Goal: Task Accomplishment & Management: Manage account settings

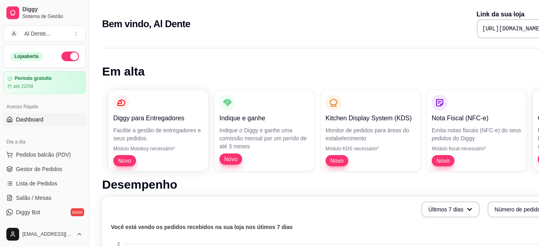
click at [61, 57] on button "button" at bounding box center [70, 56] width 18 height 10
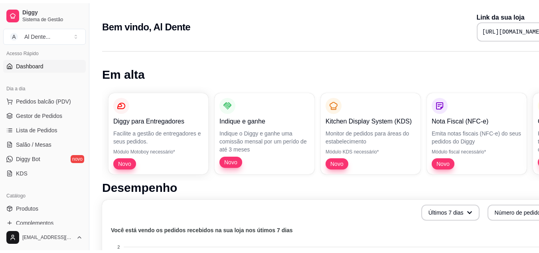
scroll to position [65, 0]
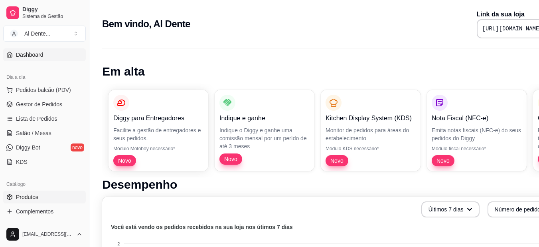
click at [32, 195] on span "Produtos" at bounding box center [27, 197] width 22 height 8
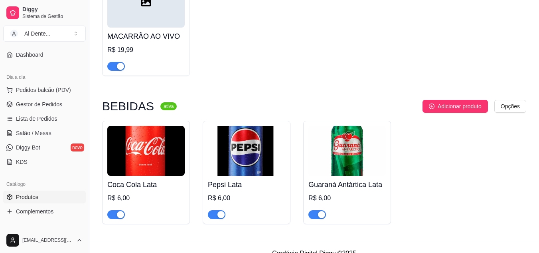
scroll to position [140, 0]
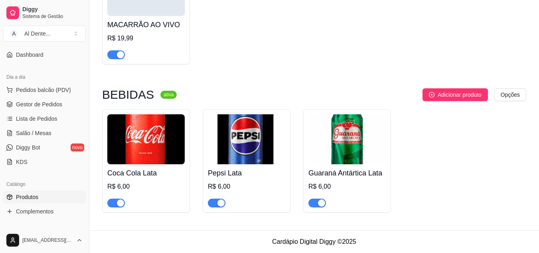
click at [110, 142] on img at bounding box center [145, 139] width 77 height 50
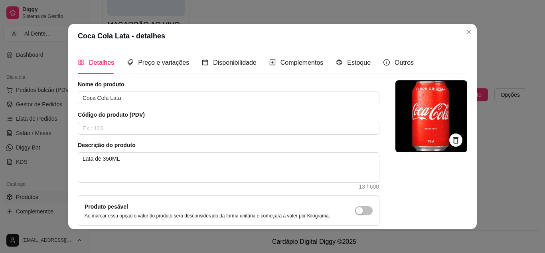
click at [449, 133] on div at bounding box center [455, 139] width 13 height 13
click at [451, 140] on icon at bounding box center [455, 139] width 9 height 9
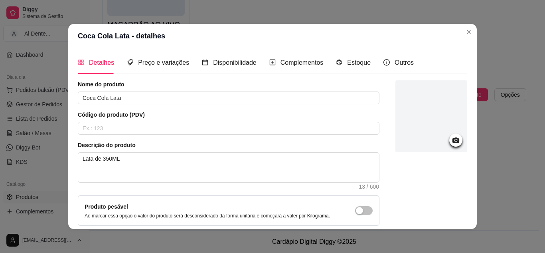
click at [451, 137] on icon at bounding box center [455, 139] width 9 height 9
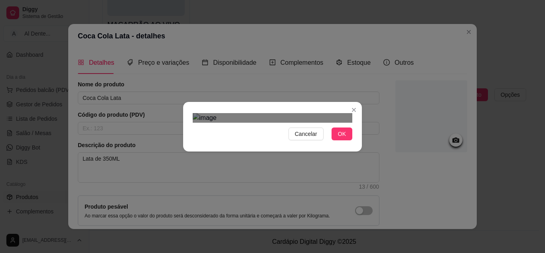
click at [184, 110] on div "Cancelar OK" at bounding box center [272, 127] width 179 height 34
click at [300, 122] on img at bounding box center [273, 118] width 160 height 10
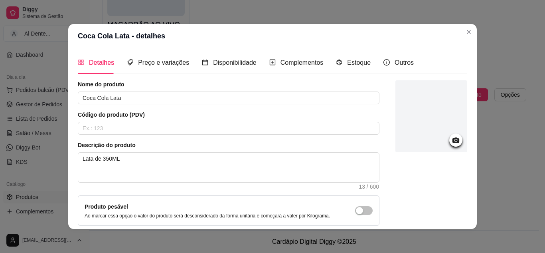
click at [451, 144] on icon at bounding box center [455, 139] width 9 height 9
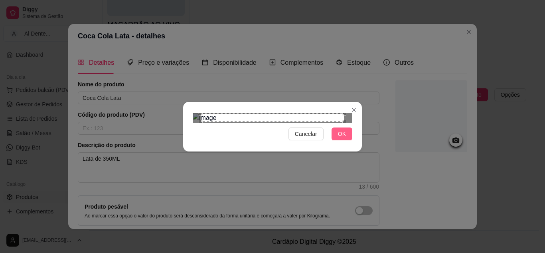
click at [344, 138] on span "OK" at bounding box center [342, 133] width 8 height 9
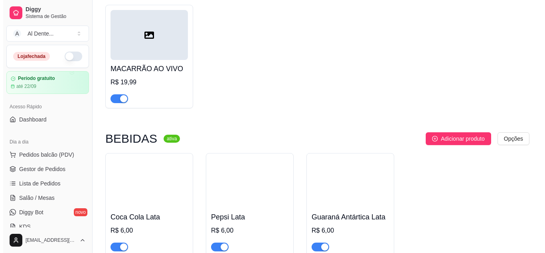
scroll to position [140, 0]
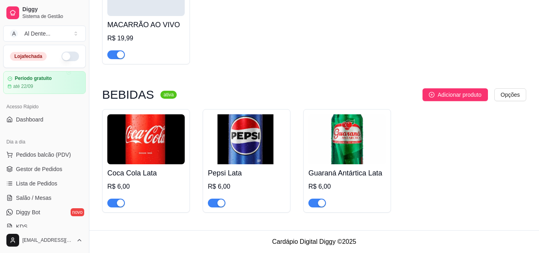
click at [117, 146] on img at bounding box center [145, 139] width 77 height 50
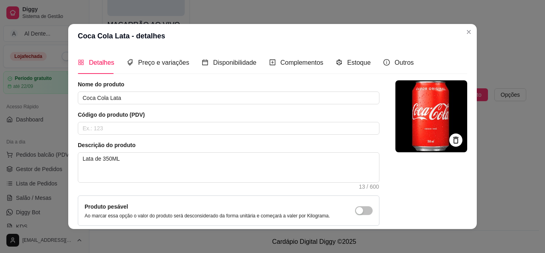
click at [453, 138] on icon at bounding box center [455, 139] width 5 height 7
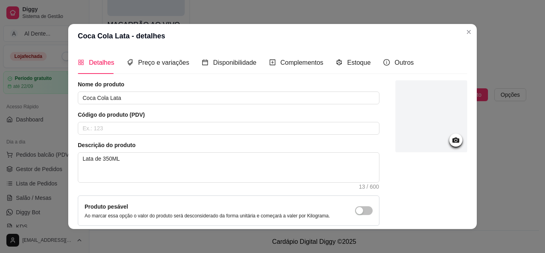
click at [451, 143] on icon at bounding box center [455, 139] width 9 height 9
click at [451, 140] on icon at bounding box center [455, 139] width 9 height 9
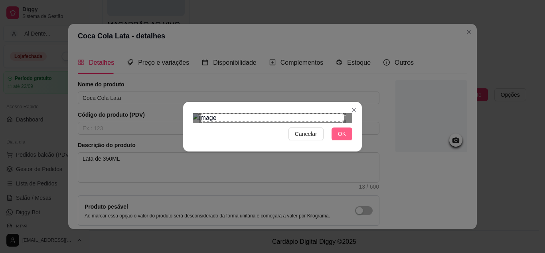
click at [345, 138] on span "OK" at bounding box center [342, 133] width 8 height 9
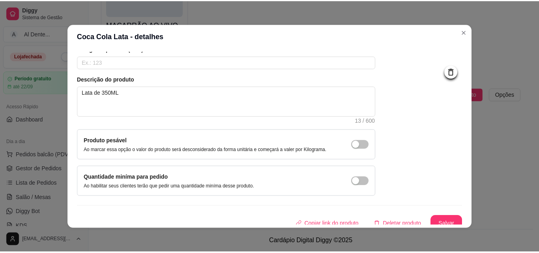
scroll to position [72, 0]
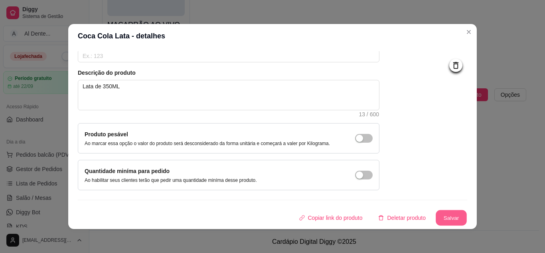
click at [446, 215] on button "Salvar" at bounding box center [451, 218] width 31 height 16
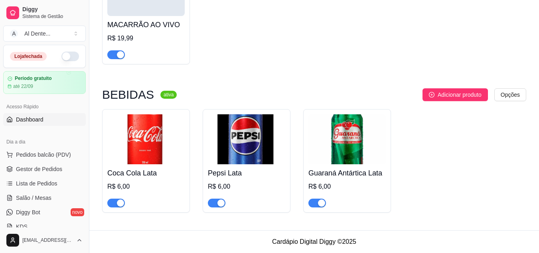
click at [23, 121] on span "Dashboard" at bounding box center [30, 119] width 28 height 8
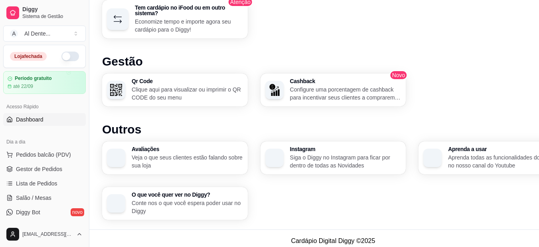
scroll to position [470, 0]
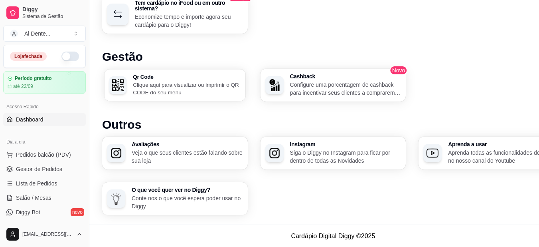
click at [205, 78] on h3 "Qr Code" at bounding box center [187, 77] width 108 height 6
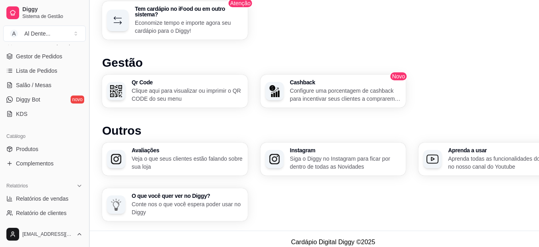
scroll to position [116, 0]
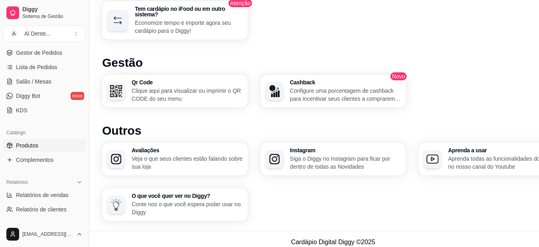
click at [46, 141] on link "Produtos" at bounding box center [44, 145] width 83 height 13
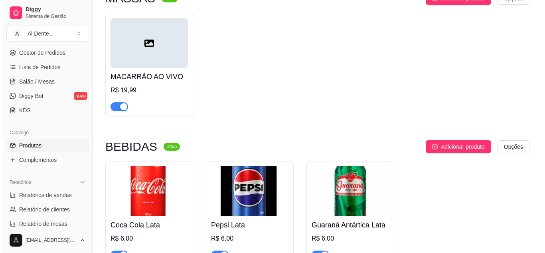
scroll to position [134, 0]
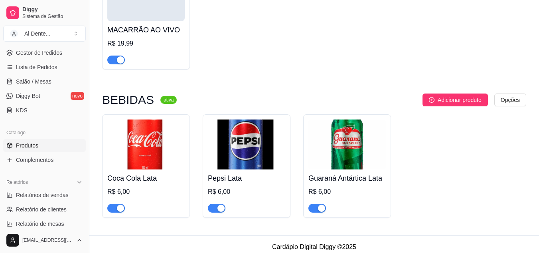
click at [223, 168] on img at bounding box center [246, 144] width 77 height 50
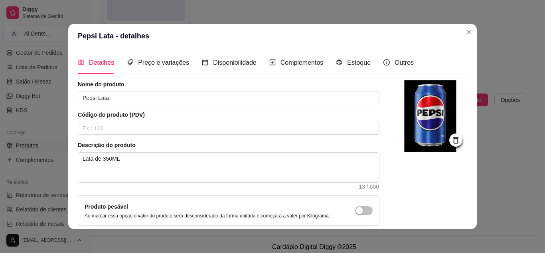
click at [452, 141] on div at bounding box center [455, 139] width 13 height 13
click at [451, 140] on icon at bounding box center [455, 139] width 9 height 9
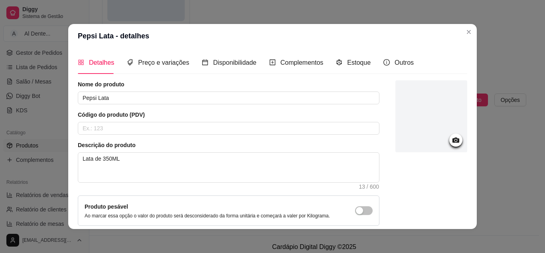
click at [455, 140] on circle at bounding box center [456, 140] width 2 height 2
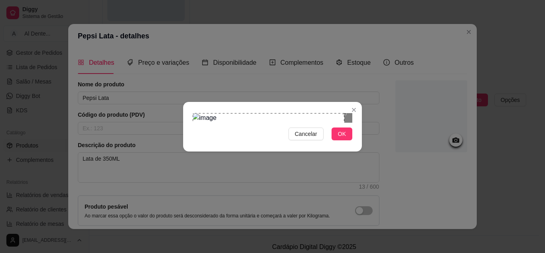
click at [172, 33] on div "Cancelar OK" at bounding box center [272, 126] width 545 height 253
click at [365, 206] on div "Cancelar OK" at bounding box center [272, 126] width 545 height 253
click at [337, 140] on button "OK" at bounding box center [342, 133] width 21 height 13
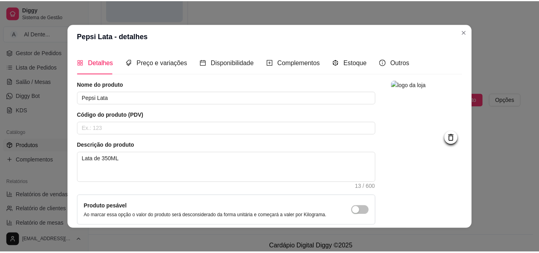
scroll to position [72, 0]
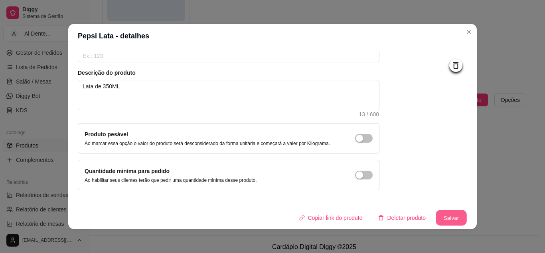
click at [445, 219] on button "Salvar" at bounding box center [451, 218] width 31 height 16
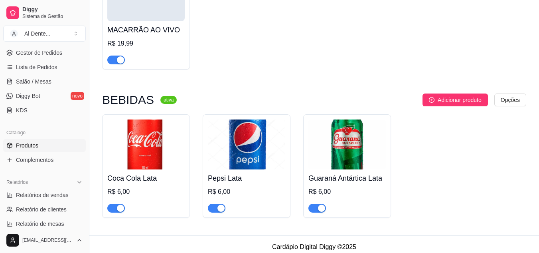
click at [156, 34] on h4 "MACARRÃO AO VIVO" at bounding box center [145, 29] width 77 height 11
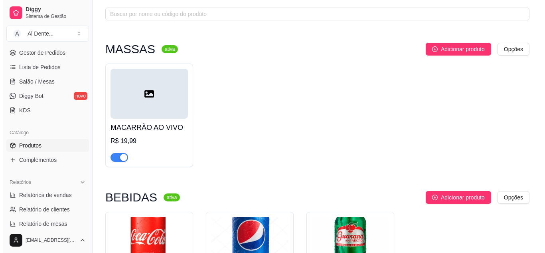
scroll to position [28, 0]
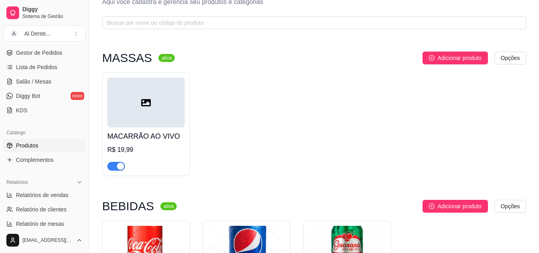
click at [147, 122] on div at bounding box center [145, 102] width 77 height 50
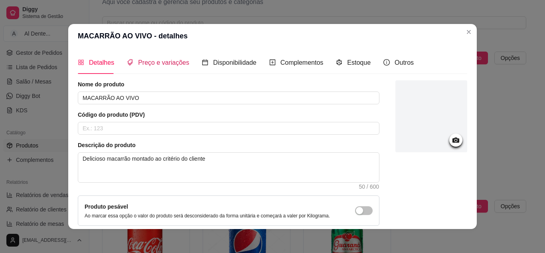
click at [165, 59] on span "Preço e variações" at bounding box center [163, 62] width 51 height 7
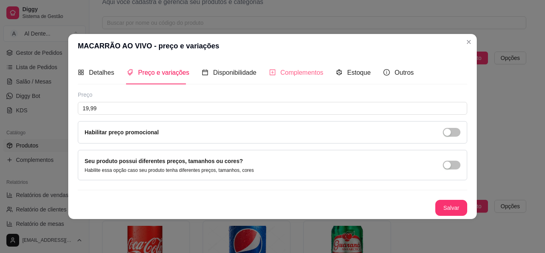
click at [294, 67] on div "Complementos" at bounding box center [296, 72] width 54 height 23
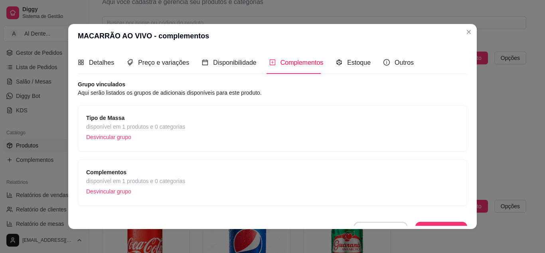
click at [176, 120] on span "Tipo de Massa" at bounding box center [135, 117] width 99 height 9
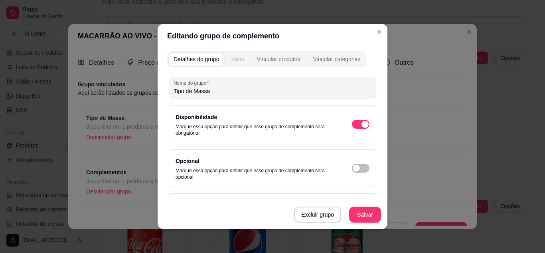
click at [232, 57] on div "Itens" at bounding box center [238, 59] width 12 height 8
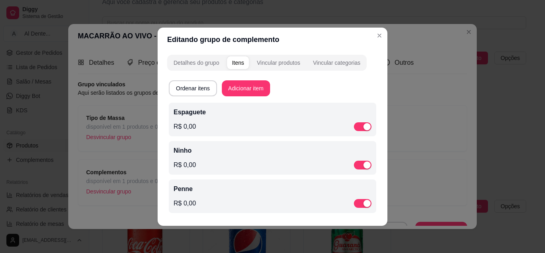
click at [264, 124] on div "R$ 0,00" at bounding box center [273, 127] width 198 height 10
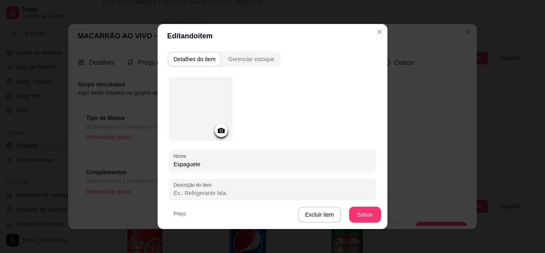
click at [221, 126] on icon at bounding box center [221, 130] width 9 height 9
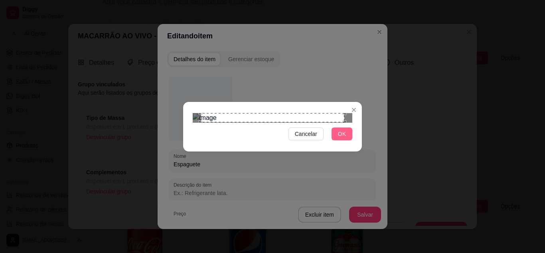
click at [347, 140] on button "OK" at bounding box center [342, 133] width 21 height 13
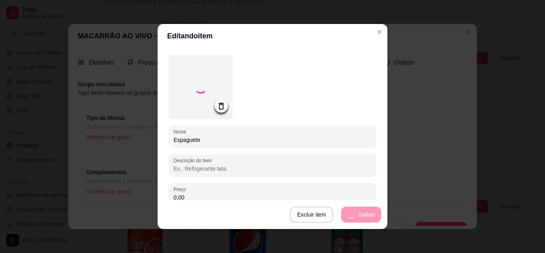
scroll to position [0, 0]
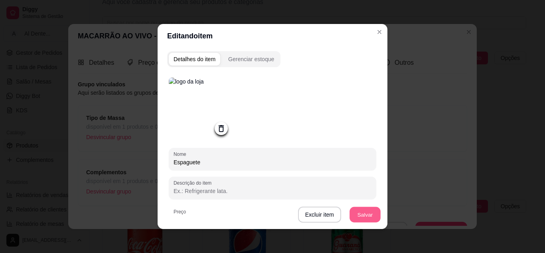
click at [358, 215] on button "Salvar" at bounding box center [364, 215] width 31 height 16
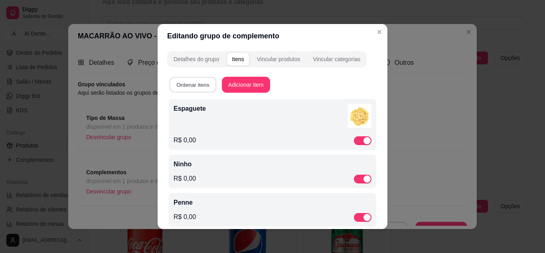
click at [193, 87] on button "Ordenar itens" at bounding box center [193, 85] width 47 height 16
click at [195, 60] on div "Detalhes do grupo" at bounding box center [196, 59] width 45 height 8
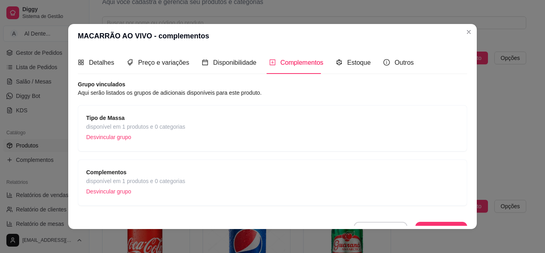
scroll to position [12, 0]
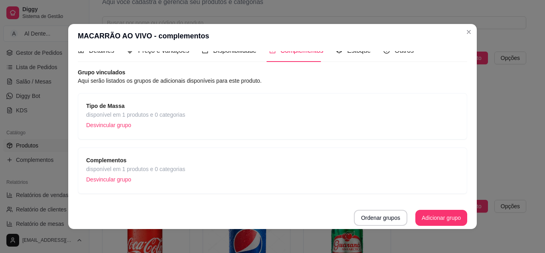
click at [154, 116] on span "disponível em 1 produtos e 0 categorias" at bounding box center [135, 114] width 99 height 9
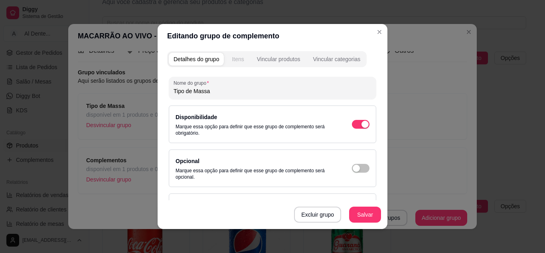
click at [238, 60] on div "Itens" at bounding box center [238, 59] width 12 height 8
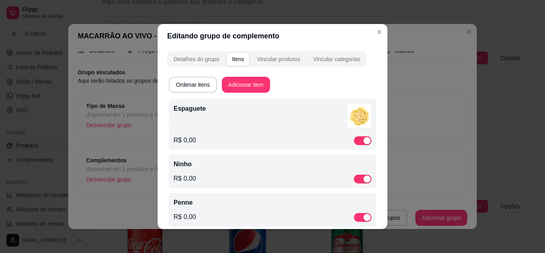
click at [284, 202] on p "Penne" at bounding box center [273, 202] width 198 height 10
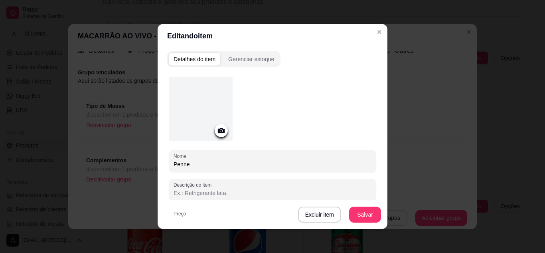
click at [220, 130] on circle at bounding box center [221, 131] width 2 height 2
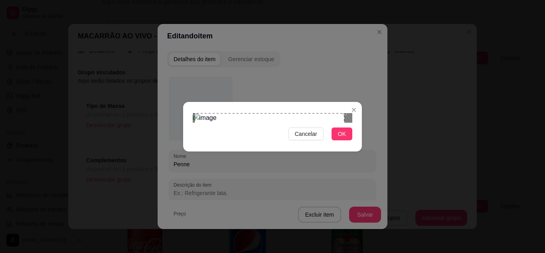
click at [156, 28] on div "Cancelar OK" at bounding box center [272, 126] width 545 height 253
click at [339, 161] on div "Use the arrow keys to move the crop selection area" at bounding box center [267, 185] width 145 height 145
click at [305, 143] on div "Use the arrow keys to move the crop selection area" at bounding box center [272, 185] width 145 height 145
click at [344, 138] on span "OK" at bounding box center [342, 133] width 8 height 9
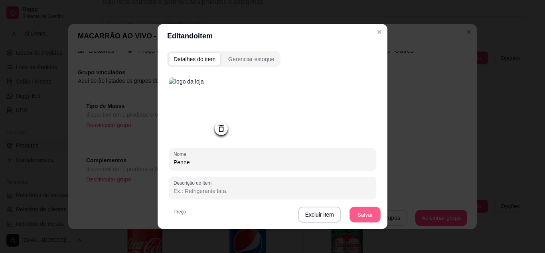
click at [359, 216] on button "Salvar" at bounding box center [364, 215] width 31 height 16
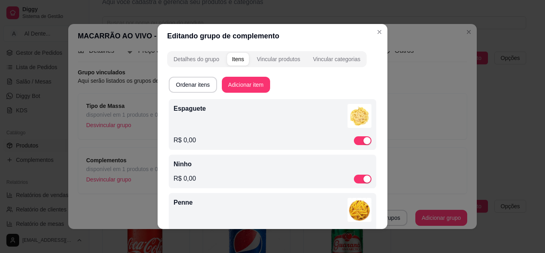
click at [254, 174] on div "R$ 0,00" at bounding box center [273, 179] width 198 height 10
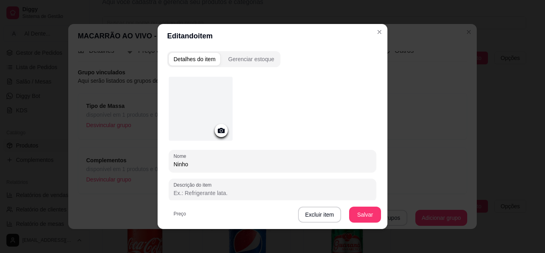
click at [217, 128] on icon at bounding box center [221, 130] width 9 height 9
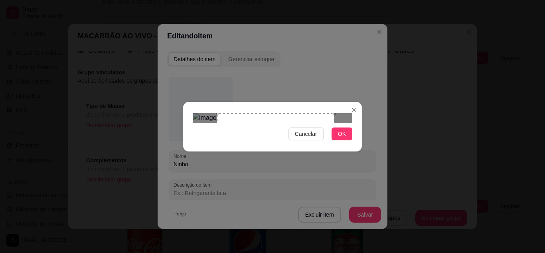
click at [219, 113] on div "Use the arrow keys to move the crop selection area" at bounding box center [275, 171] width 117 height 117
click at [351, 140] on button "OK" at bounding box center [342, 133] width 21 height 13
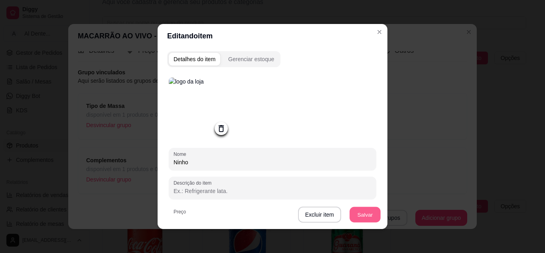
click at [365, 216] on button "Salvar" at bounding box center [364, 215] width 31 height 16
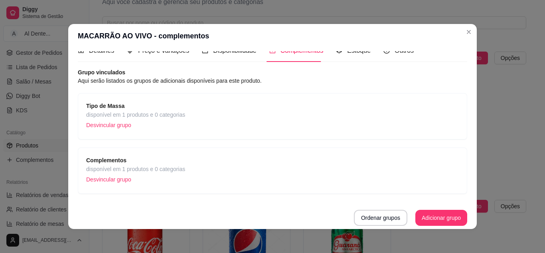
click at [164, 167] on span "disponível em 1 produtos e 0 categorias" at bounding box center [135, 168] width 99 height 9
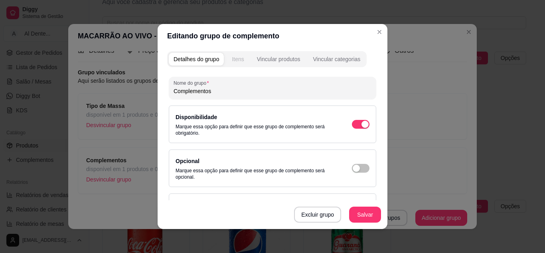
click at [232, 63] on div "Itens" at bounding box center [238, 59] width 12 height 8
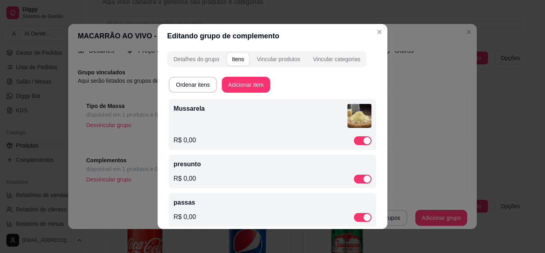
click at [221, 167] on p "presunto" at bounding box center [273, 164] width 198 height 10
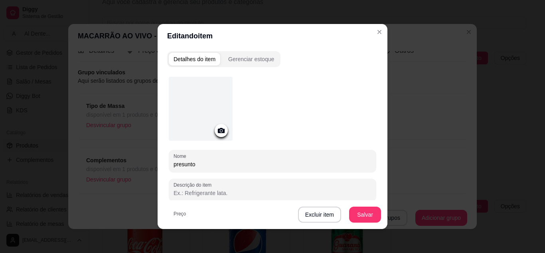
click at [221, 138] on div at bounding box center [201, 109] width 64 height 64
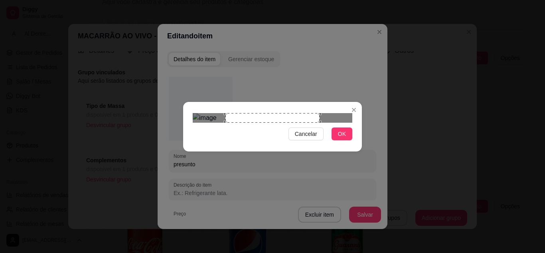
click at [250, 122] on div "Use the arrow keys to move the crop selection area" at bounding box center [272, 118] width 94 height 10
click at [344, 138] on span "OK" at bounding box center [342, 133] width 8 height 9
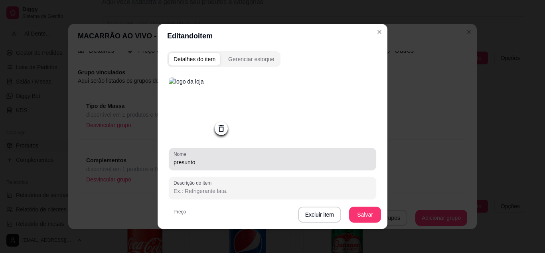
click at [200, 156] on div "presunto" at bounding box center [273, 159] width 198 height 16
drag, startPoint x: 200, startPoint y: 156, endPoint x: 95, endPoint y: 160, distance: 105.8
click at [95, 160] on div "Editando item Detalhes do item Gerenciar estoque Nome presunto Descrição do ite…" at bounding box center [272, 126] width 545 height 253
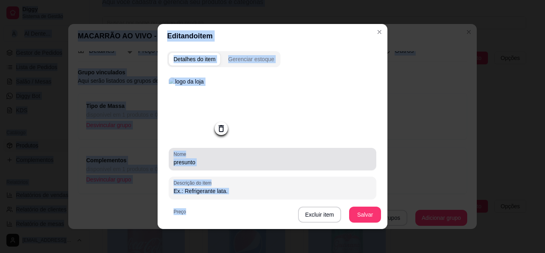
click at [215, 162] on input "presunto" at bounding box center [273, 162] width 198 height 8
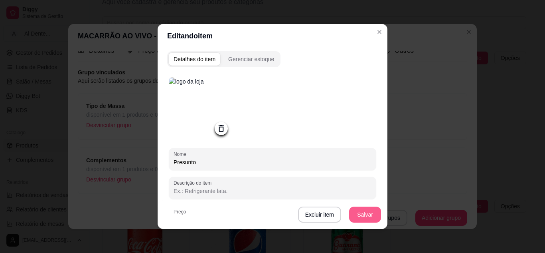
type input "Presunto"
click at [357, 211] on button "Salvar" at bounding box center [364, 215] width 31 height 16
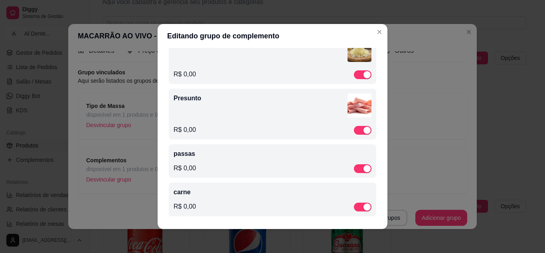
scroll to position [0, 0]
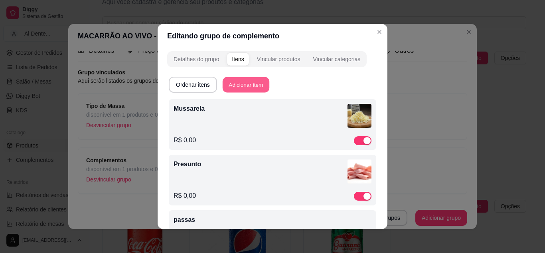
click at [227, 81] on button "Adicionar item" at bounding box center [246, 85] width 47 height 16
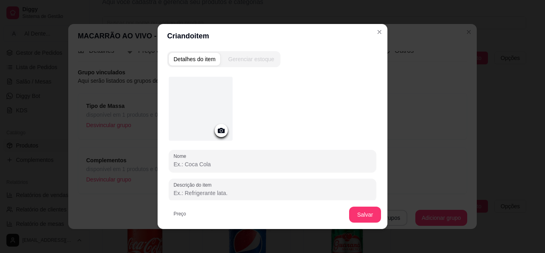
click at [224, 132] on div at bounding box center [221, 130] width 13 height 13
click at [220, 130] on circle at bounding box center [221, 131] width 2 height 2
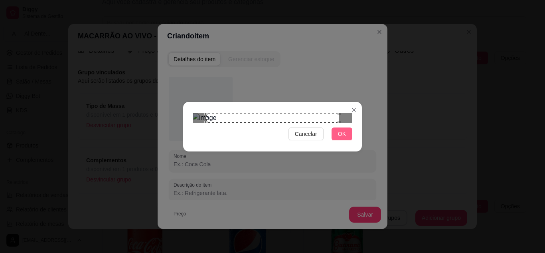
click at [344, 140] on button "OK" at bounding box center [342, 133] width 21 height 13
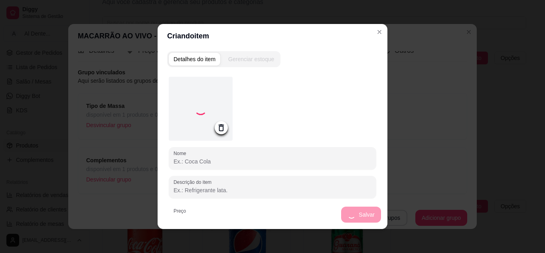
click at [193, 161] on input "Nome" at bounding box center [273, 161] width 198 height 8
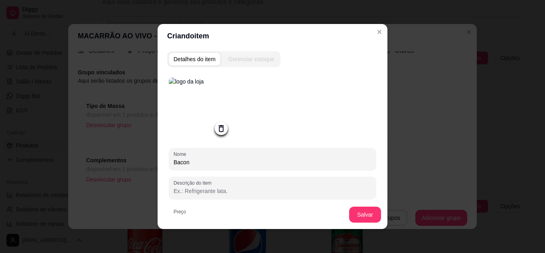
type input "Bacon"
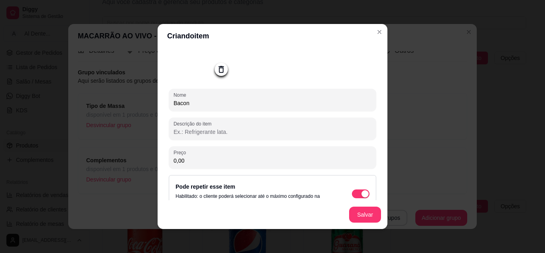
scroll to position [78, 0]
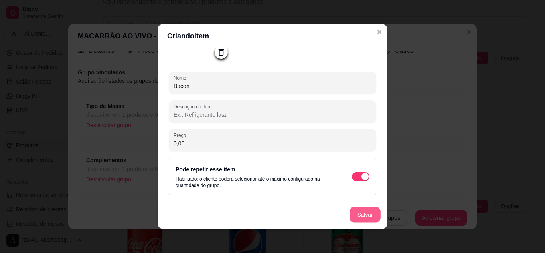
click at [359, 211] on button "Salvar" at bounding box center [364, 215] width 31 height 16
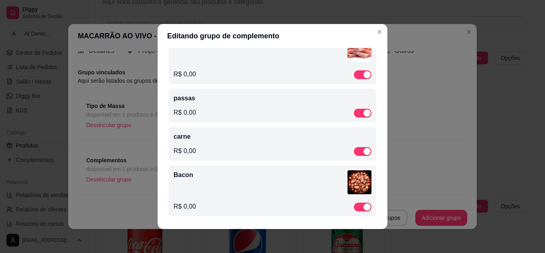
scroll to position [0, 0]
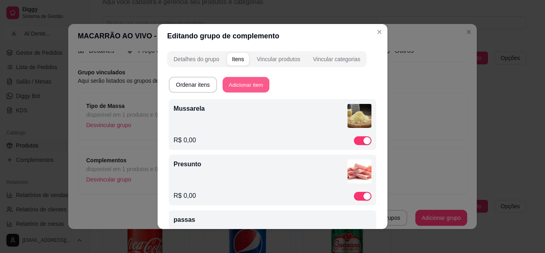
click at [244, 86] on button "Adicionar item" at bounding box center [246, 85] width 47 height 16
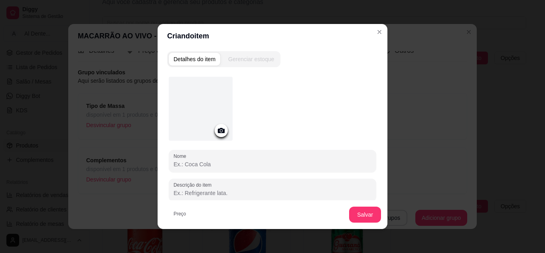
click at [223, 137] on div at bounding box center [201, 109] width 64 height 64
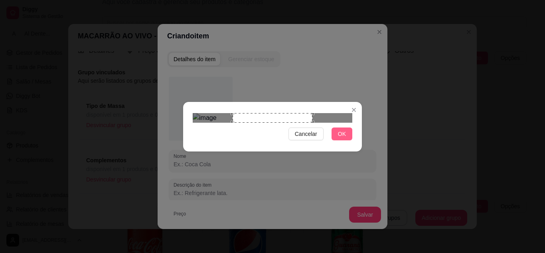
click at [340, 138] on span "OK" at bounding box center [342, 133] width 8 height 9
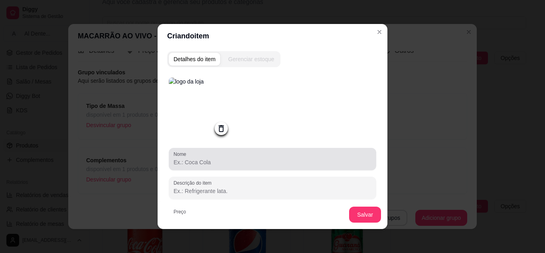
click at [215, 150] on div "Nome" at bounding box center [272, 159] width 207 height 22
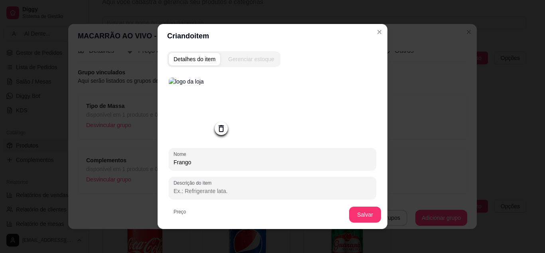
type input "Frango"
click at [219, 132] on icon at bounding box center [221, 128] width 5 height 7
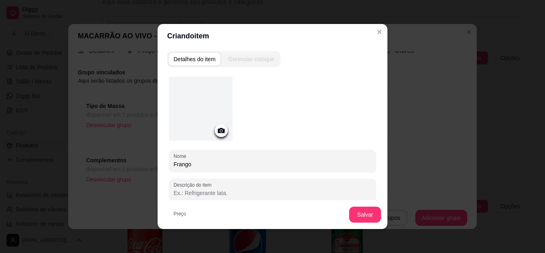
click at [220, 127] on icon at bounding box center [221, 130] width 9 height 9
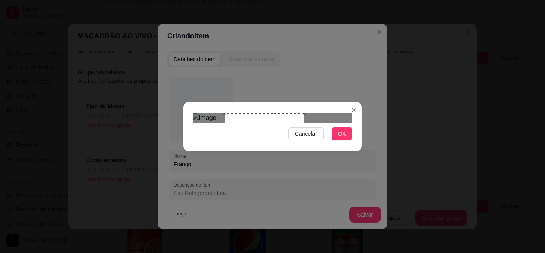
click at [241, 102] on section "Cancelar OK" at bounding box center [272, 126] width 179 height 49
click at [245, 102] on section "Cancelar OK" at bounding box center [272, 126] width 179 height 49
click at [317, 151] on section "Cancelar OK" at bounding box center [272, 126] width 179 height 49
click at [306, 194] on div "Use the arrow keys to move the south east drag handle to change the crop select…" at bounding box center [306, 194] width 0 height 0
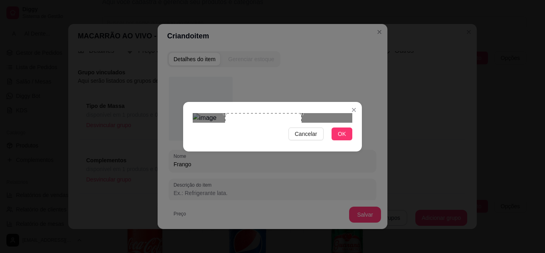
click at [304, 192] on div "Use the arrow keys to move the south east drag handle to change the crop select…" at bounding box center [304, 192] width 0 height 0
click at [347, 140] on button "OK" at bounding box center [342, 133] width 21 height 13
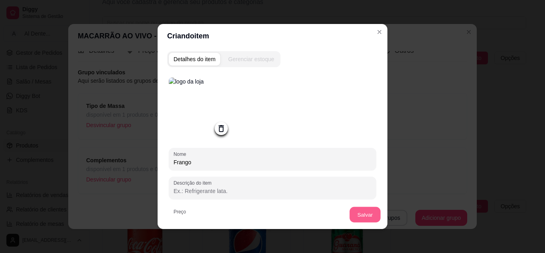
click at [360, 211] on button "Salvar" at bounding box center [364, 215] width 31 height 16
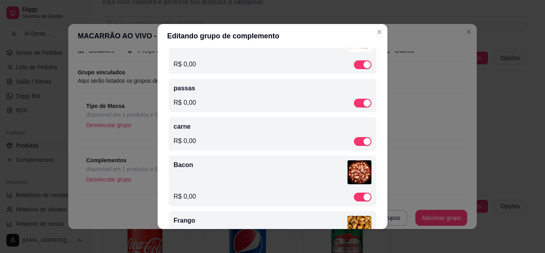
scroll to position [178, 0]
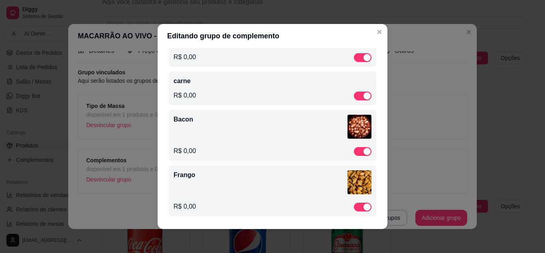
click at [236, 184] on div "Frango" at bounding box center [273, 183] width 198 height 27
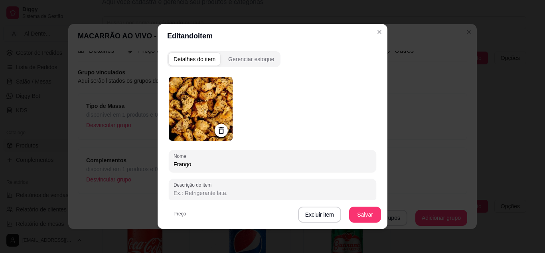
click at [217, 133] on icon at bounding box center [221, 130] width 9 height 9
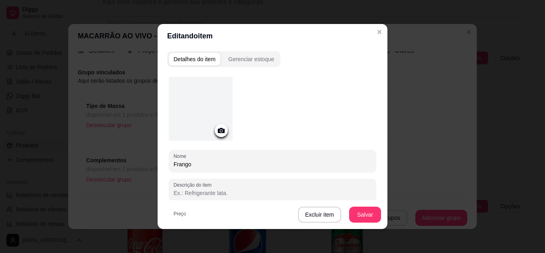
click at [219, 131] on icon at bounding box center [221, 130] width 9 height 9
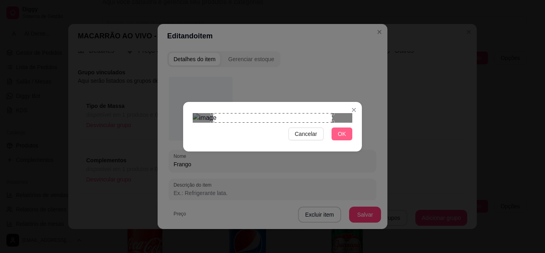
click at [340, 138] on span "OK" at bounding box center [342, 133] width 8 height 9
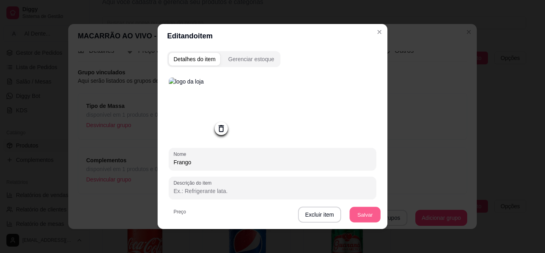
click at [372, 209] on button "Salvar" at bounding box center [364, 215] width 31 height 16
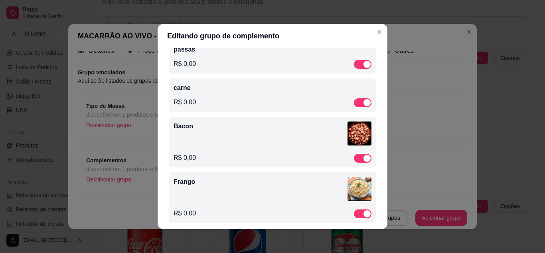
scroll to position [172, 0]
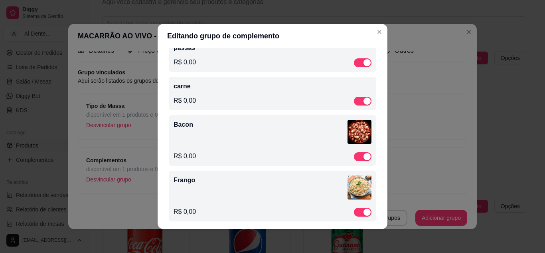
click at [212, 59] on div "R$ 0,00" at bounding box center [273, 62] width 198 height 10
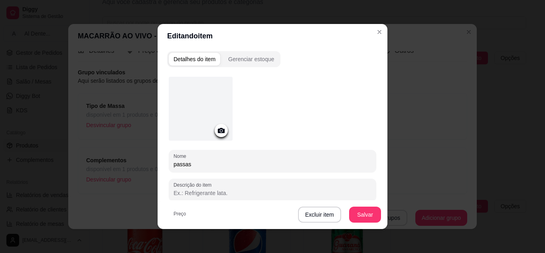
drag, startPoint x: 207, startPoint y: 159, endPoint x: 124, endPoint y: 171, distance: 84.6
click at [124, 171] on div "Editando item Detalhes do item Gerenciar estoque Nome passas Descrição do item …" at bounding box center [272, 126] width 545 height 253
click at [191, 163] on input "passas" at bounding box center [273, 164] width 198 height 8
type input "u"
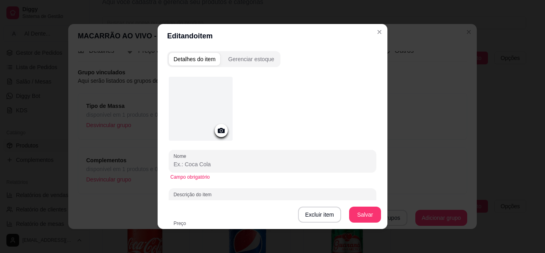
type input "Y"
type input "u"
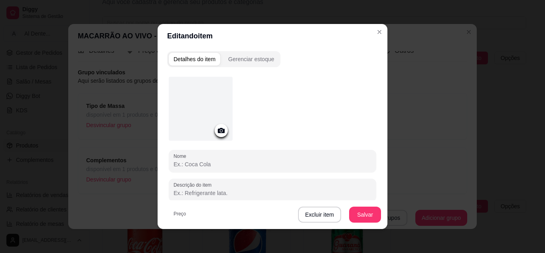
type input "U"
type input "Uva passas"
click at [218, 130] on icon at bounding box center [221, 130] width 7 height 5
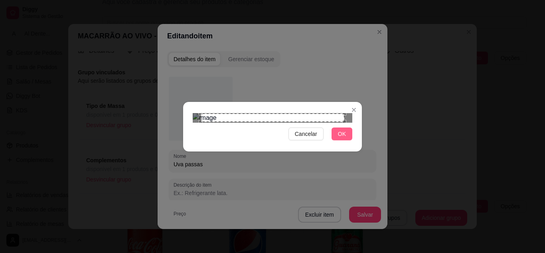
click at [338, 138] on span "OK" at bounding box center [342, 133] width 8 height 9
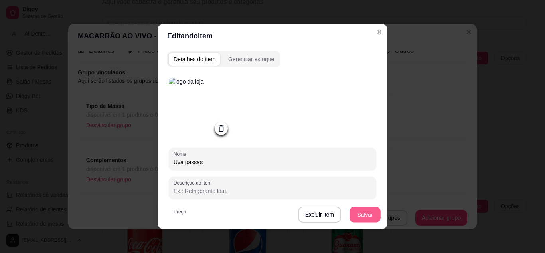
click at [371, 212] on button "Salvar" at bounding box center [364, 215] width 31 height 16
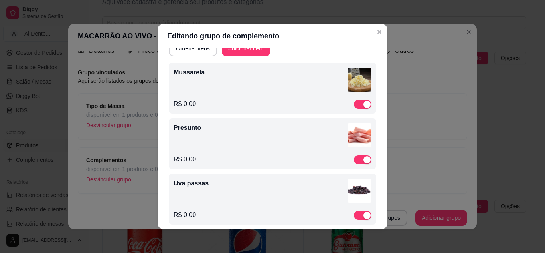
scroll to position [194, 0]
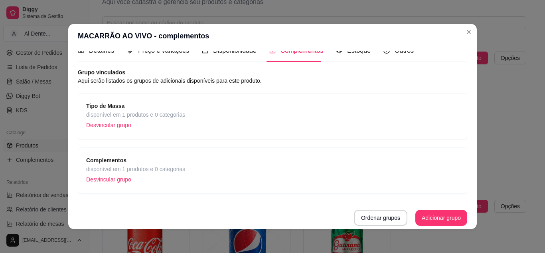
click at [196, 174] on div "Complementos disponível em 1 produtos e 0 categorias Desvincular grupo" at bounding box center [272, 171] width 373 height 30
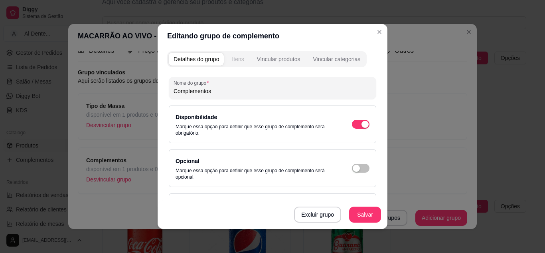
click at [233, 53] on button "Itens" at bounding box center [238, 59] width 22 height 13
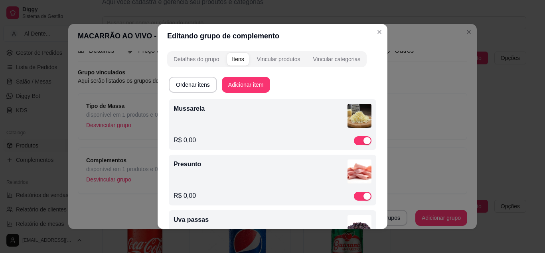
click at [260, 87] on button "Adicionar item" at bounding box center [246, 85] width 48 height 16
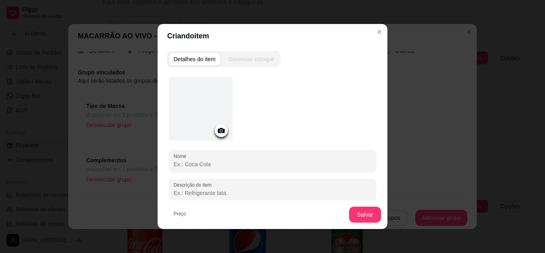
drag, startPoint x: 260, startPoint y: 87, endPoint x: 220, endPoint y: 133, distance: 61.1
click at [220, 133] on div at bounding box center [272, 110] width 207 height 67
click at [220, 133] on icon at bounding box center [221, 130] width 9 height 9
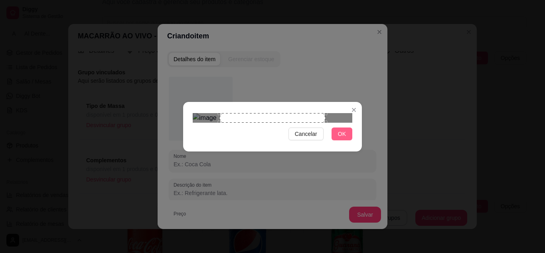
click at [340, 138] on span "OK" at bounding box center [342, 133] width 8 height 9
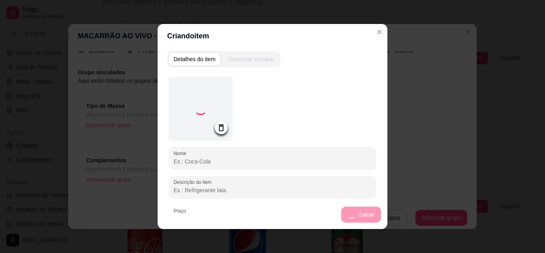
click at [255, 161] on input "Nome" at bounding box center [273, 161] width 198 height 8
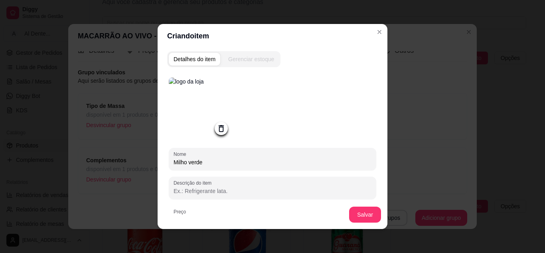
type input "Milho verde"
click at [193, 115] on img at bounding box center [201, 109] width 64 height 64
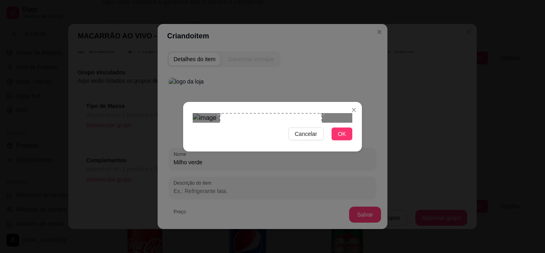
click at [324, 217] on div "Use the arrow keys to move the south east drag handle to change the crop select…" at bounding box center [324, 217] width 0 height 0
click at [275, 132] on div "Use the arrow keys to move the crop selection area" at bounding box center [272, 164] width 103 height 103
click at [341, 138] on span "OK" at bounding box center [342, 133] width 8 height 9
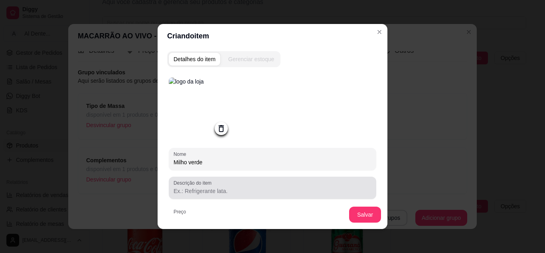
click at [313, 182] on div at bounding box center [273, 188] width 198 height 16
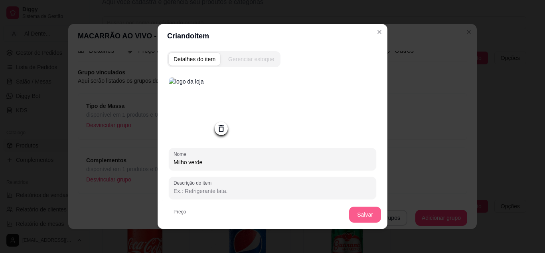
click at [359, 207] on button "Salvar" at bounding box center [365, 214] width 32 height 16
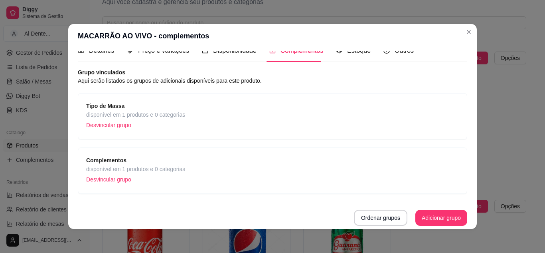
click at [211, 172] on div "Complementos disponível em 1 produtos e 0 categorias Desvincular grupo" at bounding box center [272, 171] width 373 height 30
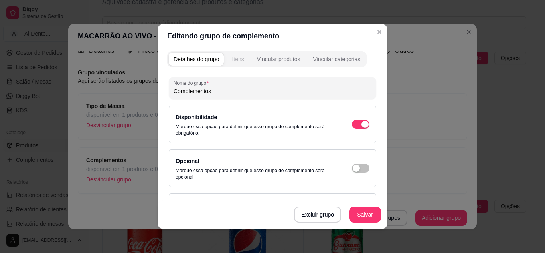
click at [237, 57] on div "Itens" at bounding box center [238, 59] width 12 height 8
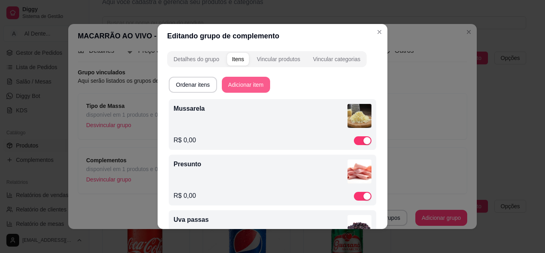
click at [228, 81] on button "Adicionar item" at bounding box center [246, 85] width 48 height 16
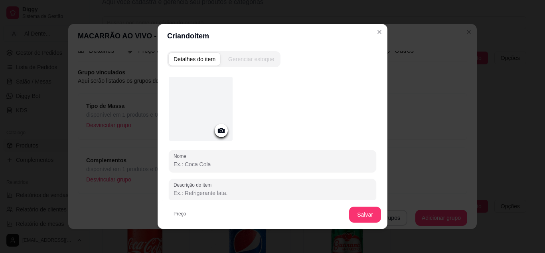
click at [215, 135] on div at bounding box center [221, 130] width 13 height 13
click at [219, 127] on icon at bounding box center [221, 130] width 9 height 9
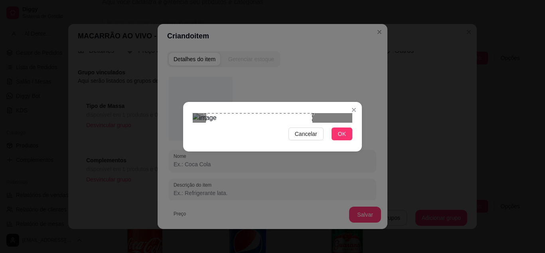
click at [245, 113] on div "Use the arrow keys to move the crop selection area" at bounding box center [259, 166] width 107 height 107
click at [346, 138] on span "OK" at bounding box center [342, 133] width 8 height 9
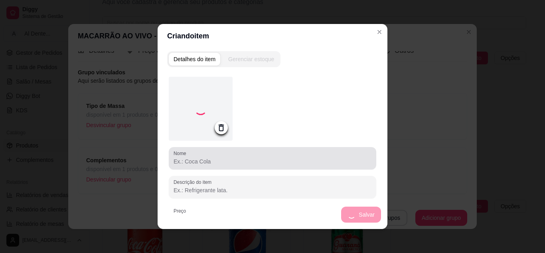
click at [211, 167] on div "Nome" at bounding box center [272, 158] width 207 height 22
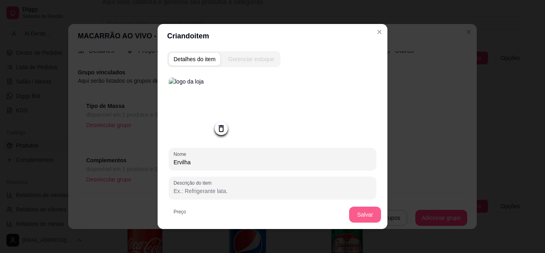
type input "Ervilha"
click at [355, 212] on button "Salvar" at bounding box center [364, 215] width 31 height 16
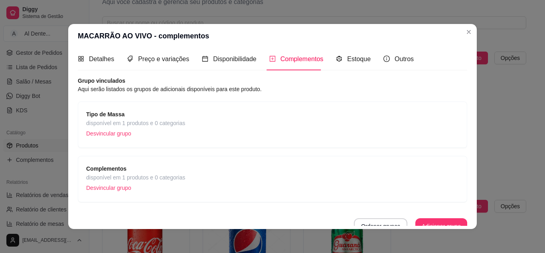
scroll to position [0, 0]
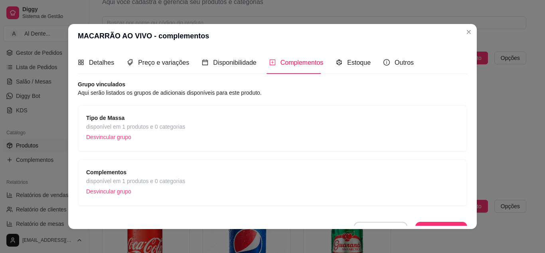
click at [228, 155] on div "Tipo de Massa disponível em 1 produtos e 0 categorias Desvincular grupo Complem…" at bounding box center [272, 155] width 389 height 101
click at [226, 180] on div "Complementos disponível em 1 produtos e 0 categorias Desvincular grupo" at bounding box center [272, 183] width 373 height 30
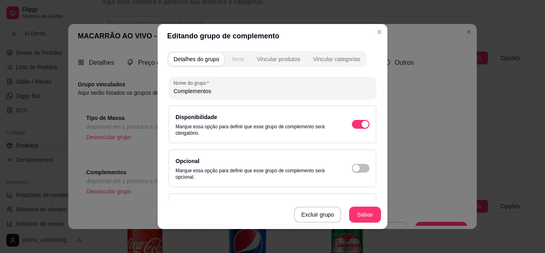
click at [235, 63] on button "Itens" at bounding box center [238, 59] width 22 height 13
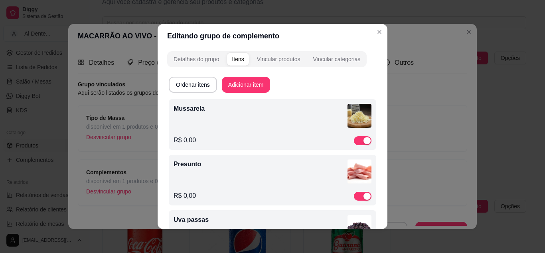
click at [384, 97] on div "Editando grupo de complemento Detalhes do grupo Itens Vincular produtos Vincula…" at bounding box center [272, 126] width 545 height 253
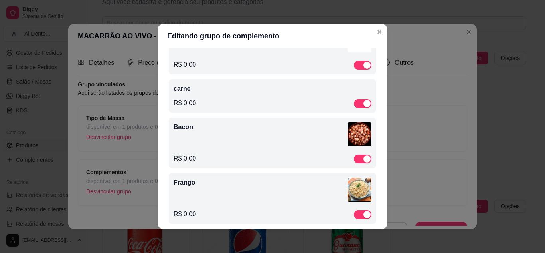
scroll to position [184, 0]
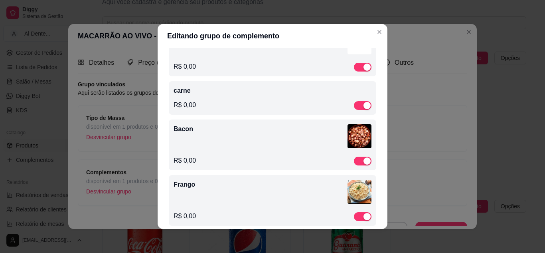
click at [244, 104] on div "R$ 0,00" at bounding box center [273, 105] width 198 height 10
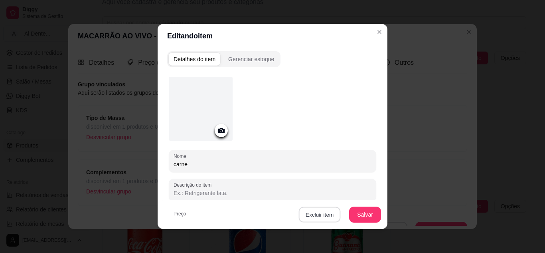
click at [328, 217] on button "Excluir item" at bounding box center [319, 215] width 42 height 16
click at [344, 192] on button "Sim" at bounding box center [349, 196] width 24 height 12
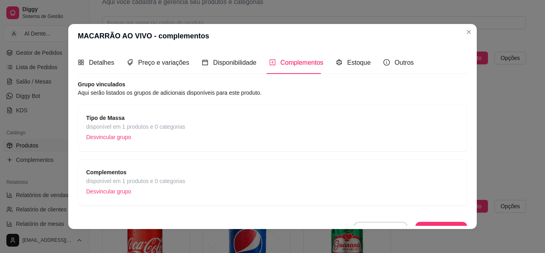
click at [158, 173] on span "Complementos" at bounding box center [135, 172] width 99 height 9
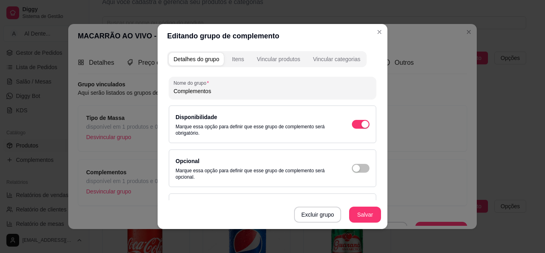
click at [273, 66] on div "Detalhes do grupo Itens Vincular produtos Vincular categorias" at bounding box center [266, 59] width 199 height 16
click at [241, 59] on div "Itens" at bounding box center [238, 59] width 12 height 8
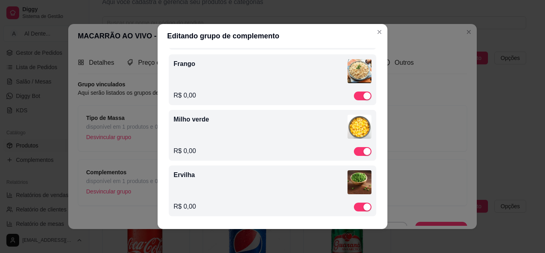
scroll to position [0, 0]
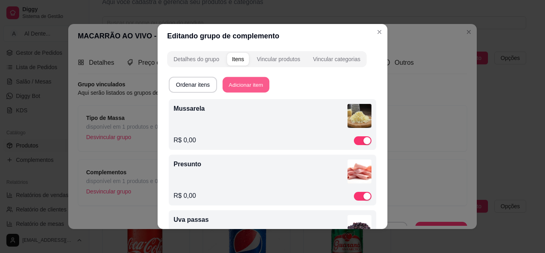
click at [241, 88] on button "Adicionar item" at bounding box center [246, 85] width 47 height 16
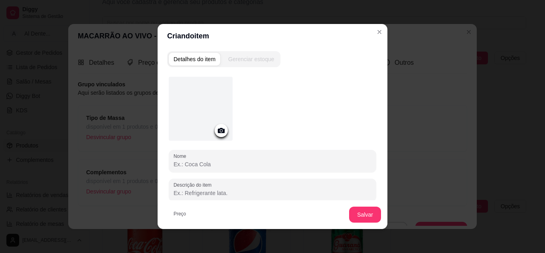
click at [195, 166] on input "Nome" at bounding box center [273, 164] width 198 height 8
type input "Tomate"
click at [217, 126] on icon at bounding box center [221, 130] width 9 height 9
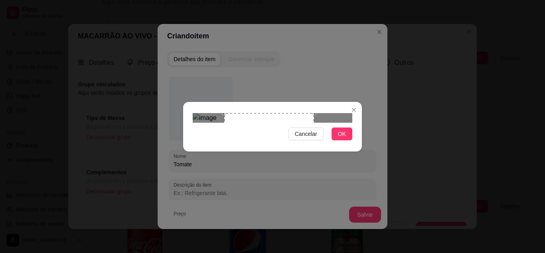
click at [253, 113] on div "Use the arrow keys to move the crop selection area" at bounding box center [269, 158] width 90 height 90
click at [339, 140] on button "OK" at bounding box center [342, 133] width 21 height 13
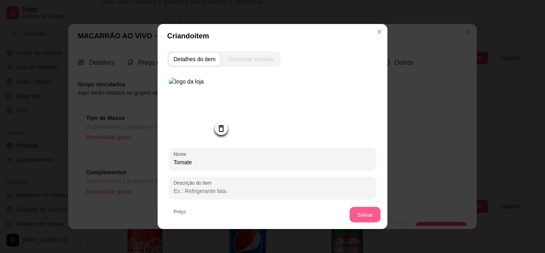
click at [363, 209] on button "Salvar" at bounding box center [364, 215] width 31 height 16
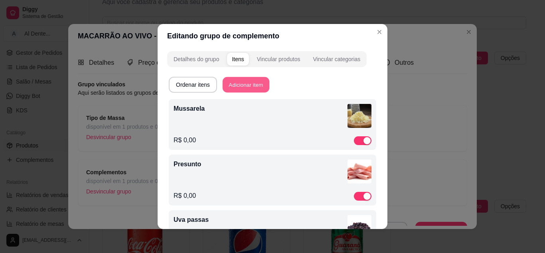
click at [256, 83] on button "Adicionar item" at bounding box center [246, 85] width 47 height 16
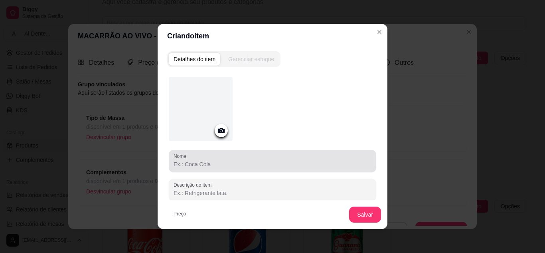
click at [214, 157] on div at bounding box center [273, 161] width 198 height 16
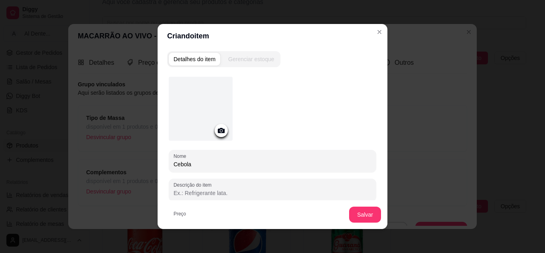
type input "Cebola"
click at [218, 131] on icon at bounding box center [221, 130] width 9 height 9
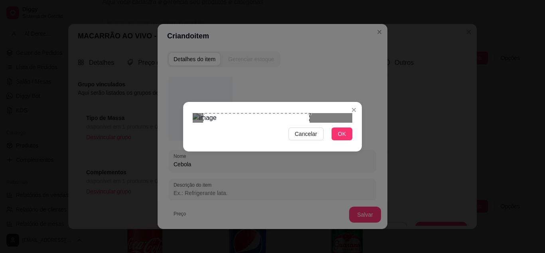
click at [239, 113] on div "Use the arrow keys to move the crop selection area" at bounding box center [256, 166] width 107 height 107
click at [346, 140] on button "OK" at bounding box center [342, 133] width 21 height 13
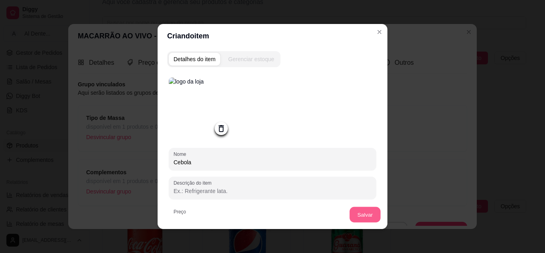
click at [355, 215] on button "Salvar" at bounding box center [364, 215] width 31 height 16
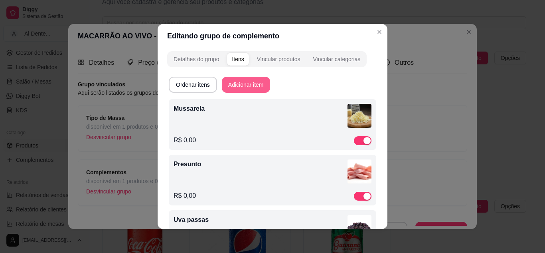
click at [233, 87] on button "Adicionar item" at bounding box center [246, 85] width 48 height 16
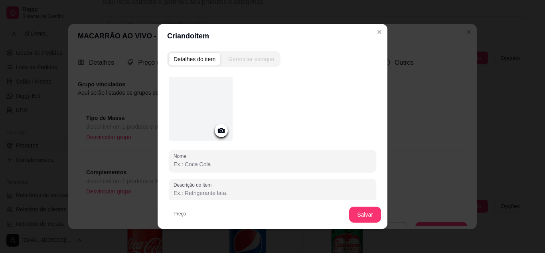
click at [217, 132] on icon at bounding box center [221, 130] width 9 height 9
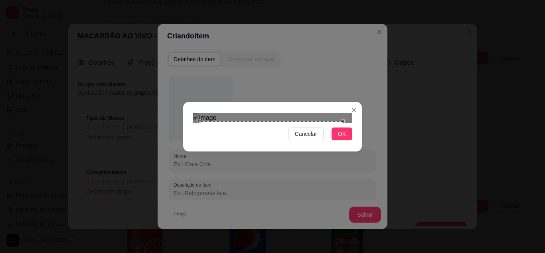
click at [298, 164] on div "Use the arrow keys to move the crop selection area" at bounding box center [271, 193] width 144 height 144
click at [340, 138] on span "OK" at bounding box center [342, 133] width 8 height 9
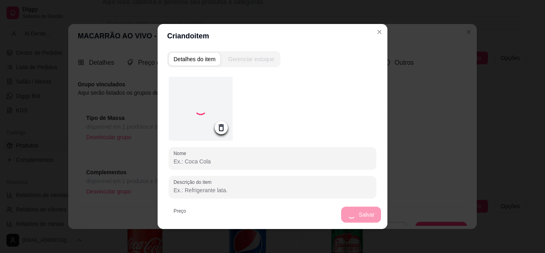
click at [221, 164] on input "Nome" at bounding box center [273, 161] width 198 height 8
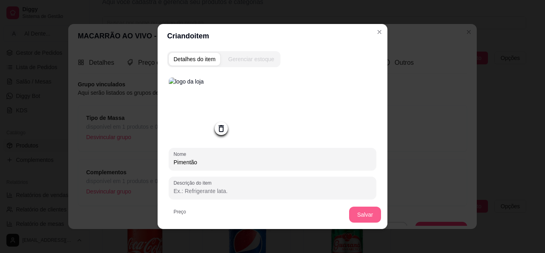
type input "Pimentão"
click at [352, 213] on button "Salvar" at bounding box center [365, 214] width 32 height 16
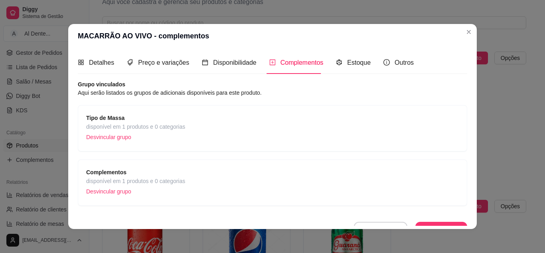
scroll to position [12, 0]
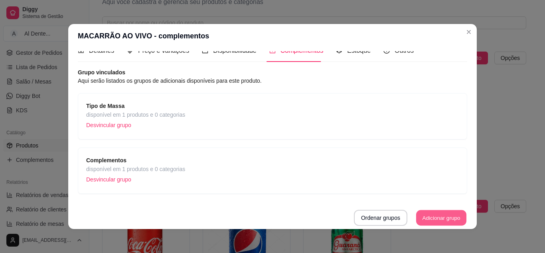
click at [451, 217] on button "Adicionar grupo" at bounding box center [441, 218] width 50 height 16
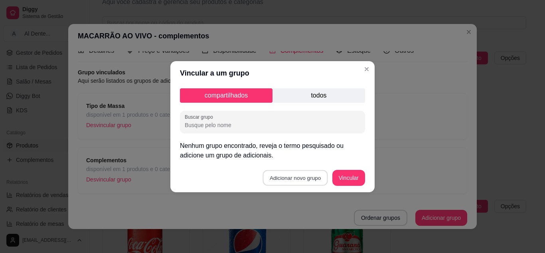
click at [306, 175] on button "Adicionar novo grupo" at bounding box center [295, 178] width 65 height 16
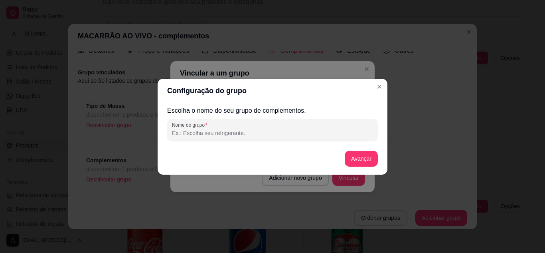
click at [243, 136] on input "Nome do grupo" at bounding box center [272, 133] width 201 height 8
type input "Molhos"
click at [358, 156] on button "Avançar" at bounding box center [361, 158] width 32 height 16
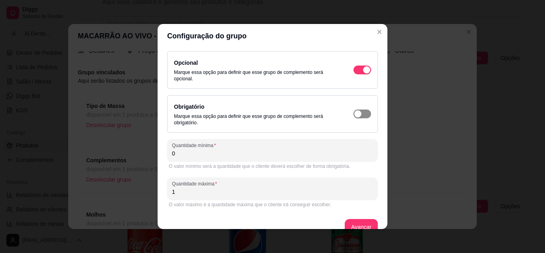
click at [363, 73] on div "button" at bounding box center [366, 69] width 7 height 7
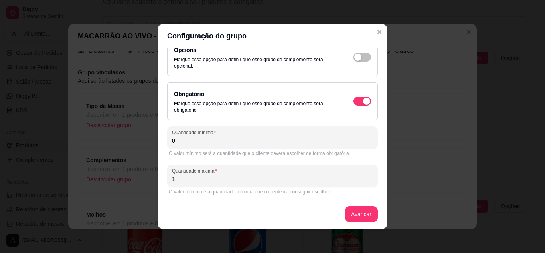
scroll to position [14, 0]
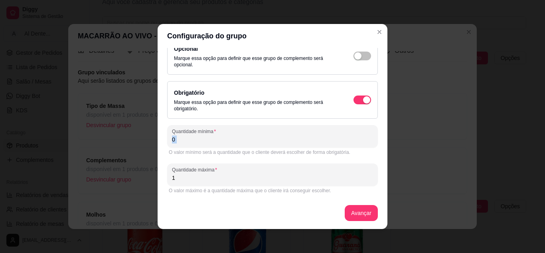
drag, startPoint x: 192, startPoint y: 145, endPoint x: 130, endPoint y: 156, distance: 62.4
click at [130, 156] on div "Configuração do grupo Opcional Marque essa opção para definir que esse grupo de…" at bounding box center [272, 126] width 545 height 253
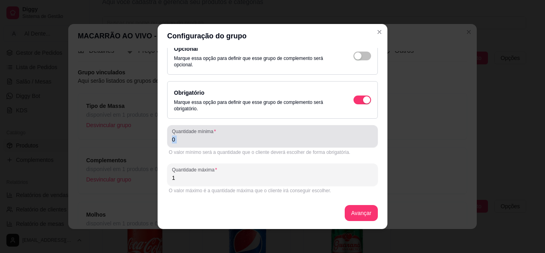
click at [238, 136] on input "0" at bounding box center [272, 139] width 201 height 8
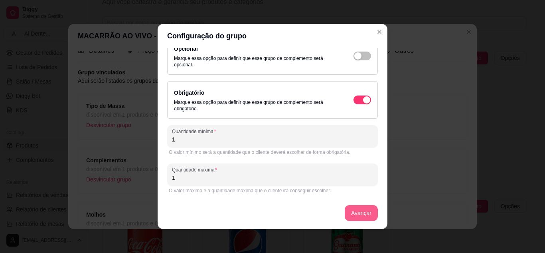
type input "1"
click at [365, 211] on button "Avançar" at bounding box center [361, 213] width 32 height 16
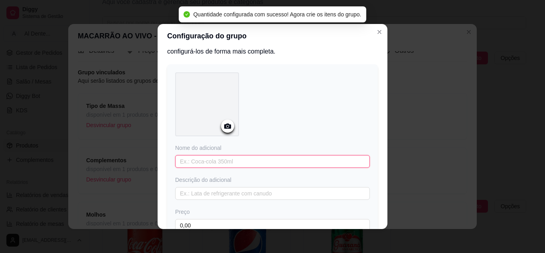
click at [185, 158] on input "text" at bounding box center [272, 161] width 195 height 13
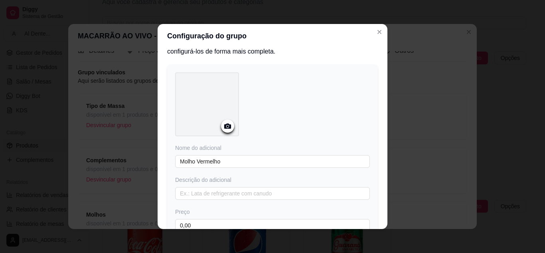
click at [229, 122] on icon at bounding box center [227, 125] width 9 height 9
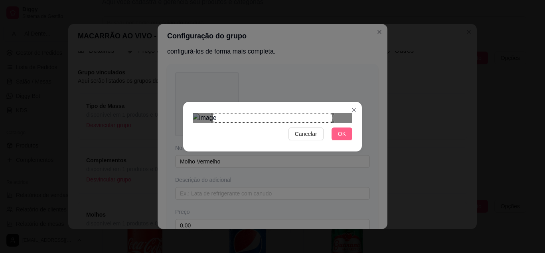
click at [338, 140] on button "OK" at bounding box center [342, 133] width 21 height 13
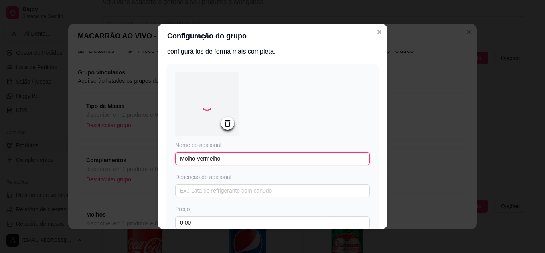
click at [199, 157] on input "Molho Vermelho" at bounding box center [272, 158] width 195 height 13
type input "Molho vermelho"
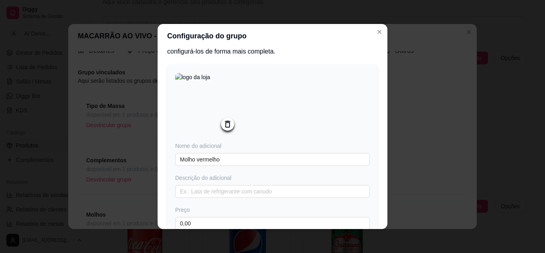
click at [371, 135] on div "Adicione os itens que irão compor este grupo, depois você poderá configurá-los …" at bounding box center [273, 138] width 230 height 181
click at [381, 189] on div "Configuração do grupo Adicione os itens que irão compor este grupo, depois você…" at bounding box center [272, 126] width 545 height 253
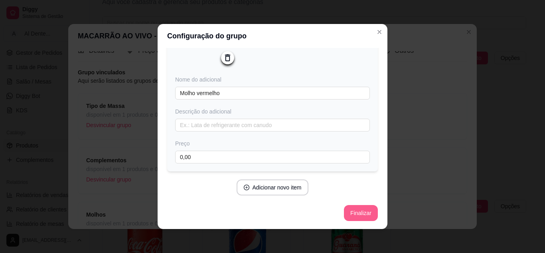
click at [346, 212] on button "Finalizar" at bounding box center [361, 213] width 34 height 16
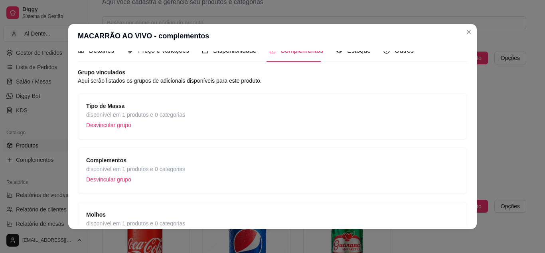
click at [335, 212] on div "Molhos disponível em 1 produtos e 0 categorias Desvincular grupo" at bounding box center [272, 225] width 373 height 30
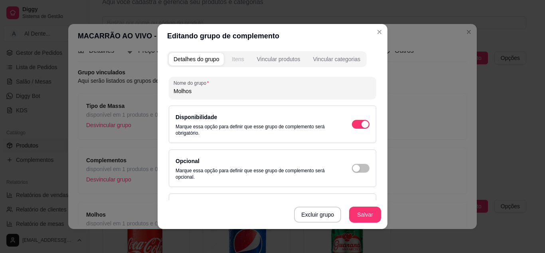
click at [232, 61] on div "Itens" at bounding box center [238, 59] width 12 height 8
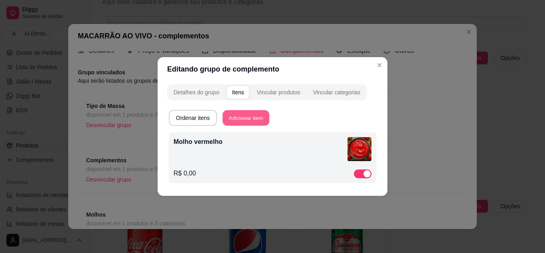
click at [249, 118] on button "Adicionar item" at bounding box center [246, 118] width 47 height 16
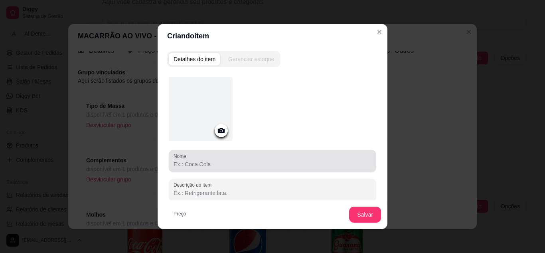
click at [199, 154] on div at bounding box center [273, 161] width 198 height 16
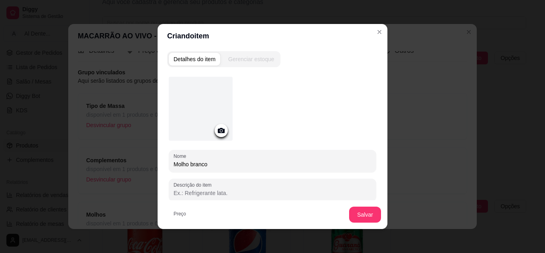
type input "Molho branco"
click at [211, 135] on div at bounding box center [201, 109] width 64 height 64
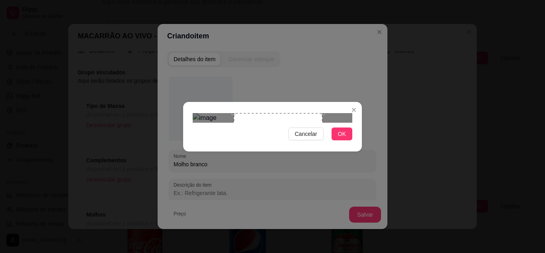
click at [302, 126] on div "Use the arrow keys to move the crop selection area" at bounding box center [278, 157] width 89 height 89
click at [338, 140] on button "OK" at bounding box center [342, 133] width 21 height 13
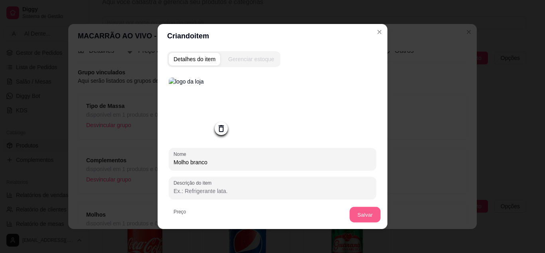
click at [364, 219] on button "Salvar" at bounding box center [364, 215] width 31 height 16
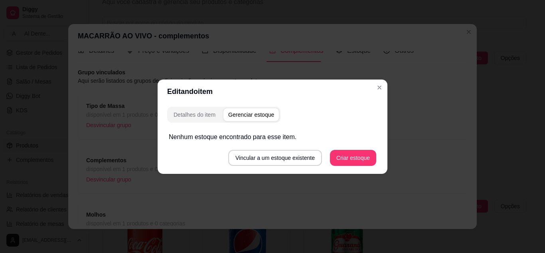
drag, startPoint x: 381, startPoint y: 151, endPoint x: 371, endPoint y: 217, distance: 66.6
click at [371, 217] on div "Editando item Detalhes do item Gerenciar estoque Nenhum estoque encontrado para…" at bounding box center [272, 126] width 545 height 253
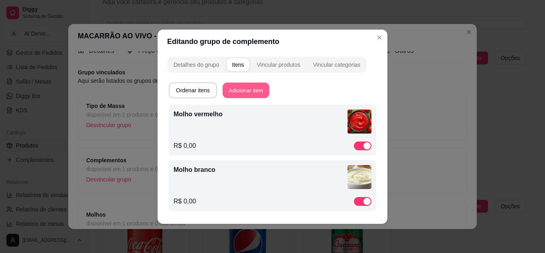
click at [239, 92] on button "Adicionar item" at bounding box center [246, 90] width 47 height 16
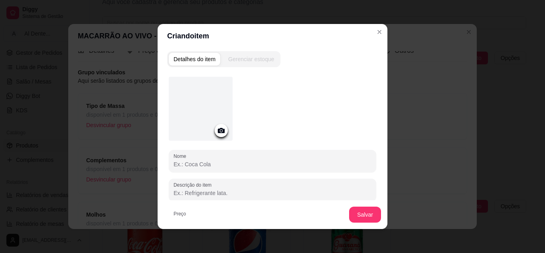
click at [215, 136] on div at bounding box center [201, 109] width 64 height 64
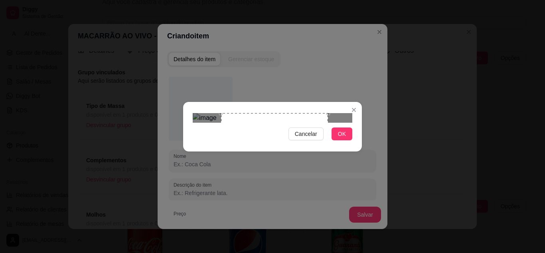
click at [307, 150] on div "Use the arrow keys to move the crop selection area" at bounding box center [274, 166] width 107 height 107
click at [341, 138] on span "OK" at bounding box center [342, 133] width 8 height 9
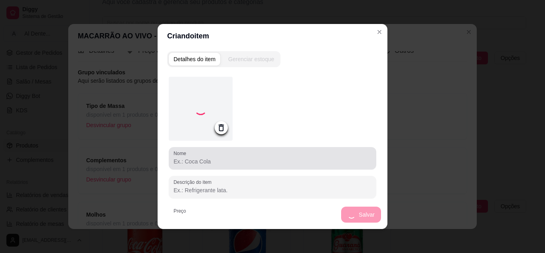
click at [213, 156] on div at bounding box center [273, 158] width 198 height 16
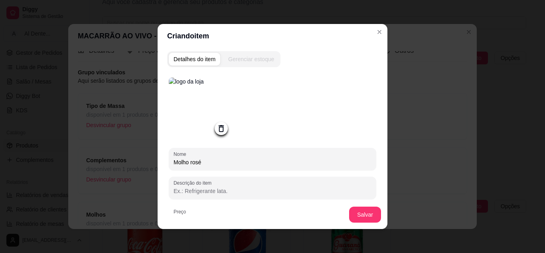
click at [192, 165] on input "Molho rosé" at bounding box center [273, 162] width 198 height 8
type input "Molho rosé"
drag, startPoint x: 192, startPoint y: 165, endPoint x: 363, endPoint y: 142, distance: 172.3
click at [363, 141] on div at bounding box center [272, 109] width 207 height 65
click at [354, 212] on button "Salvar" at bounding box center [364, 215] width 31 height 16
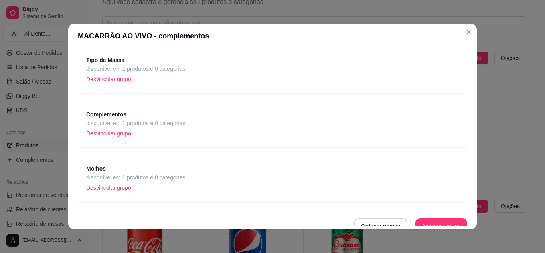
scroll to position [66, 0]
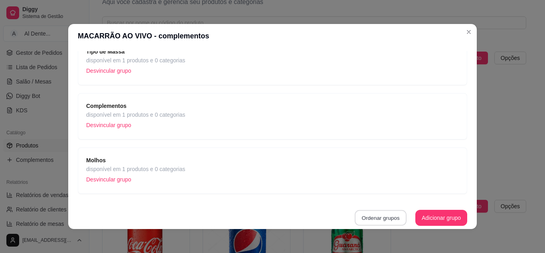
click at [373, 220] on button "Ordenar grupos" at bounding box center [381, 218] width 52 height 16
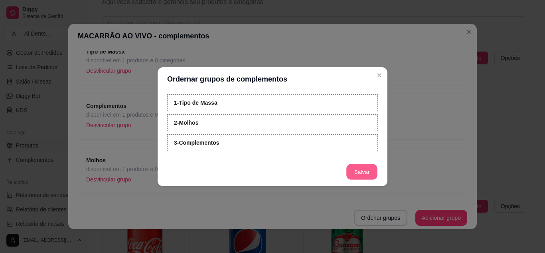
click at [359, 174] on button "Salvar" at bounding box center [361, 172] width 31 height 16
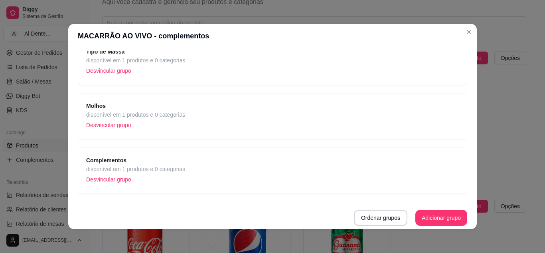
scroll to position [0, 0]
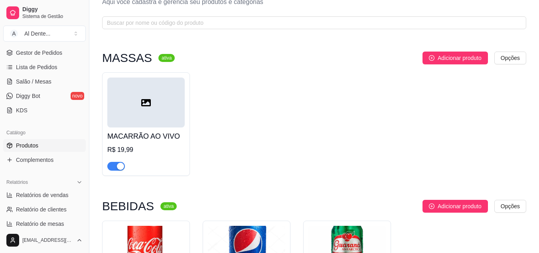
click at [127, 103] on div at bounding box center [145, 102] width 77 height 50
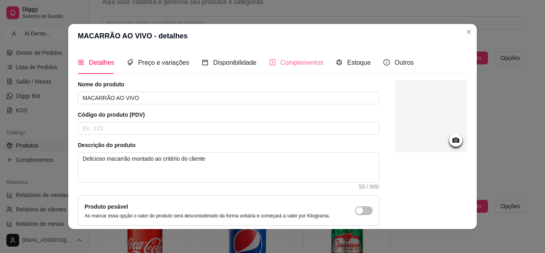
click at [277, 55] on div "Complementos" at bounding box center [296, 62] width 54 height 23
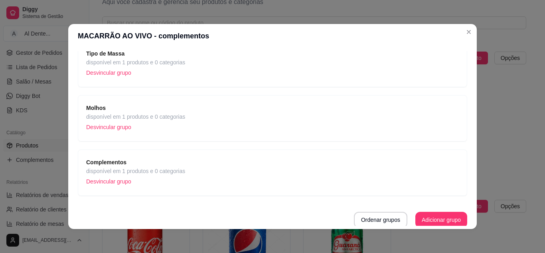
scroll to position [66, 0]
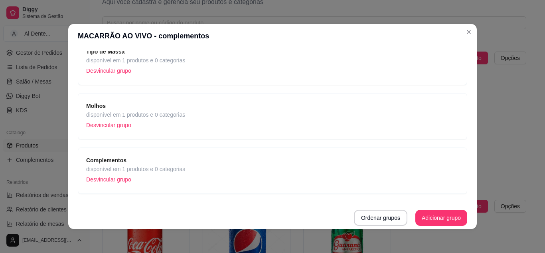
click at [178, 166] on span "disponível em 1 produtos e 0 categorias" at bounding box center [135, 168] width 99 height 9
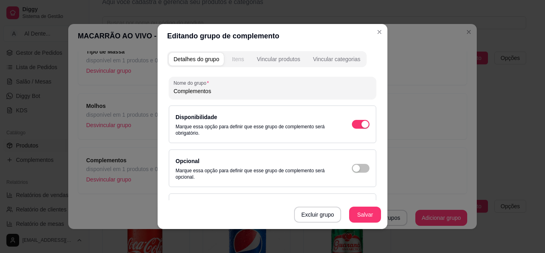
click at [241, 61] on div "Itens" at bounding box center [238, 59] width 12 height 8
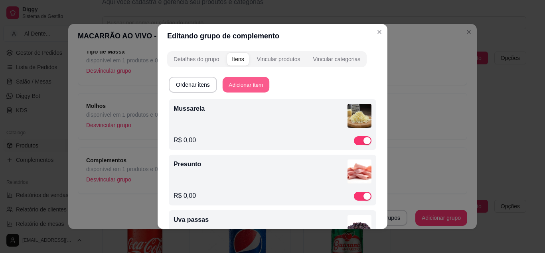
click at [247, 77] on button "Adicionar item" at bounding box center [246, 85] width 47 height 16
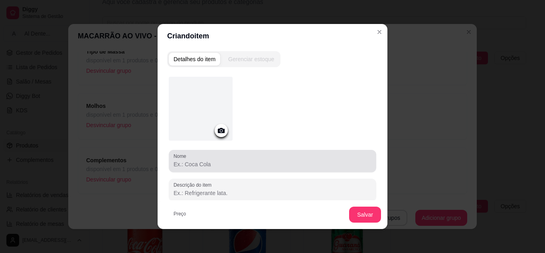
click at [202, 154] on div at bounding box center [273, 161] width 198 height 16
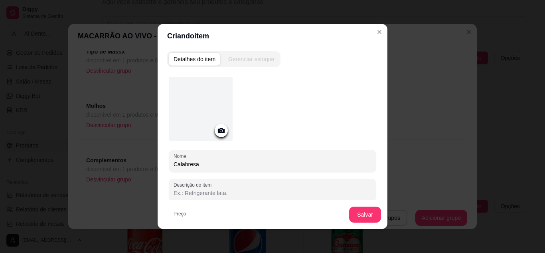
type input "Calabresa"
click at [216, 136] on div at bounding box center [221, 130] width 13 height 13
click at [216, 124] on div at bounding box center [221, 130] width 13 height 13
click at [221, 132] on icon at bounding box center [221, 130] width 7 height 5
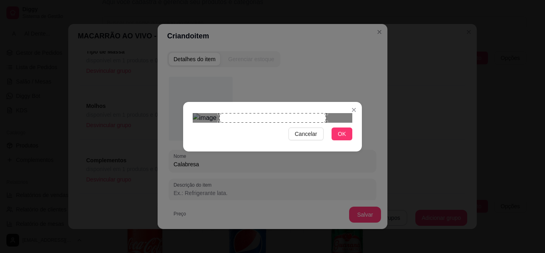
click at [268, 113] on div "Use the arrow keys to move the crop selection area" at bounding box center [272, 118] width 107 height 10
click at [344, 138] on span "OK" at bounding box center [342, 133] width 8 height 9
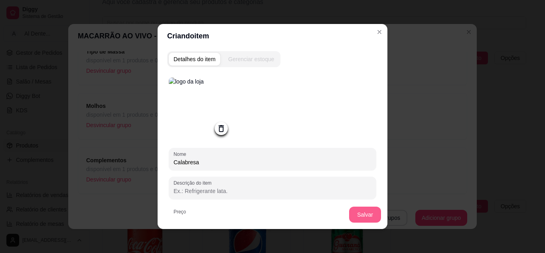
click at [359, 212] on button "Salvar" at bounding box center [365, 214] width 32 height 16
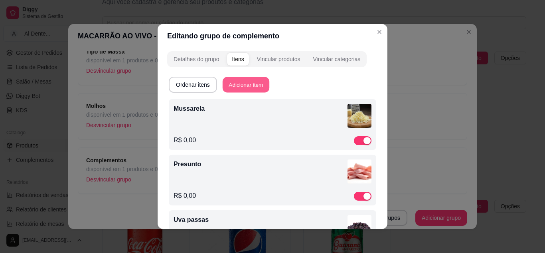
click at [241, 88] on button "Adicionar item" at bounding box center [246, 85] width 47 height 16
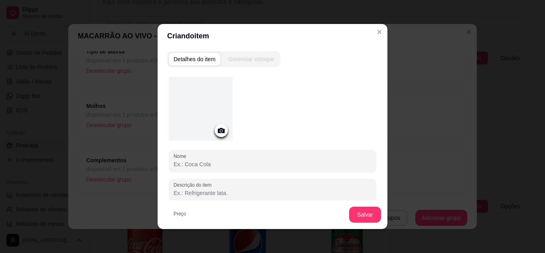
click at [204, 164] on input "Nome" at bounding box center [273, 164] width 198 height 8
type input "Alho"
click at [223, 128] on icon at bounding box center [221, 130] width 9 height 9
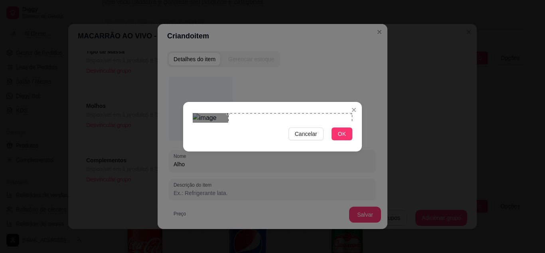
click at [330, 114] on div "Use the arrow keys to move the crop selection area" at bounding box center [290, 175] width 124 height 124
click at [347, 140] on button "OK" at bounding box center [342, 133] width 21 height 13
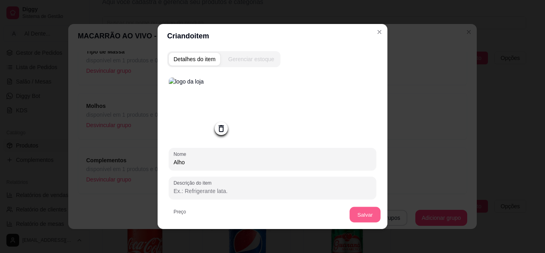
click at [358, 218] on button "Salvar" at bounding box center [364, 215] width 31 height 16
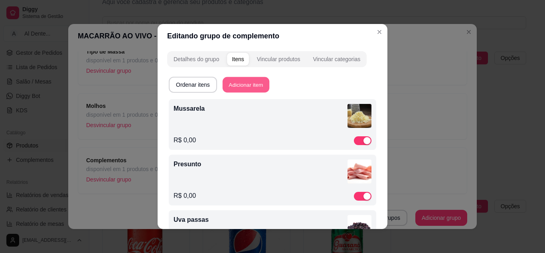
click at [251, 80] on button "Adicionar item" at bounding box center [246, 85] width 47 height 16
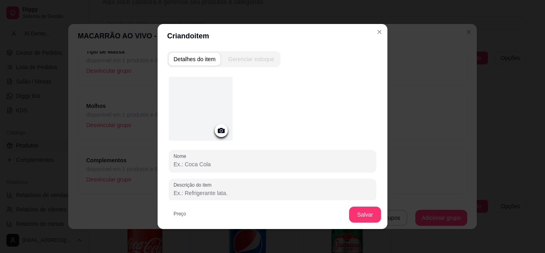
click at [218, 131] on icon at bounding box center [221, 130] width 7 height 5
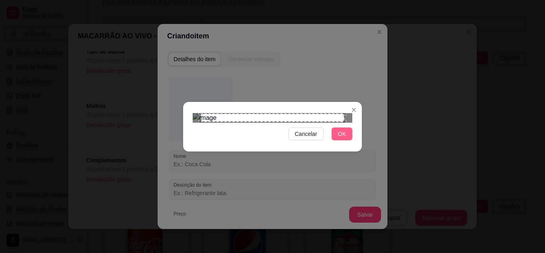
click at [341, 138] on span "OK" at bounding box center [342, 133] width 8 height 9
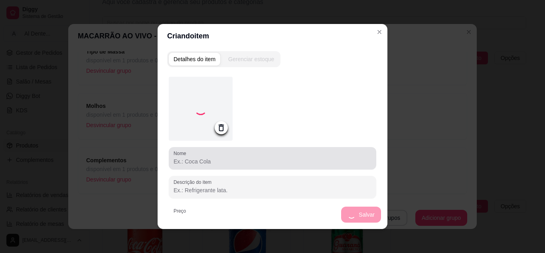
click at [204, 168] on div "Nome" at bounding box center [272, 158] width 207 height 22
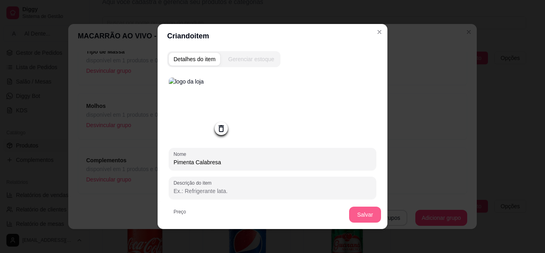
type input "Pimenta Calabresa"
click at [373, 212] on button "Salvar" at bounding box center [364, 215] width 31 height 16
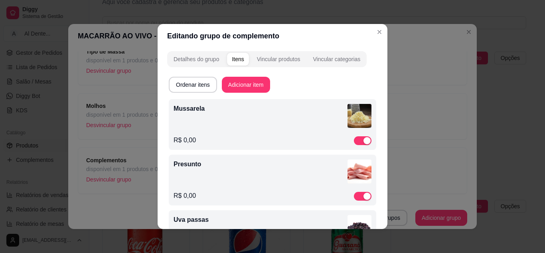
click at [228, 113] on p "Mussarela" at bounding box center [261, 109] width 174 height 10
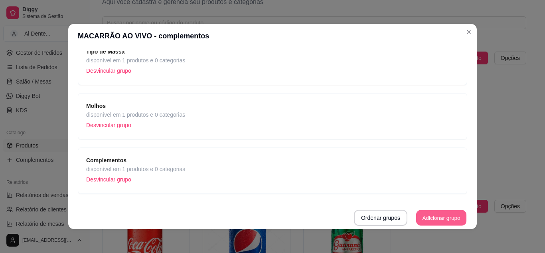
click at [441, 215] on button "Adicionar grupo" at bounding box center [441, 218] width 50 height 16
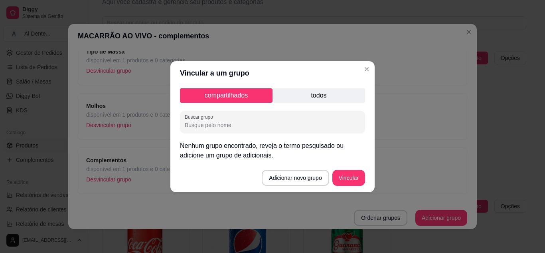
click at [223, 124] on input "Buscar grupo" at bounding box center [273, 125] width 176 height 8
click at [306, 179] on button "Adicionar novo grupo" at bounding box center [295, 178] width 65 height 16
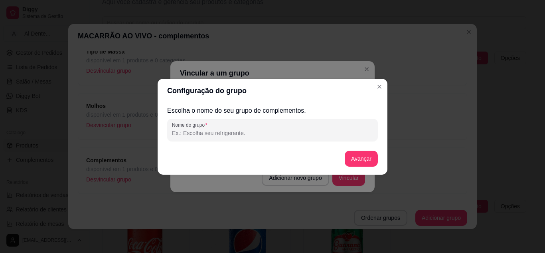
click at [178, 130] on input "Nome do grupo" at bounding box center [272, 133] width 201 height 8
type input "Queijo parmesão"
click at [365, 154] on button "Avançar" at bounding box center [361, 158] width 32 height 16
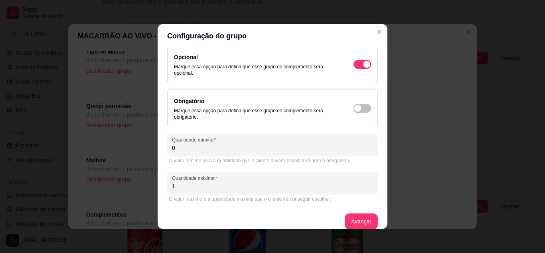
scroll to position [14, 0]
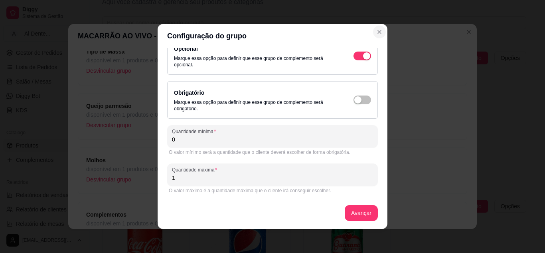
click at [379, 28] on button "Close" at bounding box center [379, 32] width 13 height 13
click at [381, 30] on button "Close" at bounding box center [379, 32] width 13 height 13
click at [377, 32] on icon "Close" at bounding box center [379, 32] width 6 height 6
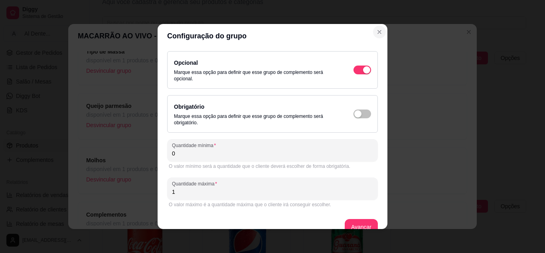
click at [377, 30] on icon "Close" at bounding box center [379, 32] width 6 height 6
click at [384, 30] on header "Configuração do grupo" at bounding box center [273, 36] width 230 height 24
click at [360, 221] on button "Avançar" at bounding box center [361, 227] width 33 height 16
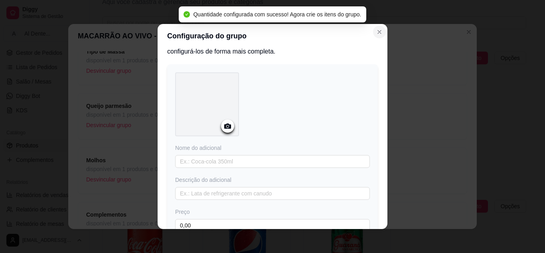
click at [381, 33] on button "Close" at bounding box center [379, 32] width 13 height 13
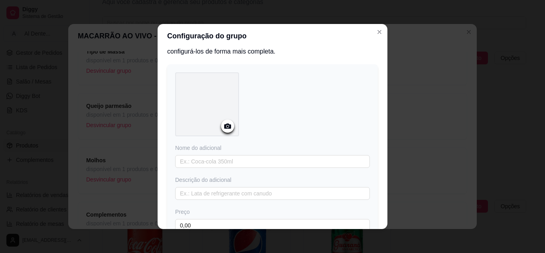
scroll to position [82, 0]
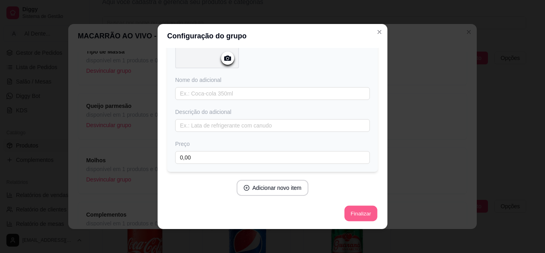
click at [352, 209] on button "Finalizar" at bounding box center [360, 213] width 33 height 16
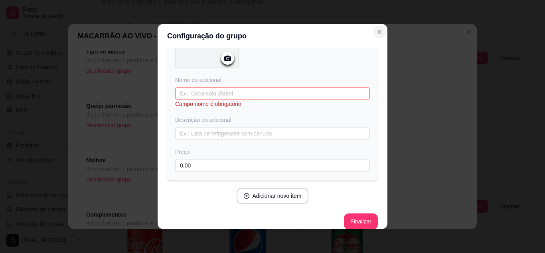
click at [378, 31] on icon "Close" at bounding box center [379, 31] width 3 height 3
click at [383, 129] on section "Configuração do grupo Adicione os itens que irão compor este grupo, depois você…" at bounding box center [273, 126] width 230 height 205
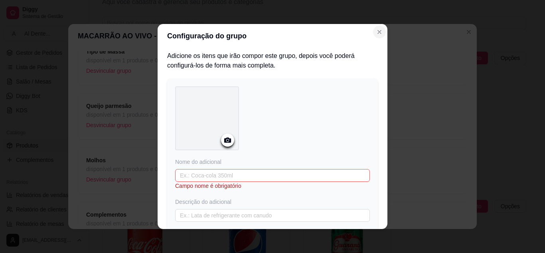
click at [378, 28] on button "Close" at bounding box center [379, 32] width 13 height 13
click at [296, 170] on input "text" at bounding box center [272, 175] width 195 height 13
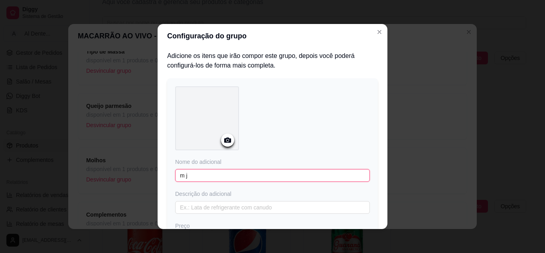
type input "m j"
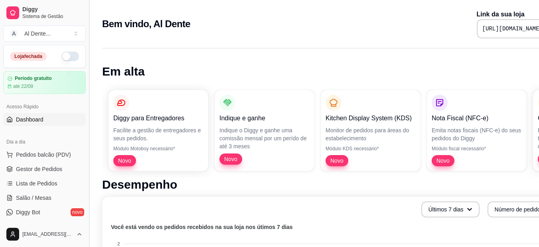
click at [86, 106] on button "Toggle Sidebar" at bounding box center [89, 123] width 6 height 247
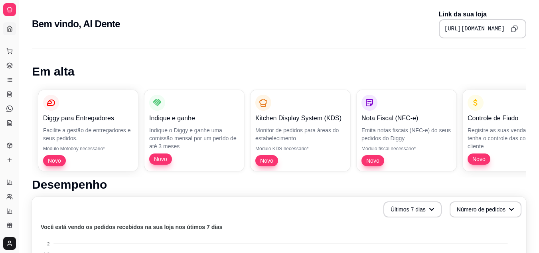
drag, startPoint x: 18, startPoint y: 92, endPoint x: 111, endPoint y: 98, distance: 93.2
drag, startPoint x: 16, startPoint y: 96, endPoint x: 24, endPoint y: 95, distance: 7.6
drag, startPoint x: 20, startPoint y: 95, endPoint x: 53, endPoint y: 91, distance: 32.6
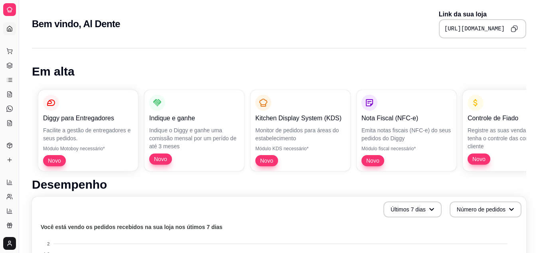
click at [18, 81] on button "Toggle Sidebar" at bounding box center [19, 126] width 6 height 253
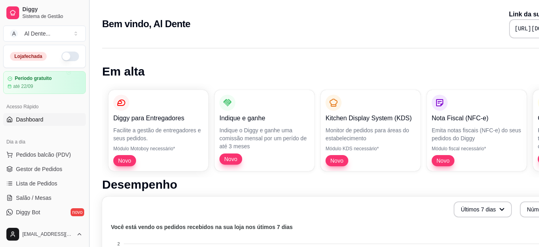
click at [18, 81] on article "Período gratuito" at bounding box center [33, 78] width 37 height 6
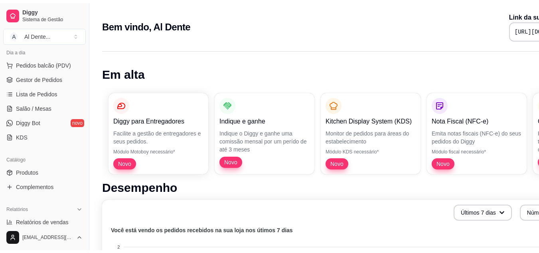
scroll to position [95, 0]
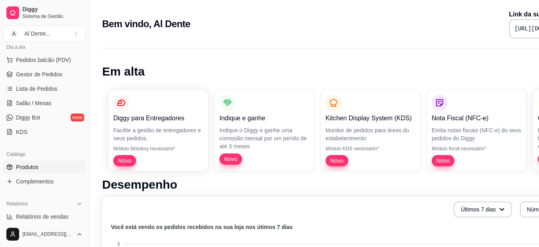
click at [54, 168] on link "Produtos" at bounding box center [44, 166] width 83 height 13
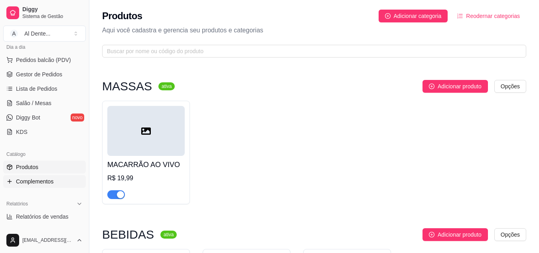
click at [54, 179] on link "Complementos" at bounding box center [44, 181] width 83 height 13
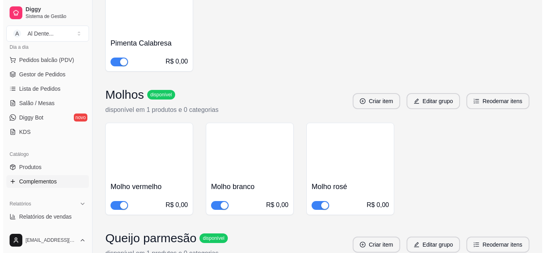
scroll to position [687, 0]
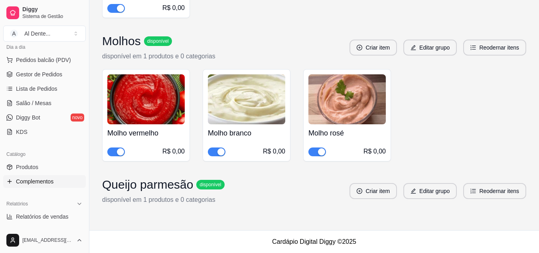
drag, startPoint x: 539, startPoint y: 202, endPoint x: 328, endPoint y: 207, distance: 211.1
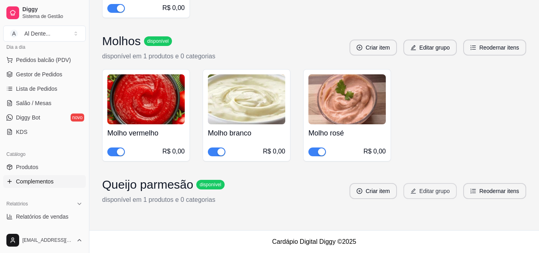
click at [421, 192] on button "Editar grupo" at bounding box center [429, 191] width 53 height 16
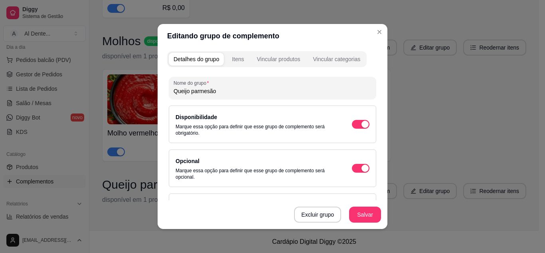
click at [231, 89] on input "Queijo parmesão" at bounding box center [273, 91] width 198 height 8
type input "Q"
click at [210, 93] on input "Marque se necessario" at bounding box center [273, 91] width 198 height 8
click at [215, 91] on input "Marque se necessario" at bounding box center [273, 91] width 198 height 8
type input "Marque se necessário"
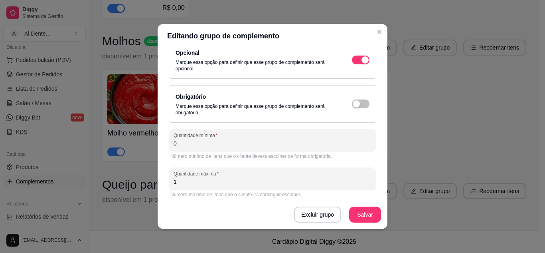
scroll to position [112, 0]
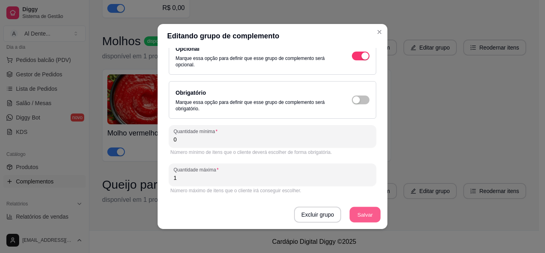
click at [356, 219] on button "Salvar" at bounding box center [364, 215] width 31 height 16
click at [363, 219] on button "Salvar" at bounding box center [364, 215] width 31 height 16
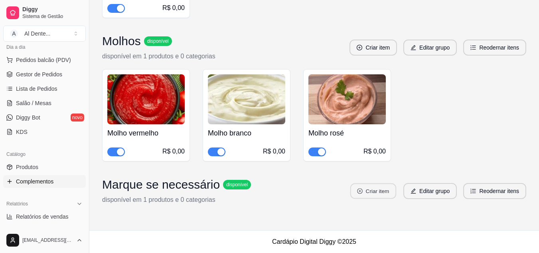
click at [390, 189] on button "Criar item" at bounding box center [373, 191] width 46 height 16
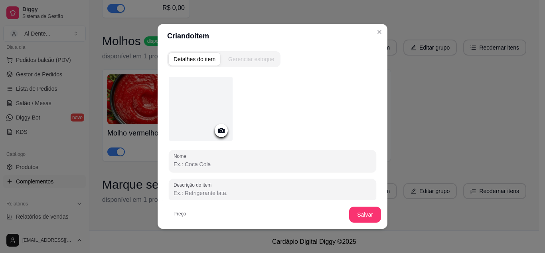
click at [204, 166] on input "Nome" at bounding box center [273, 164] width 198 height 8
type input "Garfo e guardanapo"
click at [342, 107] on div at bounding box center [272, 110] width 207 height 67
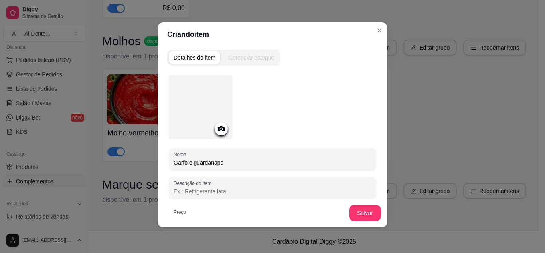
click at [217, 125] on icon at bounding box center [221, 128] width 9 height 9
click at [221, 127] on icon at bounding box center [221, 128] width 7 height 5
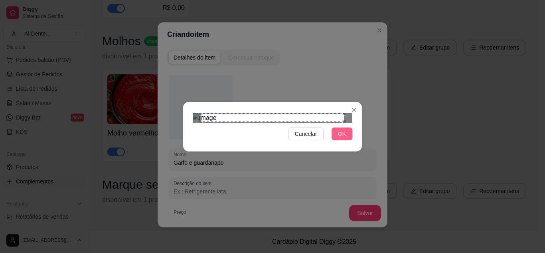
click at [336, 140] on button "OK" at bounding box center [342, 133] width 21 height 13
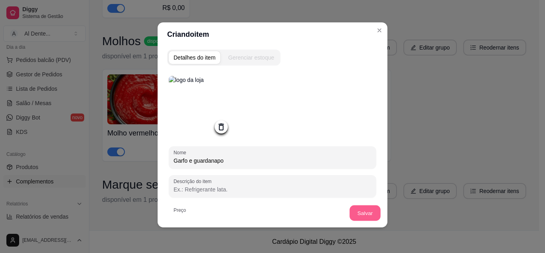
click at [363, 209] on button "Salvar" at bounding box center [364, 213] width 31 height 16
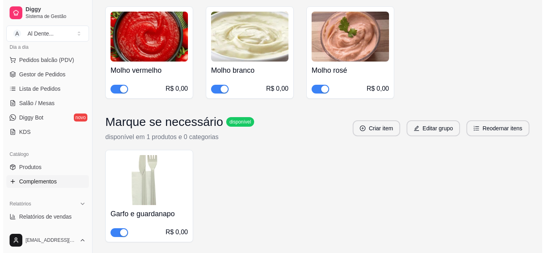
scroll to position [758, 0]
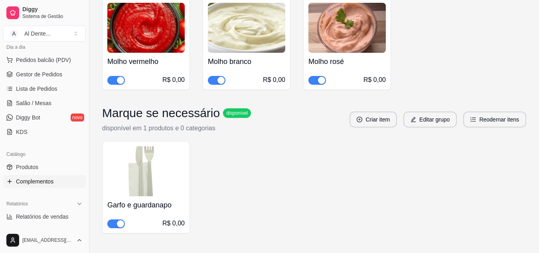
click at [140, 162] on img at bounding box center [145, 171] width 77 height 50
click at [423, 123] on button "Editar grupo" at bounding box center [430, 120] width 52 height 16
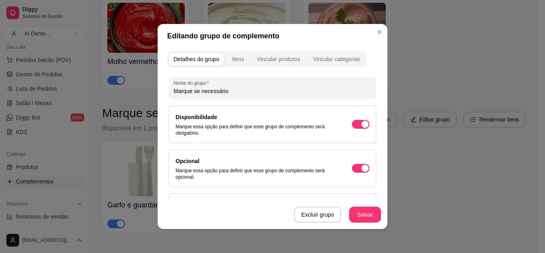
drag, startPoint x: 235, startPoint y: 85, endPoint x: 241, endPoint y: 96, distance: 13.2
click at [241, 96] on div "Nome do grupo Marque se necessário" at bounding box center [272, 88] width 207 height 22
click at [193, 92] on input "Descartaveis" at bounding box center [273, 91] width 198 height 8
type input "Descartáveis"
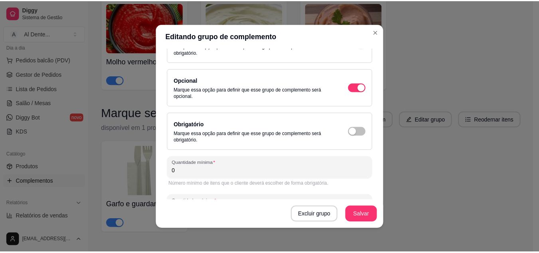
scroll to position [112, 0]
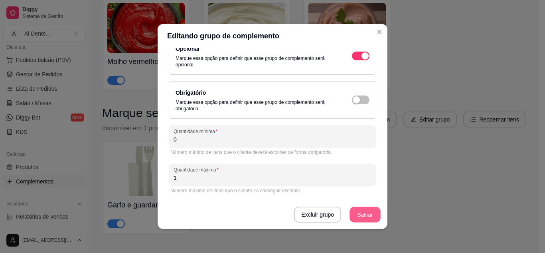
click at [364, 214] on button "Salvar" at bounding box center [364, 215] width 31 height 16
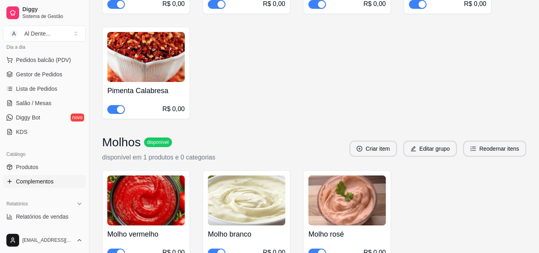
scroll to position [584, 0]
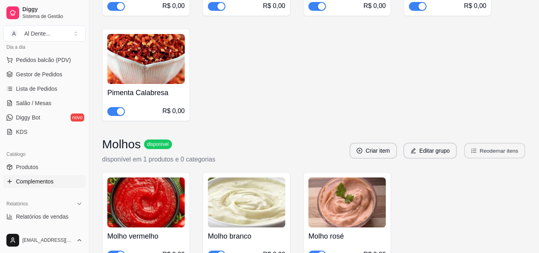
click at [504, 152] on button "Reodernar itens" at bounding box center [494, 151] width 61 height 16
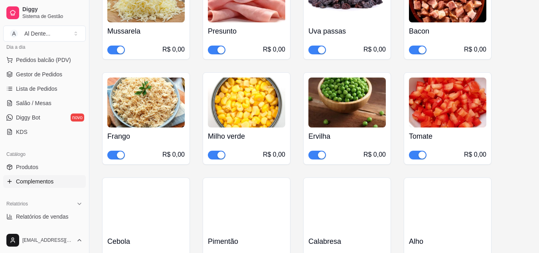
scroll to position [355, 0]
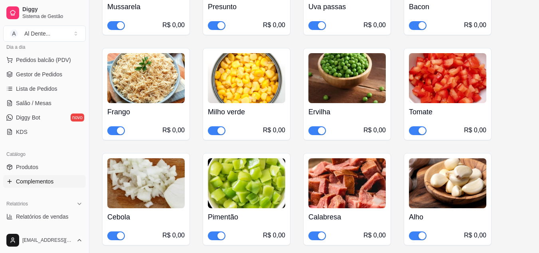
click at [229, 199] on img at bounding box center [246, 183] width 77 height 50
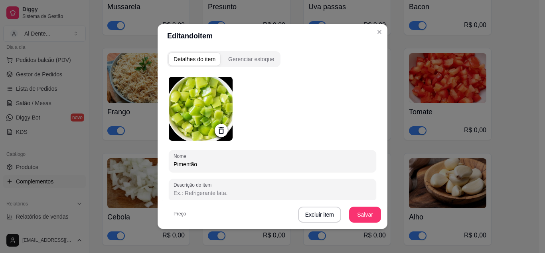
click at [217, 126] on icon at bounding box center [221, 130] width 9 height 9
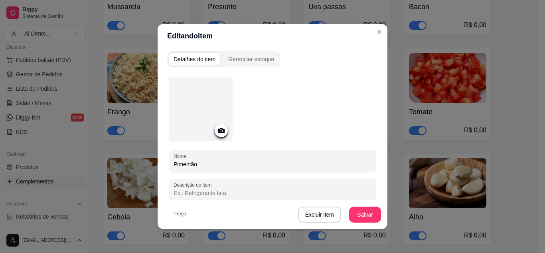
click at [217, 126] on icon at bounding box center [221, 130] width 9 height 9
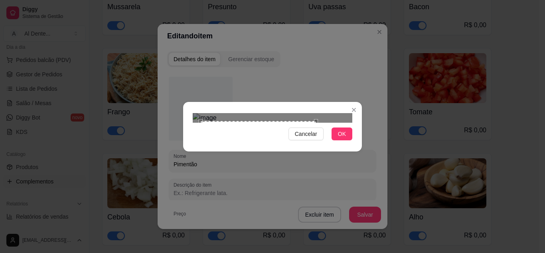
click at [309, 122] on div at bounding box center [273, 118] width 160 height 10
click at [291, 156] on div "Use the arrow keys to move the crop selection area" at bounding box center [268, 191] width 109 height 109
click at [338, 140] on button "OK" at bounding box center [342, 133] width 21 height 13
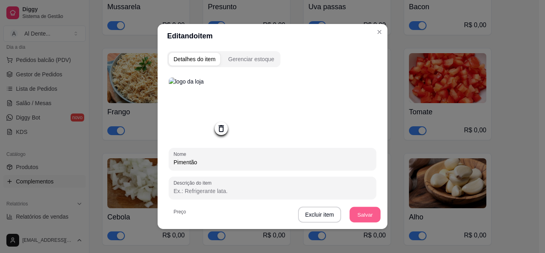
click at [372, 216] on button "Salvar" at bounding box center [364, 215] width 31 height 16
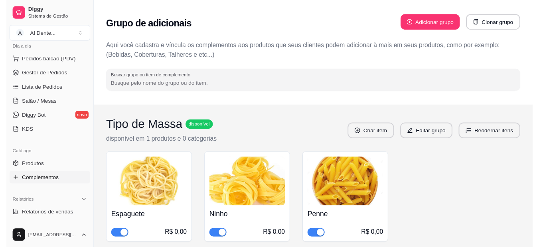
scroll to position [95, 0]
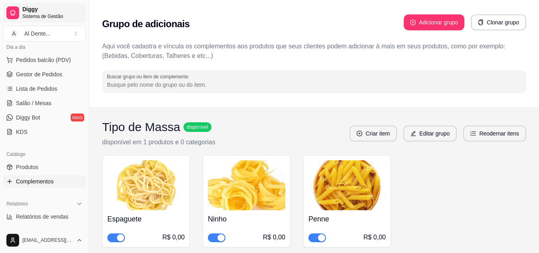
click at [27, 18] on span "Sistema de Gestão" at bounding box center [52, 16] width 60 height 6
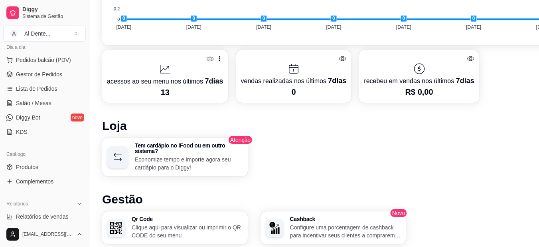
scroll to position [332, 0]
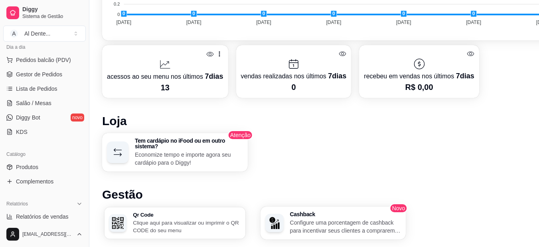
click at [200, 225] on p "Clique aqui para visualizar ou imprimir o QR CODE do seu menu" at bounding box center [187, 226] width 108 height 16
click at [45, 166] on link "Produtos" at bounding box center [44, 166] width 83 height 13
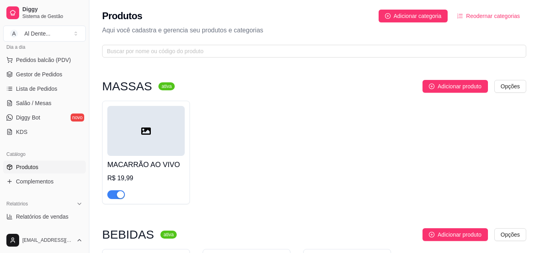
click at [142, 146] on div at bounding box center [145, 131] width 77 height 50
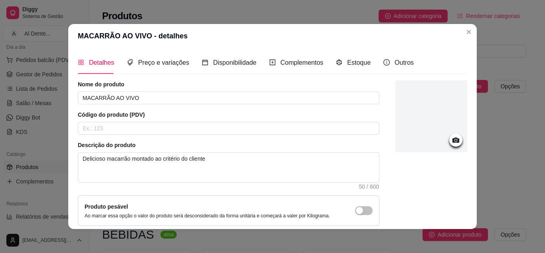
click at [454, 135] on div at bounding box center [431, 116] width 72 height 72
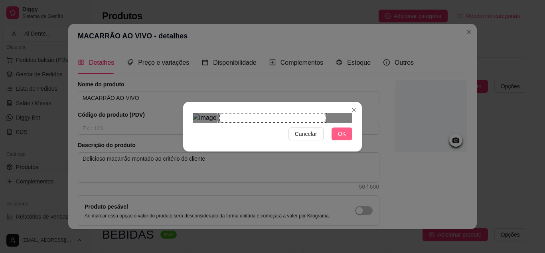
click at [340, 138] on span "OK" at bounding box center [342, 133] width 8 height 9
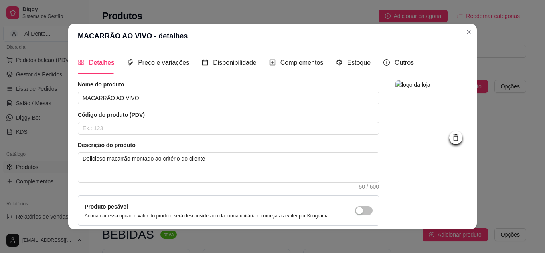
scroll to position [72, 0]
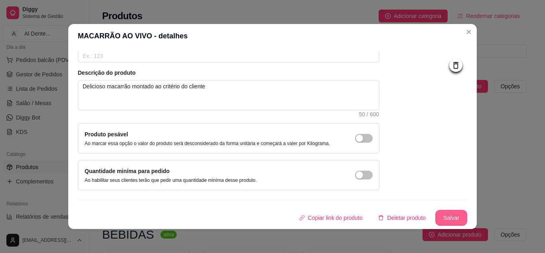
click at [454, 221] on button "Salvar" at bounding box center [451, 217] width 32 height 16
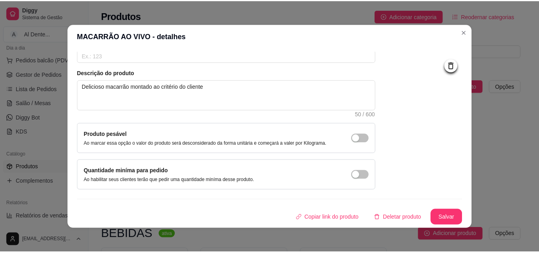
scroll to position [0, 0]
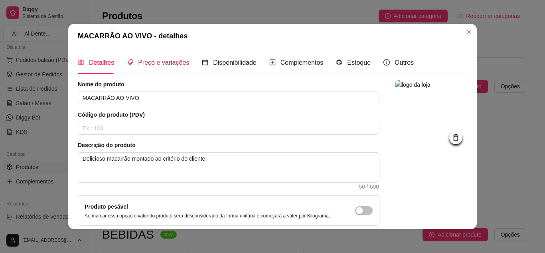
click at [157, 62] on span "Preço e variações" at bounding box center [163, 62] width 51 height 7
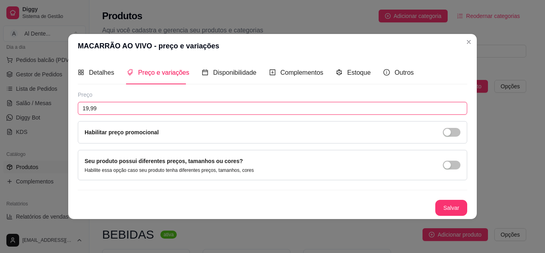
drag, startPoint x: 124, startPoint y: 104, endPoint x: 0, endPoint y: 137, distance: 128.8
click at [0, 137] on div "MACARRÃO AO VIVO - preço e variações Detalhes Preço e variações Disponibilidade…" at bounding box center [272, 126] width 545 height 253
type input "25,00"
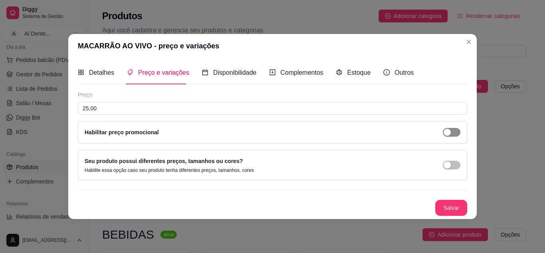
click at [456, 130] on span "button" at bounding box center [452, 132] width 18 height 9
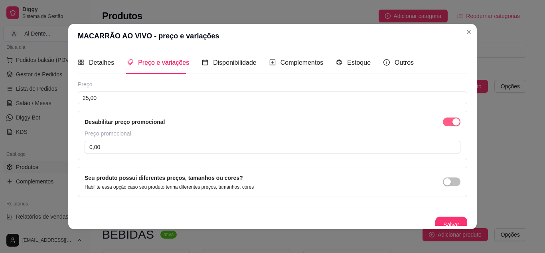
click at [452, 120] on div "button" at bounding box center [455, 121] width 7 height 7
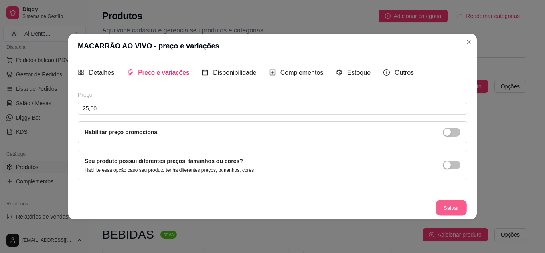
click at [464, 209] on button "Salvar" at bounding box center [451, 207] width 31 height 16
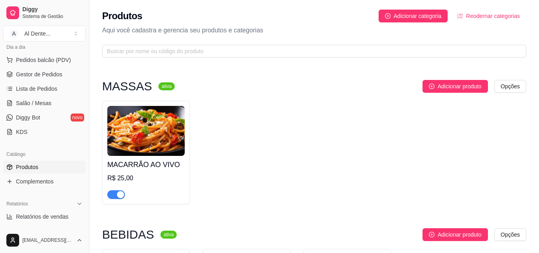
click at [154, 142] on img at bounding box center [145, 131] width 77 height 50
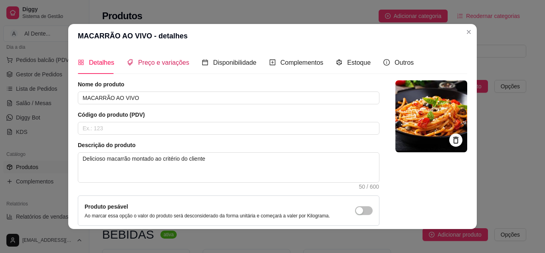
click at [158, 59] on span "Preço e variações" at bounding box center [163, 62] width 51 height 7
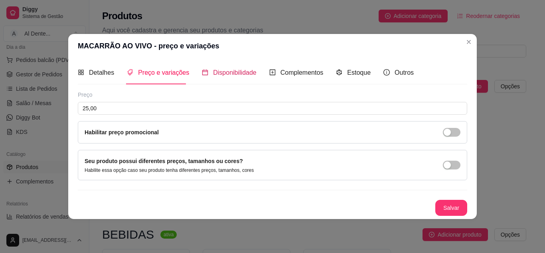
click at [228, 74] on span "Disponibilidade" at bounding box center [234, 72] width 43 height 7
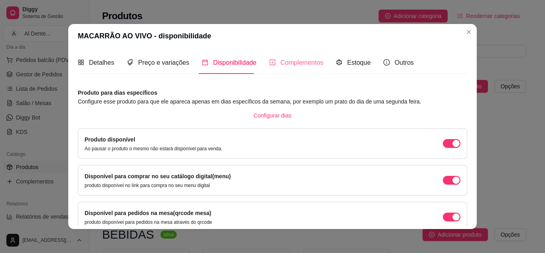
click at [293, 70] on div "Complementos" at bounding box center [296, 62] width 54 height 23
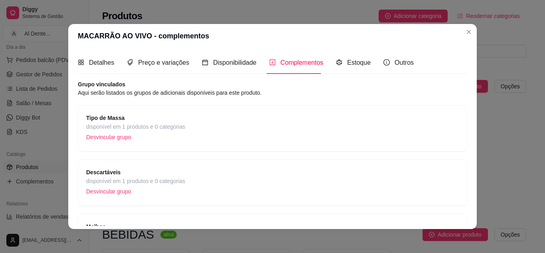
scroll to position [120, 0]
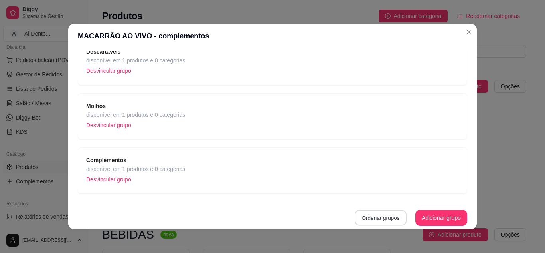
click at [372, 214] on button "Ordenar grupos" at bounding box center [381, 218] width 52 height 16
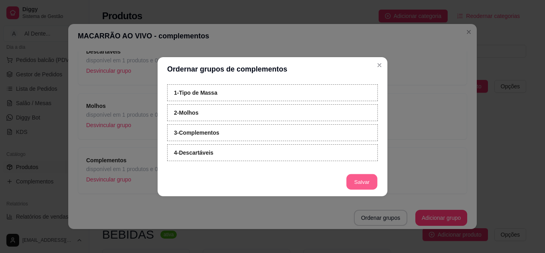
click at [369, 187] on button "Salvar" at bounding box center [361, 182] width 31 height 16
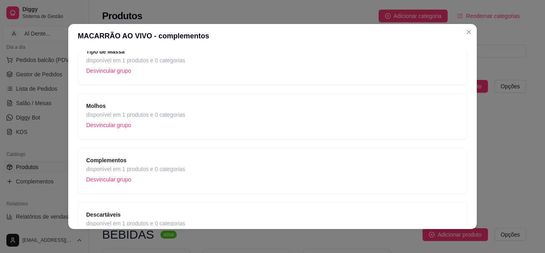
scroll to position [0, 0]
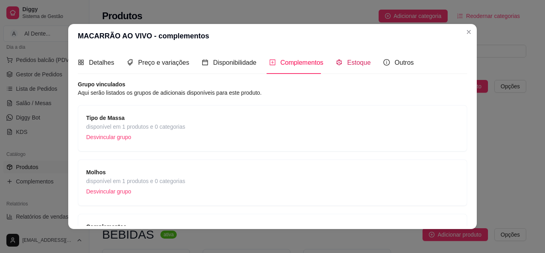
click at [350, 62] on span "Estoque" at bounding box center [359, 62] width 24 height 7
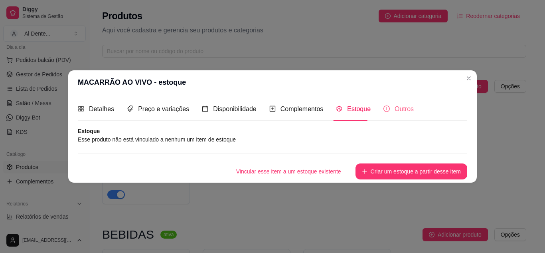
click at [389, 115] on div "Outros" at bounding box center [398, 108] width 30 height 23
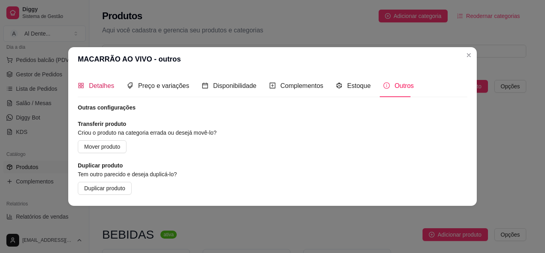
click at [97, 82] on span "Detalhes" at bounding box center [101, 85] width 25 height 7
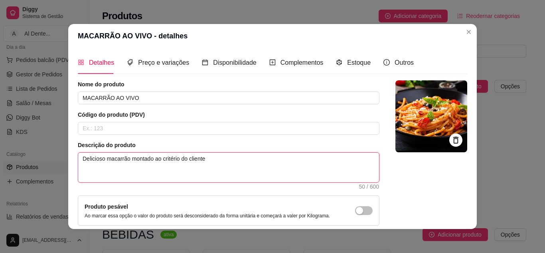
drag, startPoint x: 230, startPoint y: 163, endPoint x: 28, endPoint y: 181, distance: 202.7
click at [28, 181] on div "MACARRÃO AO VIVO - detalhes Detalhes Preço e variações Disponibilidade Compleme…" at bounding box center [272, 126] width 545 height 253
type textarea "V"
type textarea "Vo"
type textarea "Voc"
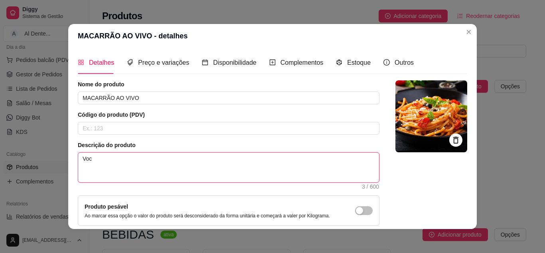
type textarea "VocÊ"
type textarea "Você"
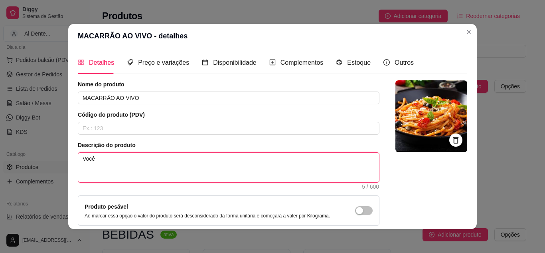
type textarea "Você e"
type textarea "Você es"
type textarea "Você esc"
type textarea "Você esco"
type textarea "Você escol"
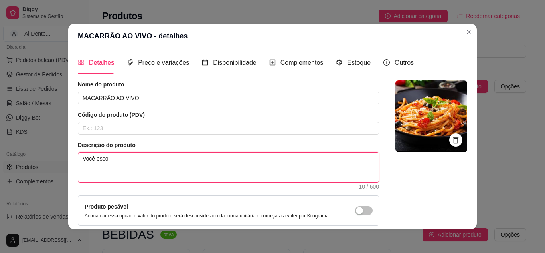
type textarea "Você escolh"
type textarea "Você escolhe"
type textarea "Você escolhe a"
type textarea "Você escolhe a m"
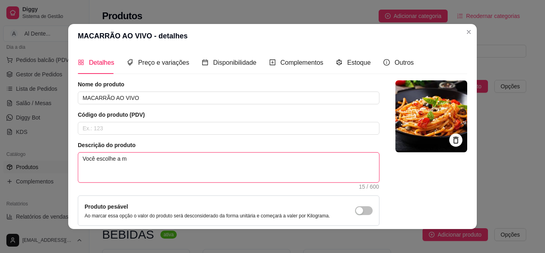
type textarea "Você escolhe a ma"
type textarea "Você escolhe a mas"
type textarea "Você escolhe a mass"
type textarea "Você escolhe a massa,"
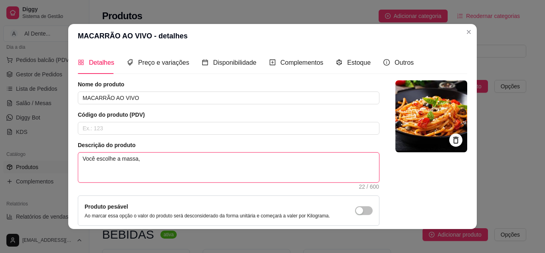
type textarea "Você escolhe a massa, o"
type textarea "Você escolhe a massa, o m"
type textarea "Você escolhe a massa, o mo"
type textarea "Você escolhe a massa, o mol"
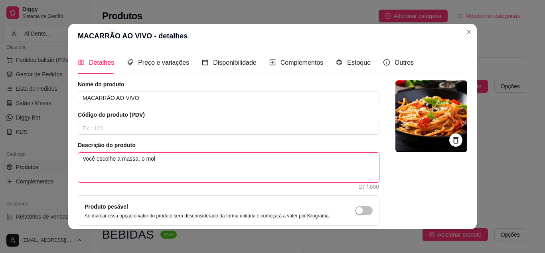
type textarea "Você escolhe a massa, o molh"
type textarea "Você escolhe a massa, o molho"
type textarea "Você escolhe a massa, o molho e"
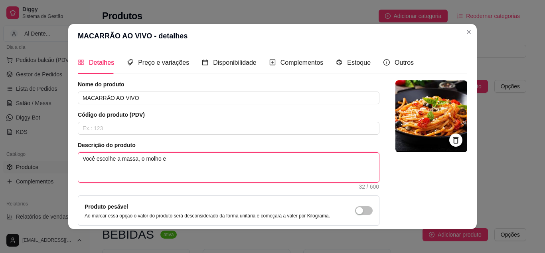
type textarea "Você escolhe a massa, o molho e o"
type textarea "Você escolhe a massa, o molho e os"
type textarea "Você escolhe a massa, o molho e os a"
type textarea "Você escolhe a massa, o molho e os aa"
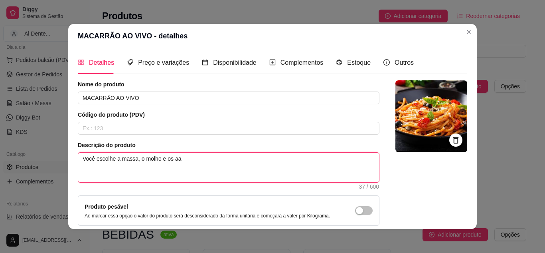
type textarea "Você escolhe a massa, o molho e os aac"
type textarea "Você escolhe a massa, o molho e os aaco"
type textarea "Você escolhe a massa, o molho e os aacom"
type textarea "Você escolhe a massa, o molho e os aacomp"
type textarea "Você escolhe a massa, o molho e os aacompa"
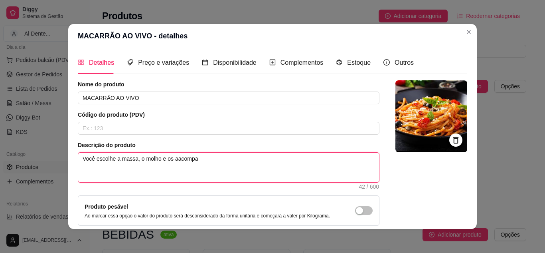
type textarea "Você escolhe a massa, o molho e os aacompan"
type textarea "Você escolhe a massa, o molho e os aacompanh"
type textarea "Você escolhe a massa, o molho e os aacompanha"
type textarea "Você escolhe a massa, o molho e os aacompanham"
type textarea "Você escolhe a massa, o molho e os aacompanhame"
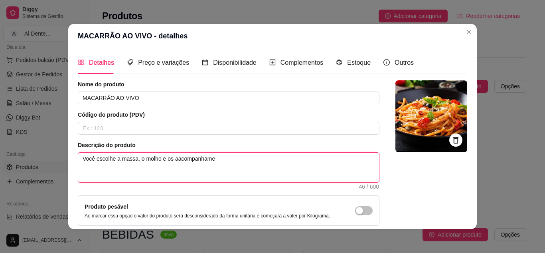
type textarea "Você escolhe a massa, o molho e os aacompanhamen"
type textarea "Você escolhe a massa, o molho e os aacompanhament"
type textarea "Você escolhe a massa, o molho e os aacompanhamento"
type textarea "Você escolhe a massa, o molho e os aacompanhamentos"
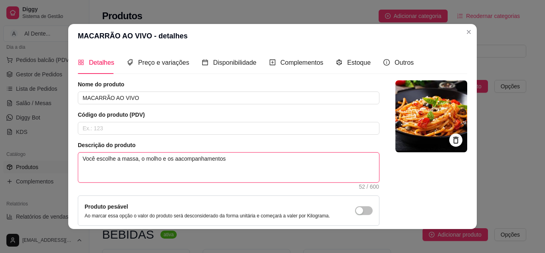
click at [178, 158] on textarea "Você escolhe a massa, o molho e os aacompanhamentos" at bounding box center [228, 167] width 301 height 30
type textarea "Você escolhe a massa, o molho e os acompanhamentos"
type textarea "Você escolhe a massa, o molho e os acompanhamentos."
type textarea "Você escolhe a massa, o molho e os acompanhamentos. N"
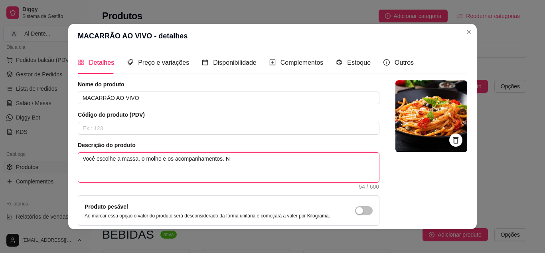
type textarea "Você escolhe a massa, o molho e os acompanhamentos. Nó"
type textarea "Você escolhe a massa, o molho e os acompanhamentos. Nós"
type textarea "Você escolhe a massa, o molho e os acompanhamentos. Nós p"
type textarea "Você escolhe a massa, o molho e os acompanhamentos. Nós pr"
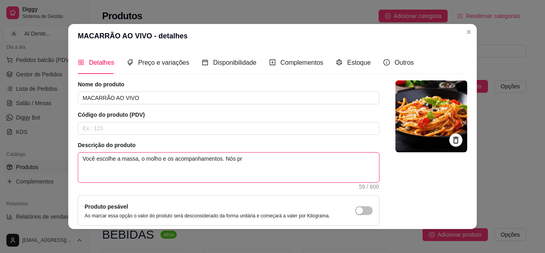
type textarea "Você escolhe a massa, o molho e os acompanhamentos. Nós pre"
type textarea "Você escolhe a massa, o molho e os acompanhamentos. Nós prepa"
type textarea "Você escolhe a massa, o molho e os acompanhamentos. Nós prepar"
type textarea "Você escolhe a massa, o molho e os acompanhamentos. Nós prepara"
type textarea "Você escolhe a massa, o molho e os acompanhamentos. Nós preparam"
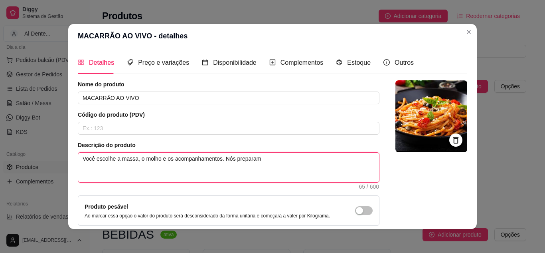
type textarea "Você escolhe a massa, o molho e os acompanhamentos. Nós preparamo"
type textarea "Você escolhe a massa, o molho e os acompanhamentos. Nós preparamos"
type textarea "Você escolhe a massa, o molho e os acompanhamentos. Nós preparamos t"
type textarea "Você escolhe a massa, o molho e os acompanhamentos. Nós preparamos tu"
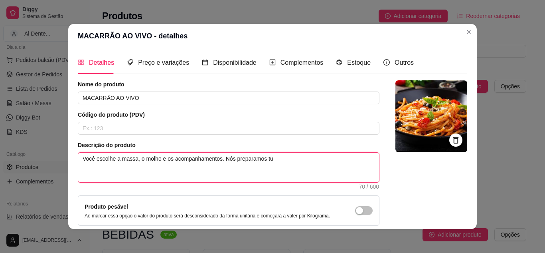
type textarea "Você escolhe a massa, o molho e os acompanhamentos. Nós preparamos tud"
type textarea "Você escolhe a massa, o molho e os acompanhamentos. Nós preparamos tudo"
type textarea "Você escolhe a massa, o molho e os acompanhamentos. Nós preparamos tudo n"
type textarea "Você escolhe a massa, o molho e os acompanhamentos. Nós preparamos tudo na"
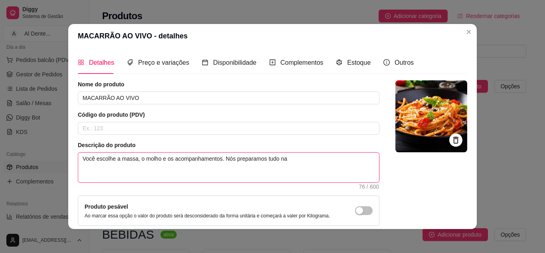
type textarea "Você escolhe a massa, o molho e os acompanhamentos. Nós preparamos tudo na h"
type textarea "Você escolhe a massa, o molho e os acompanhamentos. Nós preparamos tudo na hor"
type textarea "Você escolhe a massa, o molho e os acompanhamentos. Nós preparamos tudo na hora"
type textarea "Você escolhe a massa, o molho e os acompanhamentos. Nós preparamos tudo na hora,"
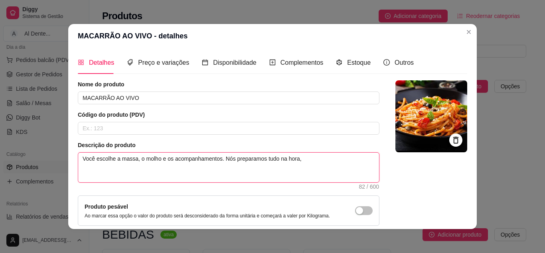
type textarea "Você escolhe a massa, o molho e os acompanhamentos. Nós preparamos tudo na hora…"
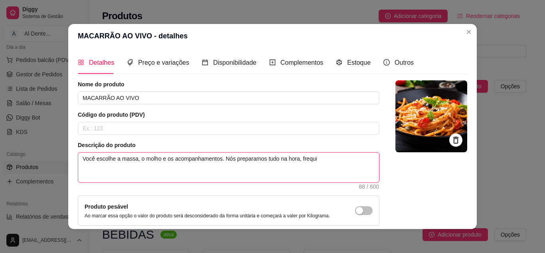
type textarea "Você escolhe a massa, o molho e os acompanhamentos. Nós preparamos tudo na hora…"
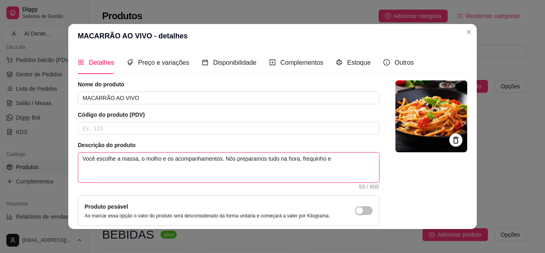
type textarea "Você escolhe a massa, o molho e os acompanhamentos. Nós preparamos tudo na hora…"
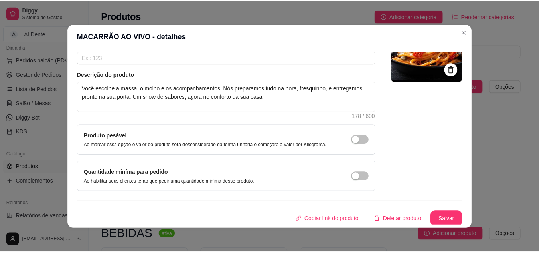
scroll to position [72, 0]
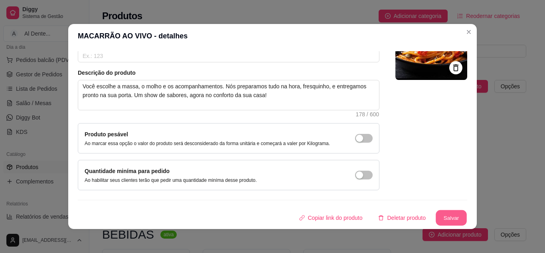
click at [444, 221] on button "Salvar" at bounding box center [451, 218] width 31 height 16
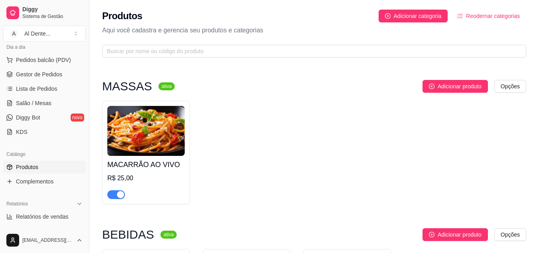
click at [166, 141] on img at bounding box center [145, 131] width 77 height 50
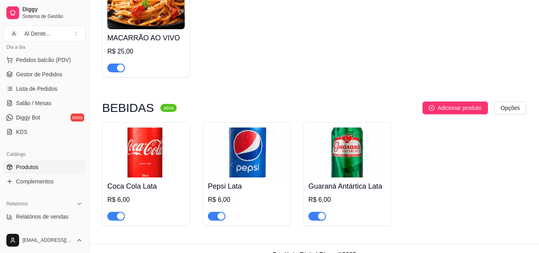
scroll to position [140, 0]
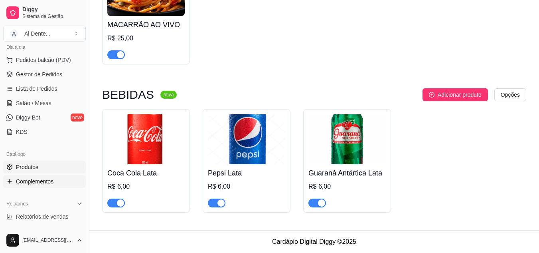
click at [61, 178] on link "Complementos" at bounding box center [44, 181] width 83 height 13
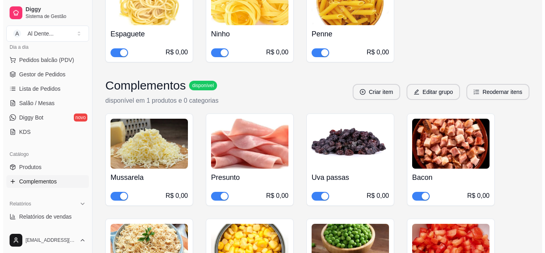
scroll to position [172, 0]
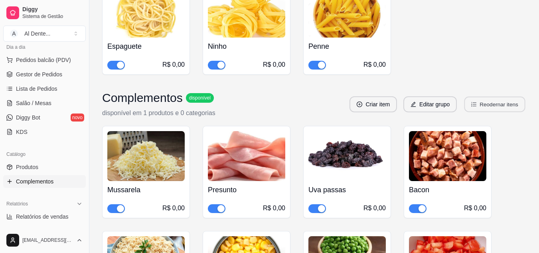
click at [500, 103] on button "Reodernar itens" at bounding box center [494, 105] width 61 height 16
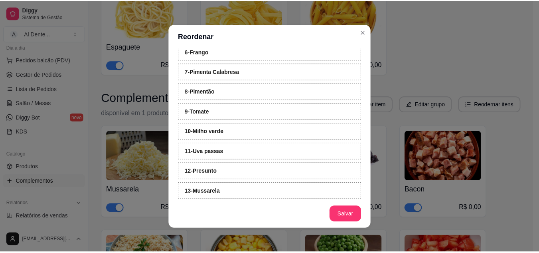
scroll to position [138, 0]
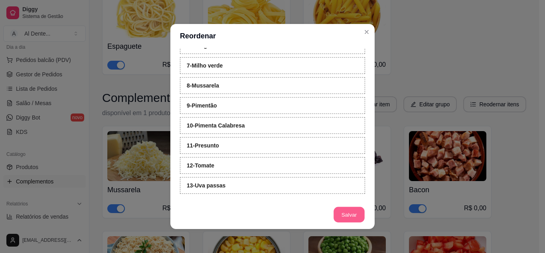
click at [339, 215] on button "Salvar" at bounding box center [349, 215] width 31 height 16
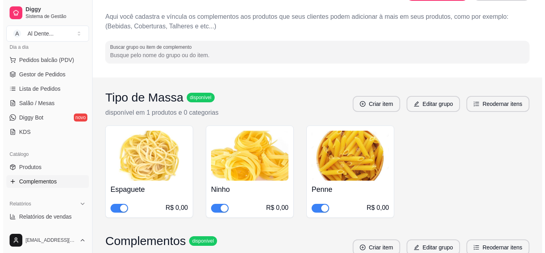
scroll to position [0, 0]
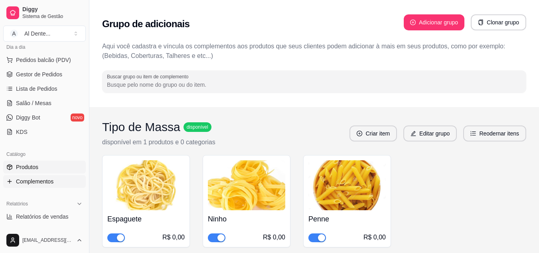
click at [22, 168] on span "Produtos" at bounding box center [27, 167] width 22 height 8
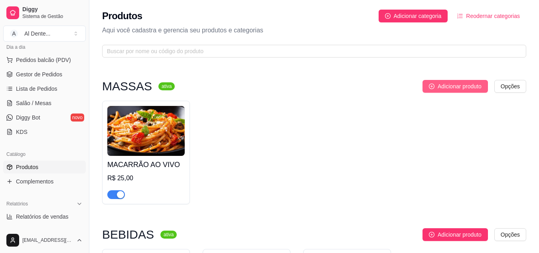
click at [454, 81] on button "Adicionar produto" at bounding box center [455, 86] width 65 height 13
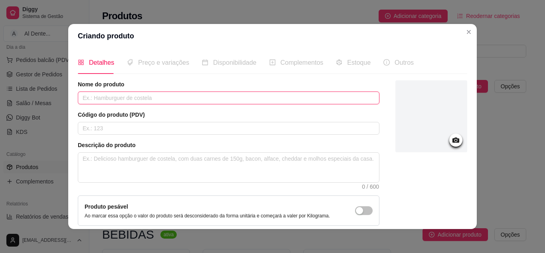
click at [113, 103] on input "text" at bounding box center [229, 97] width 302 height 13
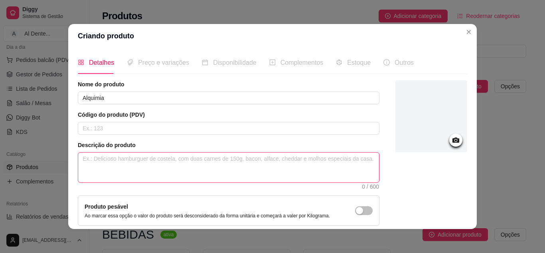
click at [130, 153] on textarea at bounding box center [228, 167] width 301 height 30
click at [228, 156] on textarea "Penne mergulhado em um delicioso creme de batatas" at bounding box center [228, 167] width 301 height 30
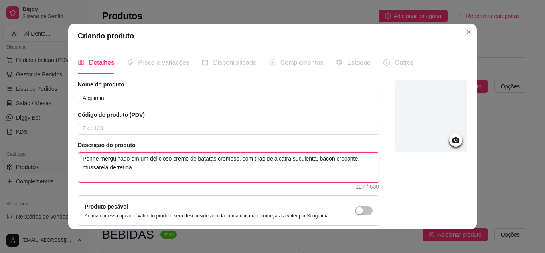
drag, startPoint x: 88, startPoint y: 169, endPoint x: 98, endPoint y: 176, distance: 12.6
click at [98, 176] on textarea "Penne mergulhado em um delicioso creme de batatas cremoso, com tiras de alcatra…" at bounding box center [228, 167] width 301 height 30
drag, startPoint x: 97, startPoint y: 169, endPoint x: 136, endPoint y: 176, distance: 39.7
click at [136, 176] on textarea "Penne mergulhado em um delicioso creme de batatas cremoso, com tiras de alcatra…" at bounding box center [228, 167] width 301 height 30
click at [137, 165] on textarea "Penne mergulhado em um delicioso creme de batatas cremoso, com tiras de alcatra…" at bounding box center [228, 167] width 301 height 30
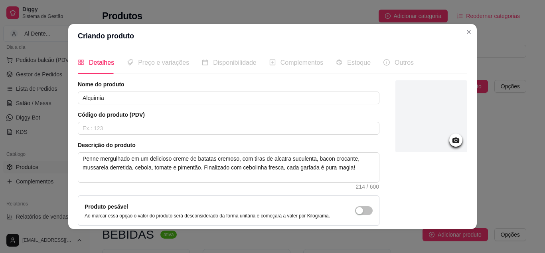
click at [142, 72] on div "Preço e variações" at bounding box center [158, 62] width 62 height 23
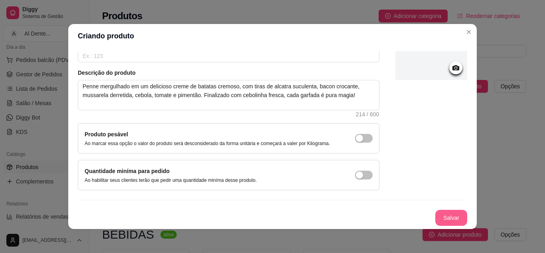
click at [438, 221] on button "Salvar" at bounding box center [451, 217] width 32 height 16
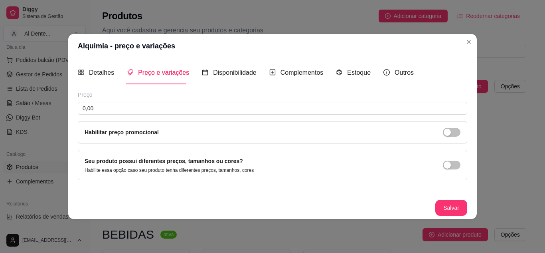
scroll to position [0, 0]
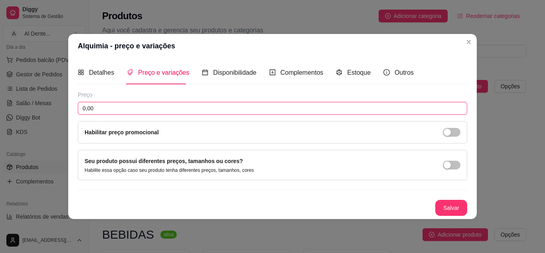
click at [114, 102] on input "0,00" at bounding box center [272, 108] width 389 height 13
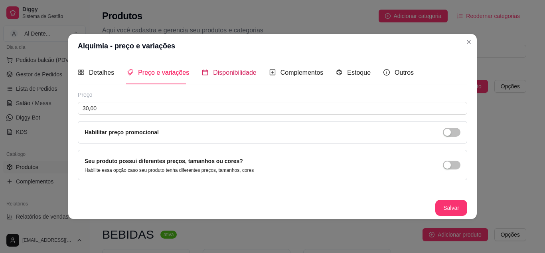
click at [215, 75] on span "Disponibilidade" at bounding box center [234, 72] width 43 height 7
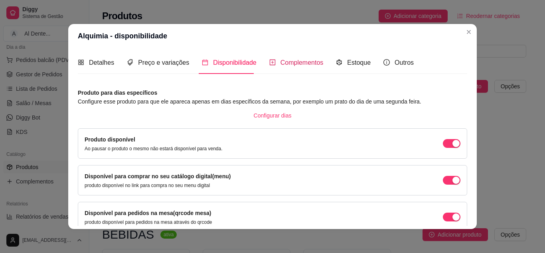
click at [287, 67] on div "Complementos" at bounding box center [296, 62] width 54 height 10
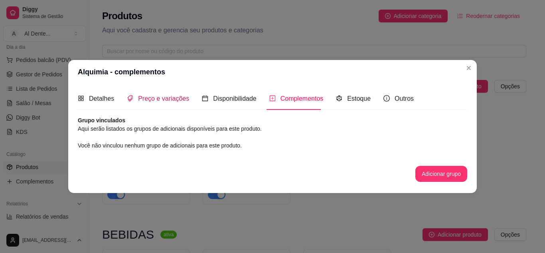
click at [158, 98] on span "Preço e variações" at bounding box center [163, 98] width 51 height 7
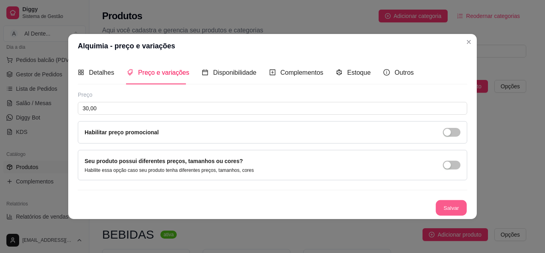
click at [452, 201] on button "Salvar" at bounding box center [451, 207] width 31 height 16
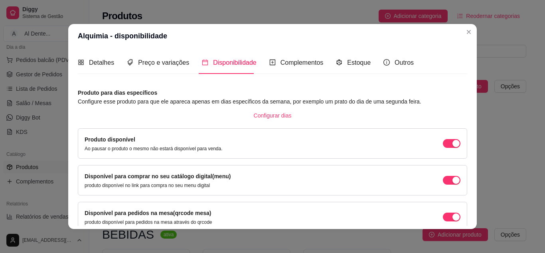
scroll to position [75, 0]
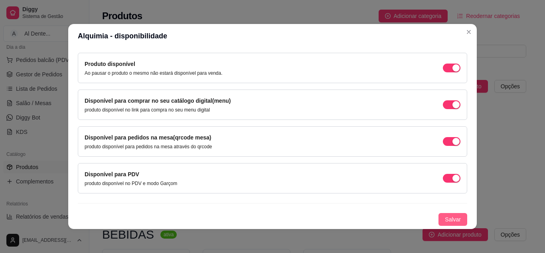
click at [452, 220] on span "Salvar" at bounding box center [453, 219] width 16 height 9
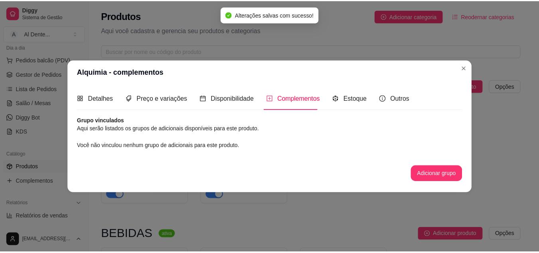
scroll to position [0, 0]
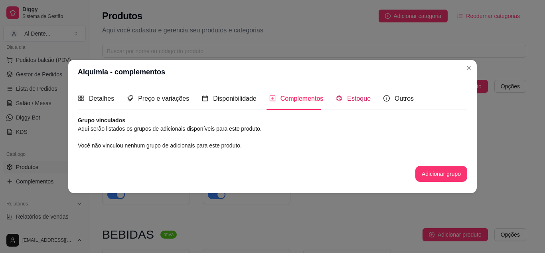
click at [365, 100] on span "Estoque" at bounding box center [359, 98] width 24 height 7
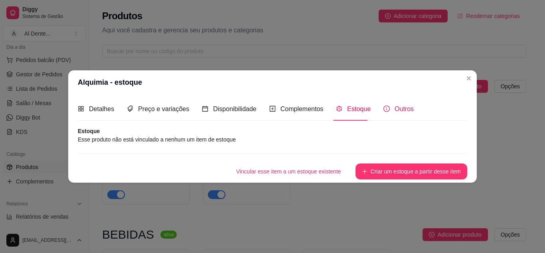
click at [405, 108] on span "Outros" at bounding box center [404, 108] width 19 height 7
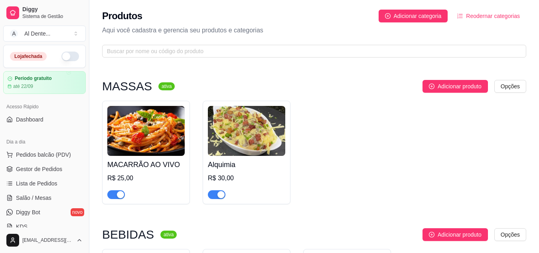
click at [252, 107] on img at bounding box center [246, 131] width 77 height 50
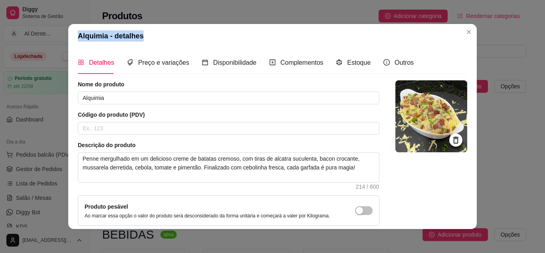
drag, startPoint x: 459, startPoint y: 31, endPoint x: 473, endPoint y: 35, distance: 14.8
click at [473, 35] on header "Alquimia - detalhes" at bounding box center [272, 36] width 409 height 24
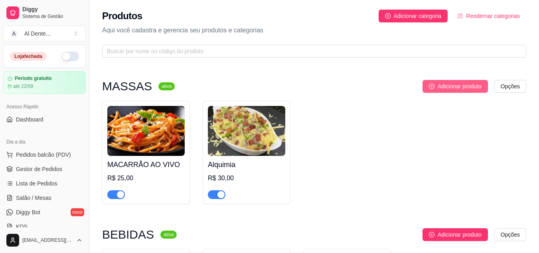
click at [453, 84] on span "Adicionar produto" at bounding box center [460, 86] width 44 height 9
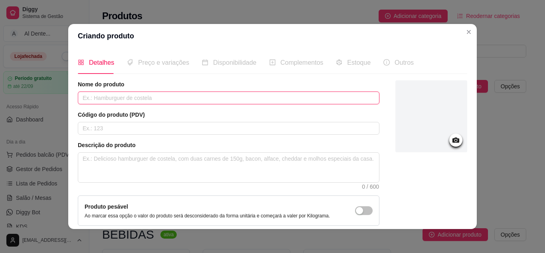
click at [182, 101] on input "text" at bounding box center [229, 97] width 302 height 13
type input "Aura"
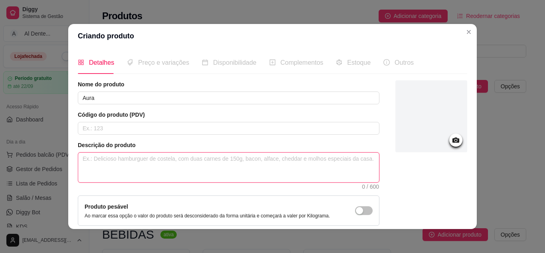
click at [159, 170] on textarea at bounding box center [228, 167] width 301 height 30
type textarea "M"
type textarea "Ma"
type textarea "Mac"
type textarea "Maca"
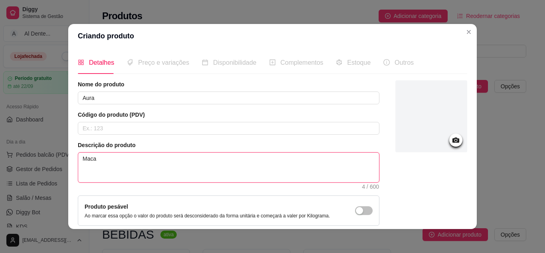
type textarea "Macar"
type textarea "Macarr"
type textarea "Macarrã"
type textarea "Macarrão"
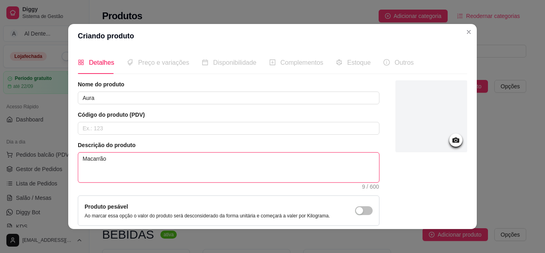
type textarea "Macarrão"
type textarea "Macarrã"
type textarea "Macarr"
type textarea "Macar"
type textarea "Maca"
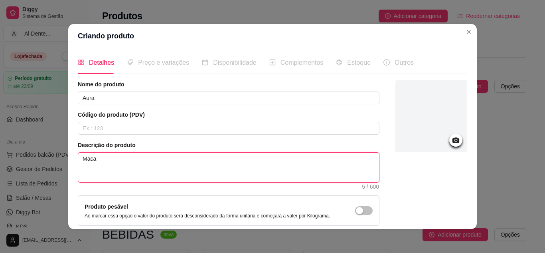
type textarea "Mac"
type textarea "Ma"
type textarea "M"
type textarea "T"
type textarea "Ta"
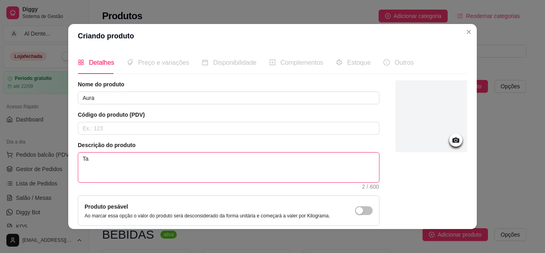
type textarea "Tal"
type textarea "Talh"
type textarea "Talha"
type textarea "Talhar"
type textarea "Talhari"
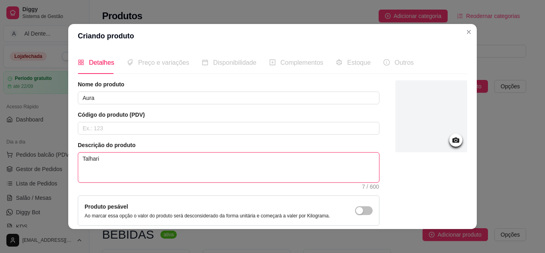
type textarea "Talharim"
type textarea "Talharim a"
type textarea "Talharim ao"
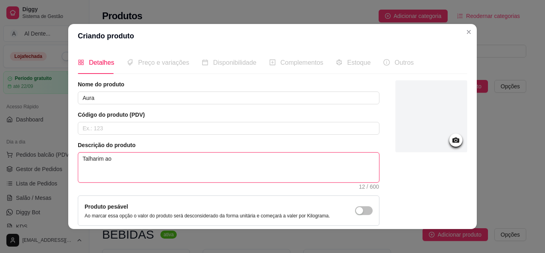
type textarea "Talharim ao m"
type textarea "Talharim ao mo"
type textarea "Talharim ao mol"
type textarea "Talharim ao molh"
type textarea "Talharim ao molho"
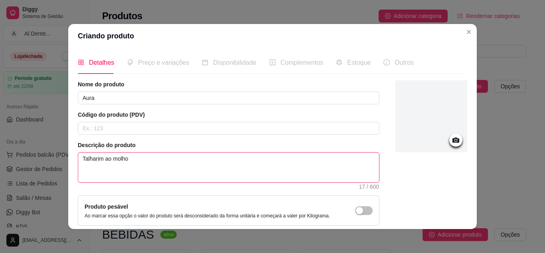
type textarea "Talharim ao molho"
type textarea "Talharim ao molho b"
type textarea "Talharim ao molho br"
type textarea "Talharim ao molho bra"
type textarea "Talharim ao molho br"
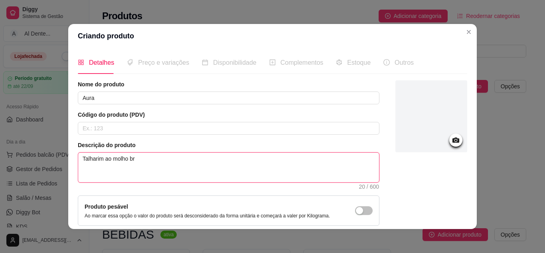
type textarea "Talharim ao molho b"
type textarea "Talharim ao molho"
type textarea "Talharim ao molh"
type textarea "Talharim ao mol"
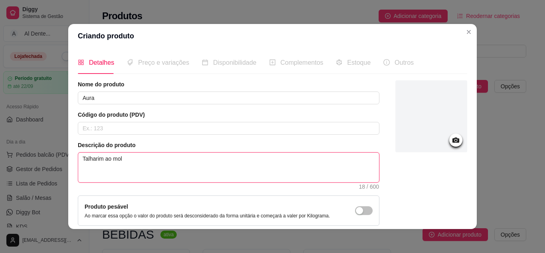
type textarea "Talharim ao mo"
type textarea "Talharim ao m"
type textarea "Talharim ao"
type textarea "Talharim a"
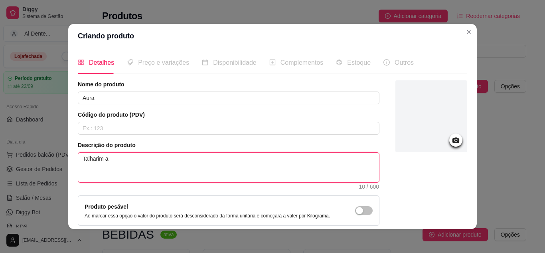
type textarea "Talharim"
type textarea "Talhari"
type textarea "Talhar"
type textarea "Talha"
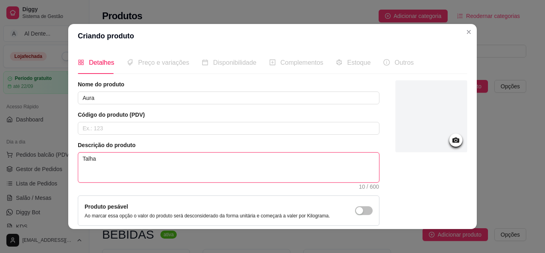
type textarea "Talh"
type textarea "Tal"
type textarea "Ta"
type textarea "T"
type textarea "M"
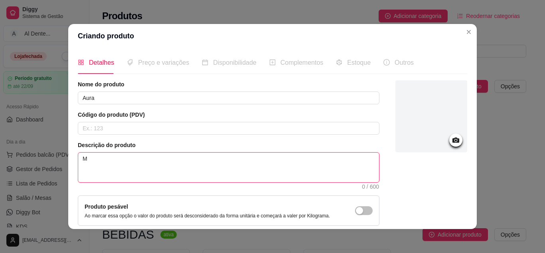
type textarea "Ma"
type textarea "Mac"
type textarea "Macr"
type textarea "Mac"
type textarea "Maca"
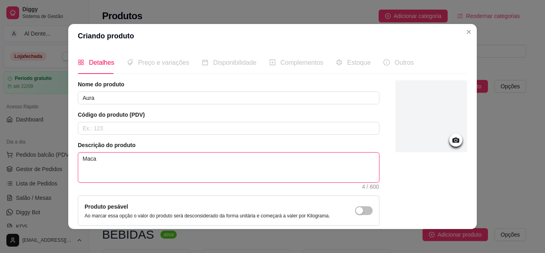
type textarea "Macar"
type textarea "Macarr"
type textarea "Macarrão"
type textarea "Macarrão n"
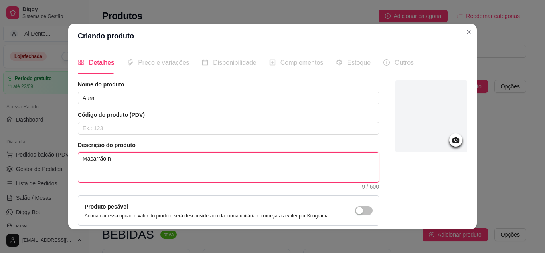
type textarea "Macarrão ni"
type textarea "Macarrão nin"
type textarea "Macarrão ninh"
type textarea "Macarrão ninho"
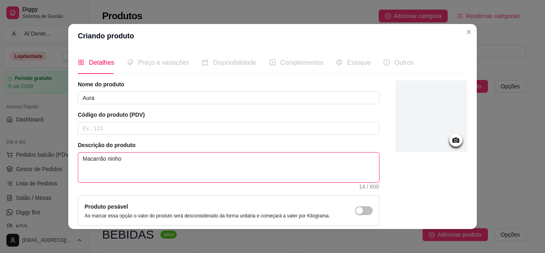
type textarea "Macarrão ninho a"
type textarea "Macarrão ninho ao"
type textarea "Macarrão ninho ao m"
type textarea "Macarrão ninho ao mo"
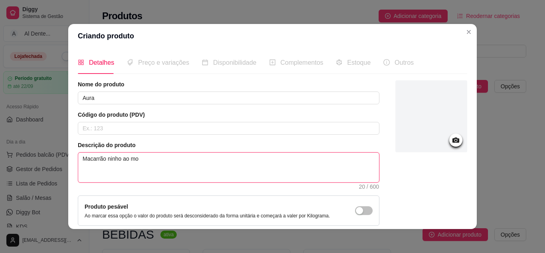
type textarea "Macarrão ninho ao mol"
type textarea "Macarrão ninho ao molh"
type textarea "Macarrão ninho ao molho"
type textarea "Macarrão ninho ao molho b"
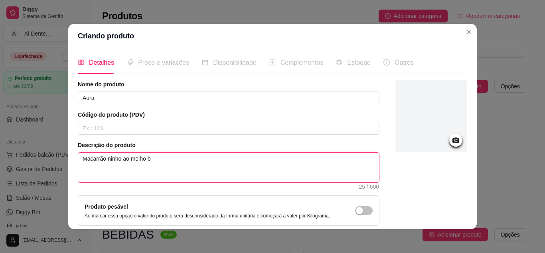
type textarea "Macarrão ninho ao molho br"
type textarea "Macarrão ninho ao molho bra"
type textarea "Macarrão ninho ao molho bran"
type textarea "Macarrão ninho ao molho branc"
type textarea "Macarrão ninho ao molho branco"
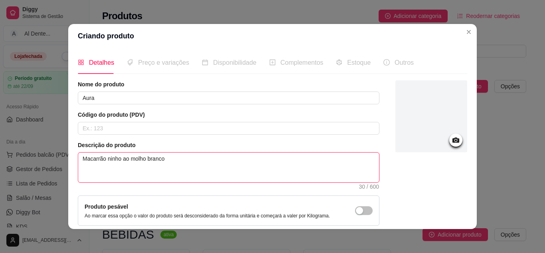
type textarea "Macarrão ninho ao molho branco,"
type textarea "Macarrão ninho ao molho branco, f"
type textarea "Macarrão ninho ao molho branco, fr"
type textarea "Macarrão ninho ao molho branco, fra"
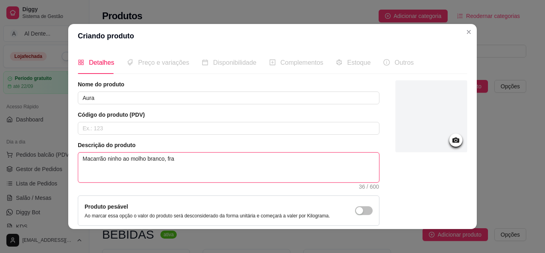
type textarea "Macarrão ninho ao molho branco, fran"
type textarea "Macarrão ninho ao molho branco, frang"
type textarea "Macarrão ninho ao molho branco, frango"
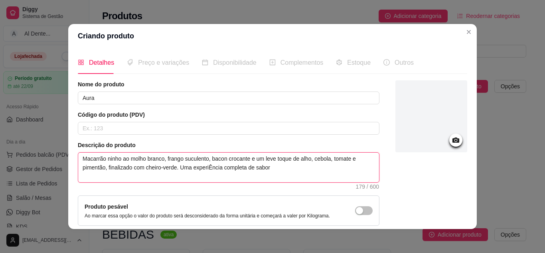
click at [199, 166] on textarea "Macarrão ninho ao molho branco, frango suculento, bacon crocante e um leve toqu…" at bounding box center [228, 167] width 301 height 30
click at [204, 170] on textarea "Macarrão ninho ao molho branco, frango suculento, bacon crocante e um leve toqu…" at bounding box center [228, 167] width 301 height 30
click at [273, 178] on textarea "Macarrão ninho ao molho branco, frango suculento, bacon crocante e um leve toqu…" at bounding box center [228, 167] width 301 height 30
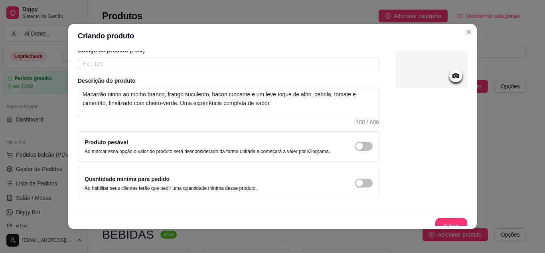
scroll to position [72, 0]
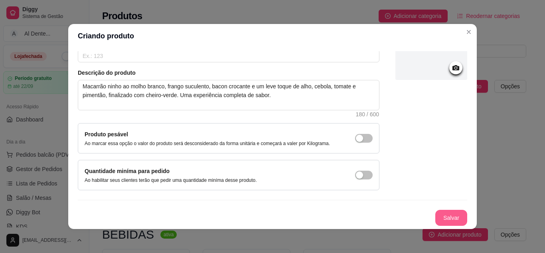
click at [442, 218] on button "Salvar" at bounding box center [451, 217] width 32 height 16
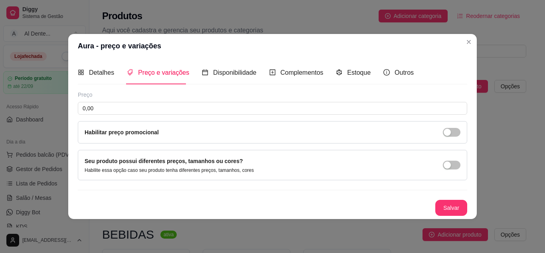
scroll to position [0, 0]
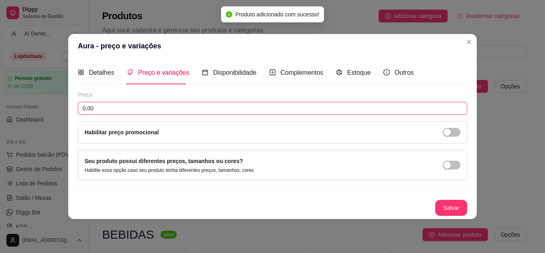
drag, startPoint x: 156, startPoint y: 107, endPoint x: 0, endPoint y: 102, distance: 155.7
click at [0, 102] on div "Aura - preço e variações Detalhes Preço e variações Disponibilidade Complemento…" at bounding box center [272, 126] width 545 height 253
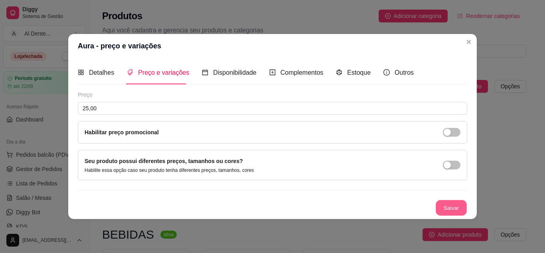
click at [445, 205] on button "Salvar" at bounding box center [451, 207] width 31 height 16
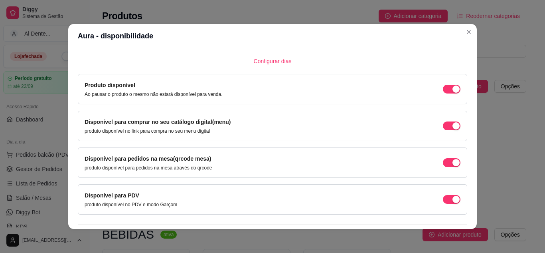
scroll to position [75, 0]
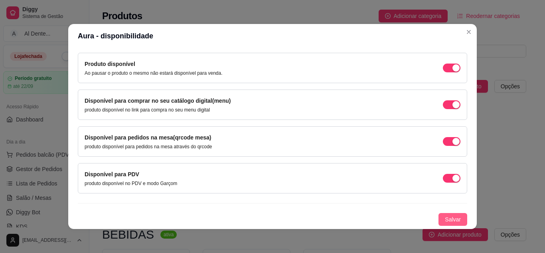
click at [451, 219] on span "Salvar" at bounding box center [453, 219] width 16 height 9
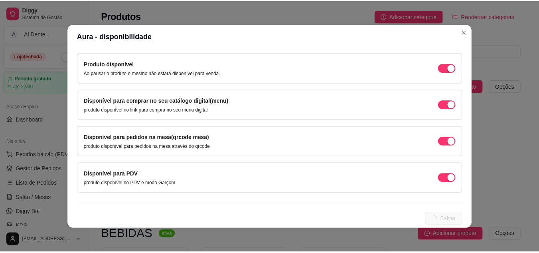
scroll to position [0, 0]
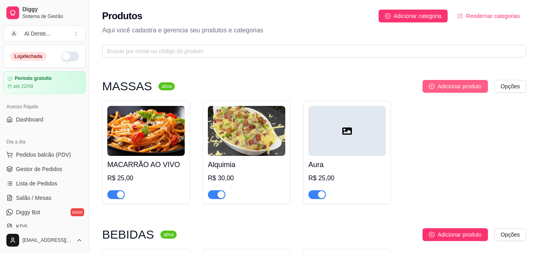
click at [449, 83] on span "Adicionar produto" at bounding box center [460, 86] width 44 height 9
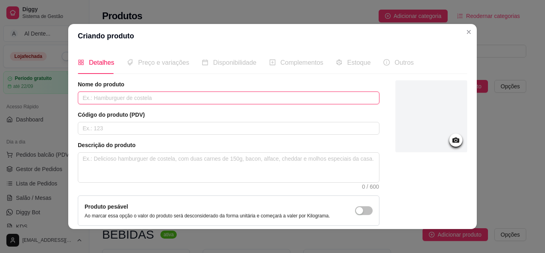
click at [149, 102] on input "text" at bounding box center [229, 97] width 302 height 13
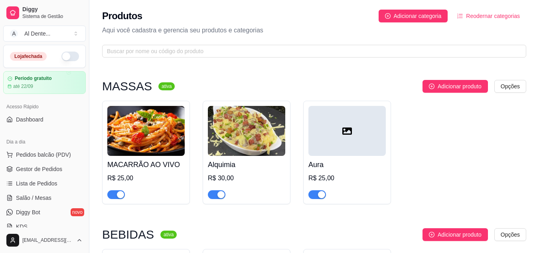
click at [61, 54] on button "button" at bounding box center [70, 56] width 18 height 10
click at [43, 168] on span "Gestor de Pedidos" at bounding box center [39, 169] width 46 height 8
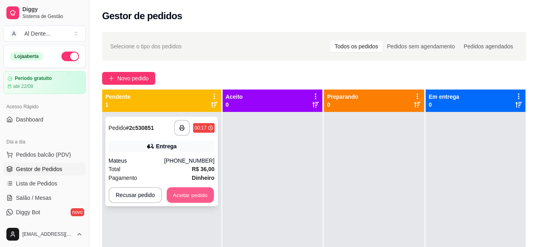
click at [185, 196] on button "Aceitar pedido" at bounding box center [190, 195] width 47 height 16
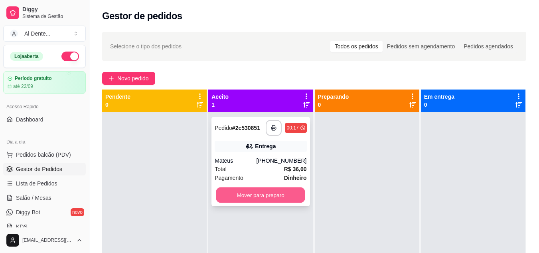
click at [239, 193] on button "Mover para preparo" at bounding box center [260, 195] width 89 height 16
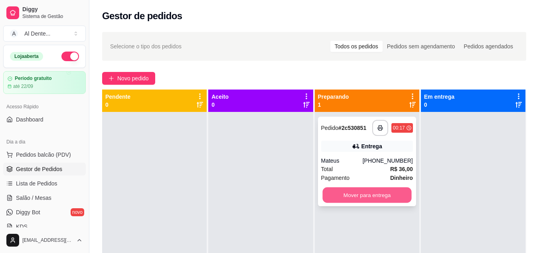
click at [373, 196] on button "Mover para entrega" at bounding box center [366, 195] width 89 height 16
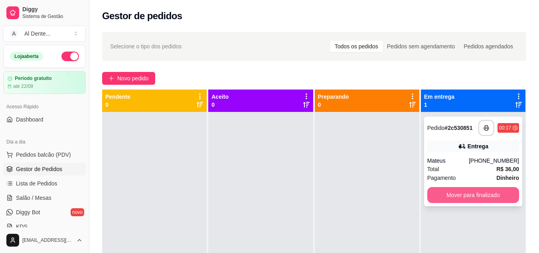
click at [463, 190] on button "Mover para finalizado" at bounding box center [473, 195] width 92 height 16
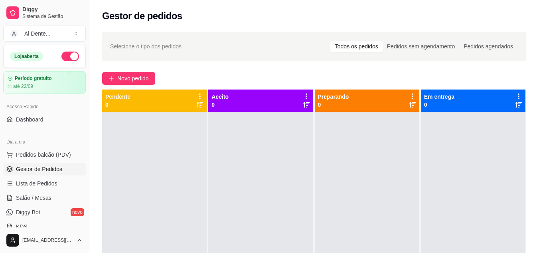
click at [63, 55] on button "button" at bounding box center [70, 56] width 18 height 10
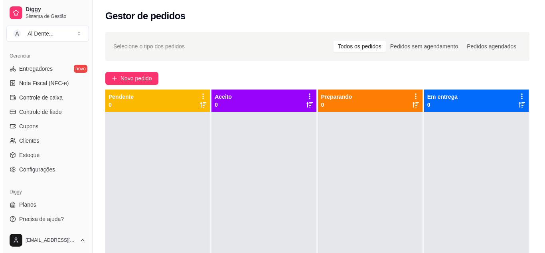
scroll to position [322, 0]
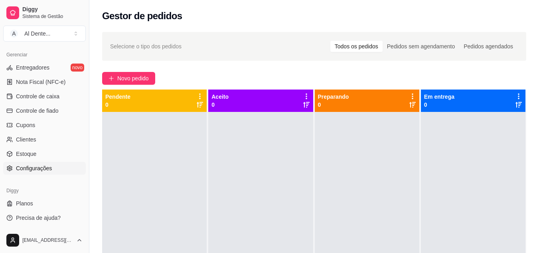
click at [47, 171] on span "Configurações" at bounding box center [34, 168] width 36 height 8
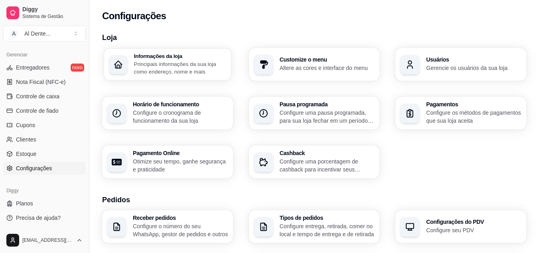
click at [193, 52] on div "Informações da loja Principais informações da sua loja como endereço, nome e ma…" at bounding box center [167, 64] width 127 height 32
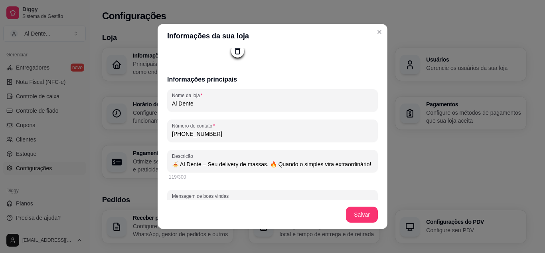
scroll to position [111, 0]
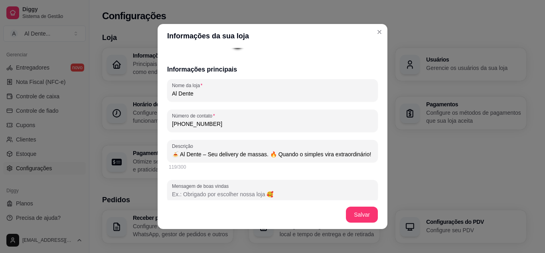
drag, startPoint x: 217, startPoint y: 124, endPoint x: 139, endPoint y: 124, distance: 77.4
click at [139, 124] on div "Informações da sua loja Informações principais Nome da loja Al Dente Número de …" at bounding box center [272, 126] width 545 height 253
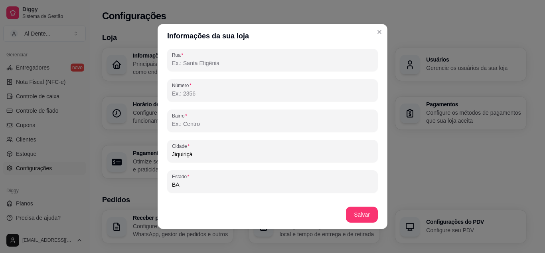
scroll to position [517, 0]
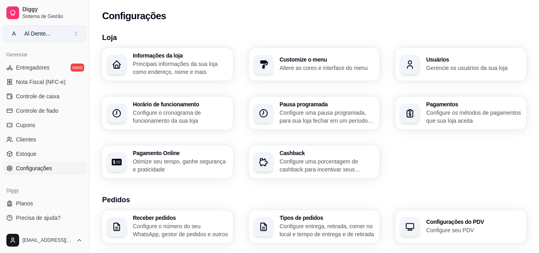
click at [61, 28] on button "A Al Dente ..." at bounding box center [44, 34] width 83 height 16
click at [63, 30] on button "A Al Dente ..." at bounding box center [44, 34] width 83 height 16
click at [43, 7] on span "Diggy" at bounding box center [52, 9] width 60 height 7
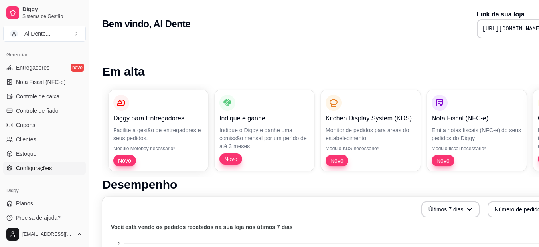
click at [34, 166] on span "Configurações" at bounding box center [34, 168] width 36 height 8
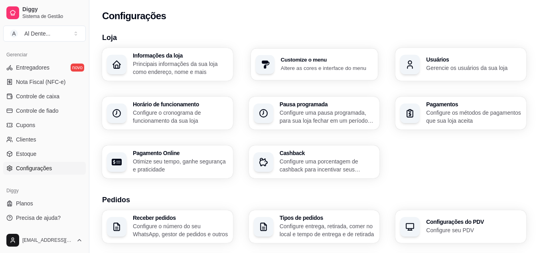
click at [336, 67] on p "Altere as cores e interface do menu" at bounding box center [326, 68] width 93 height 8
click at [445, 65] on p "Gerencie os usuários da sua loja" at bounding box center [473, 68] width 92 height 8
click at [203, 106] on h3 "Horário de funcionamento" at bounding box center [180, 105] width 92 height 6
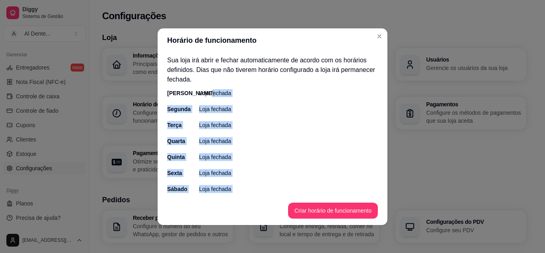
drag, startPoint x: 213, startPoint y: 89, endPoint x: 297, endPoint y: 199, distance: 138.3
click at [297, 199] on section "Horário de funcionamento Sua loja irá abrir e fechar automaticamente de acordo …" at bounding box center [273, 126] width 230 height 196
click at [280, 184] on div "[PERSON_NAME] fechada Segunda Loja fechada Terça Loja fechada Quarta Loja fecha…" at bounding box center [272, 141] width 211 height 104
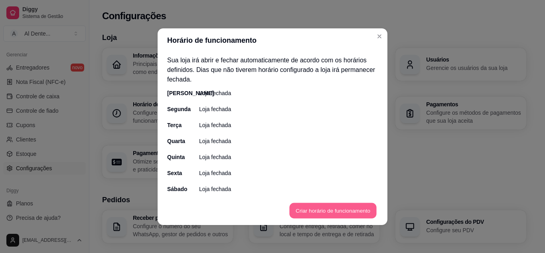
click at [302, 211] on button "Criar horário de funcionamento" at bounding box center [332, 210] width 87 height 16
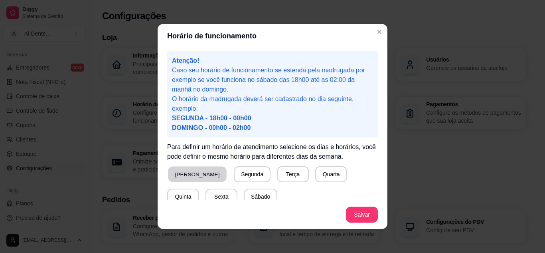
click at [180, 174] on button "[PERSON_NAME]" at bounding box center [197, 174] width 59 height 16
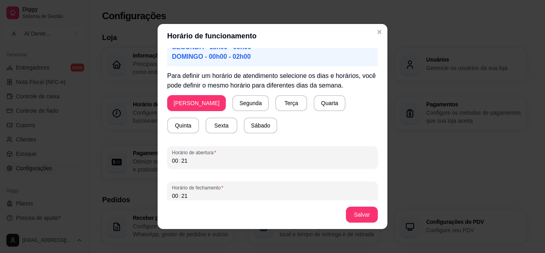
scroll to position [78, 0]
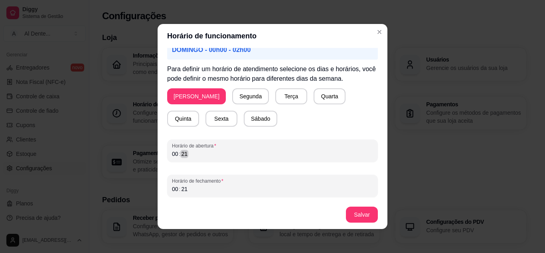
click at [63, 170] on div "Horário de funcionamento Atenção! Caso seu horário de funcionamento se estenda …" at bounding box center [272, 126] width 545 height 253
click at [233, 97] on button "Segunda" at bounding box center [251, 97] width 36 height 16
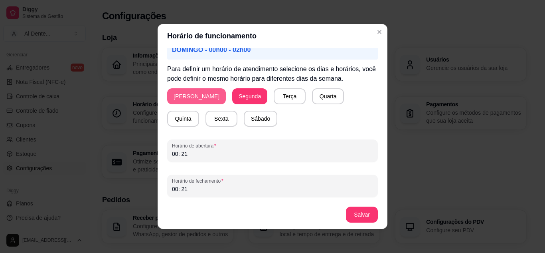
click at [194, 97] on button "[PERSON_NAME]" at bounding box center [196, 96] width 59 height 16
click at [194, 97] on button "[PERSON_NAME]" at bounding box center [197, 97] width 59 height 16
click at [174, 99] on button "[PERSON_NAME]" at bounding box center [196, 97] width 57 height 16
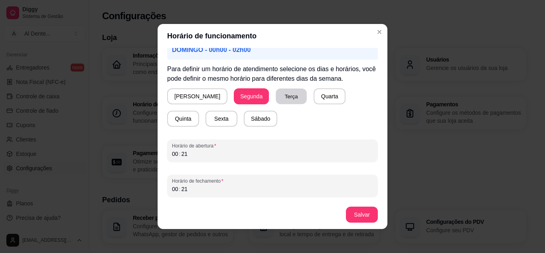
click at [276, 95] on button "Terça" at bounding box center [291, 97] width 31 height 16
click at [199, 111] on button "Quinta" at bounding box center [183, 119] width 32 height 16
click at [205, 114] on button "Sexta" at bounding box center [221, 119] width 32 height 16
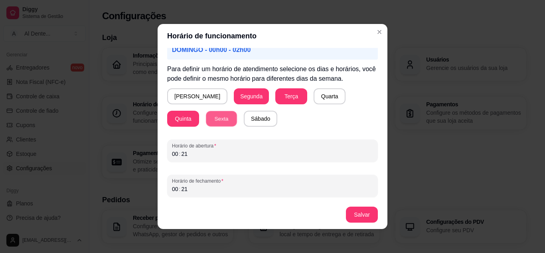
click at [206, 114] on button "Sexta" at bounding box center [221, 119] width 31 height 16
click at [206, 123] on button "Sexta" at bounding box center [221, 119] width 31 height 16
click at [193, 151] on div "00 : 21" at bounding box center [272, 154] width 201 height 10
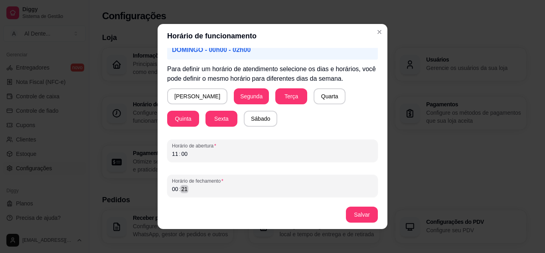
scroll to position [2, 0]
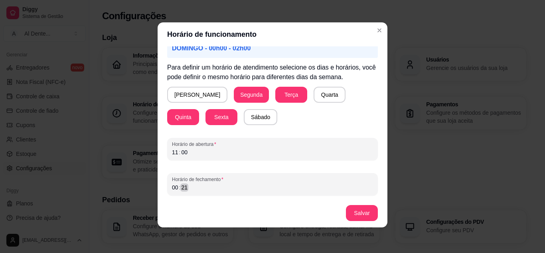
click at [194, 195] on div "Horário de fechamento 00 : 21" at bounding box center [272, 184] width 211 height 22
click at [172, 187] on div "00" at bounding box center [175, 187] width 8 height 8
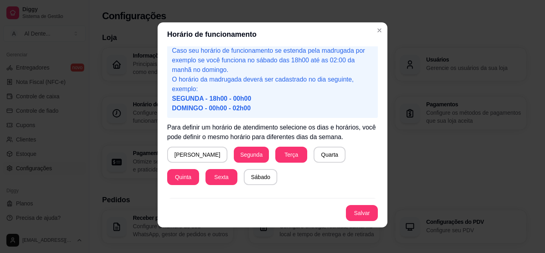
scroll to position [0, 0]
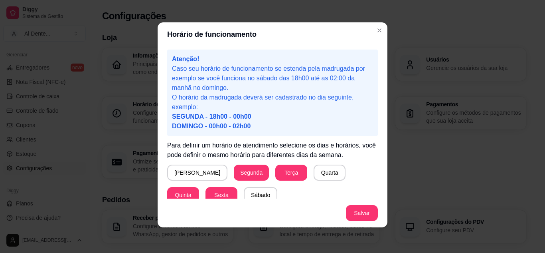
click at [215, 118] on span "SEGUNDA - 18h00 - 00h00" at bounding box center [211, 116] width 79 height 7
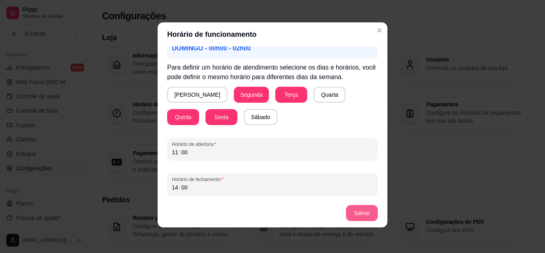
drag, startPoint x: 363, startPoint y: 224, endPoint x: 360, endPoint y: 212, distance: 12.0
click at [360, 212] on footer "Salvar" at bounding box center [273, 212] width 230 height 29
click at [360, 212] on button "Salvar" at bounding box center [361, 213] width 31 height 16
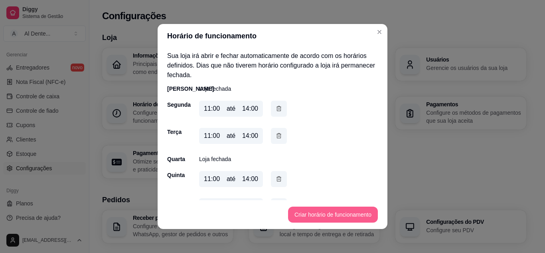
click at [332, 213] on button "Criar horário de funcionamento" at bounding box center [333, 214] width 90 height 16
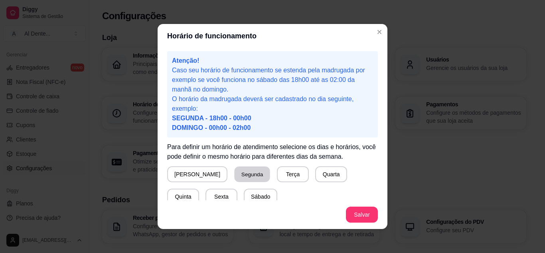
click at [235, 180] on button "Segunda" at bounding box center [253, 174] width 36 height 16
click at [276, 179] on button "Terça" at bounding box center [291, 174] width 31 height 16
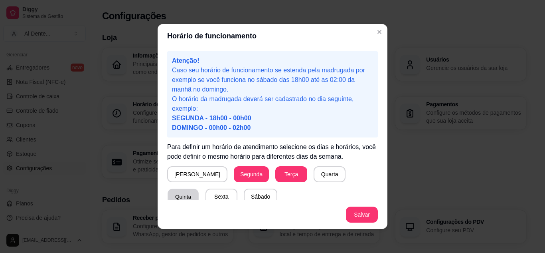
click at [199, 189] on button "Quinta" at bounding box center [183, 197] width 31 height 16
click at [206, 191] on button "Sexta" at bounding box center [221, 197] width 31 height 16
click at [244, 198] on button "Sábado" at bounding box center [260, 197] width 33 height 16
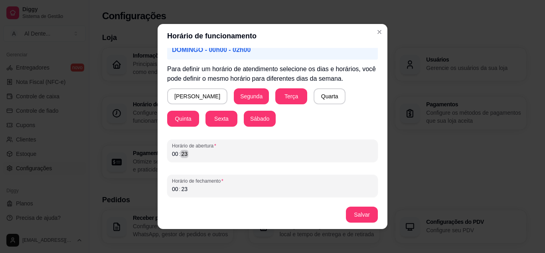
click at [188, 155] on div "00 : 23" at bounding box center [272, 154] width 201 height 10
click at [142, 156] on div "Horário de funcionamento Atenção! Caso seu horário de funcionamento se estenda …" at bounding box center [272, 126] width 545 height 253
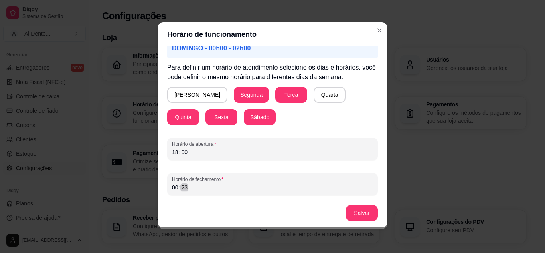
click at [88, 194] on div "Horário de funcionamento Atenção! Caso seu horário de funcionamento se estenda …" at bounding box center [272, 126] width 545 height 253
click at [244, 119] on button "Sábado" at bounding box center [259, 117] width 31 height 16
click at [354, 212] on button "Salvar" at bounding box center [361, 213] width 31 height 16
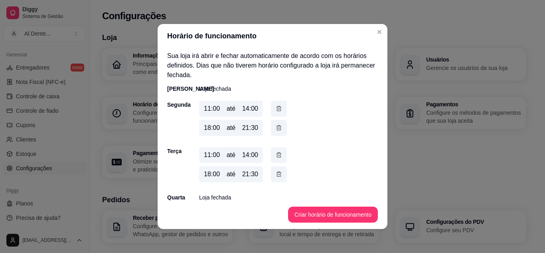
scroll to position [113, 0]
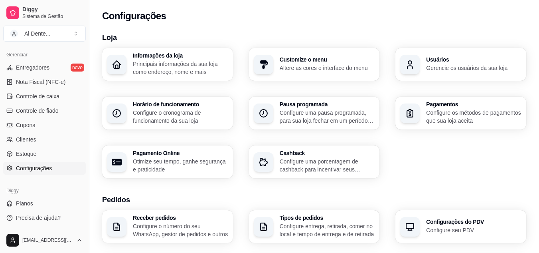
click at [151, 122] on p "Configure o cronograma de funcionamento da sua loja" at bounding box center [180, 117] width 95 height 16
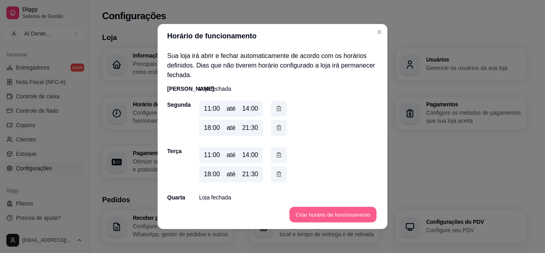
click at [332, 209] on button "Criar horário de funcionamento" at bounding box center [332, 215] width 87 height 16
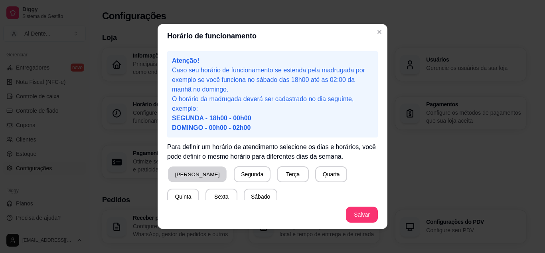
click at [178, 171] on button "[PERSON_NAME]" at bounding box center [197, 174] width 59 height 16
click at [244, 197] on button "Sábado" at bounding box center [260, 197] width 33 height 16
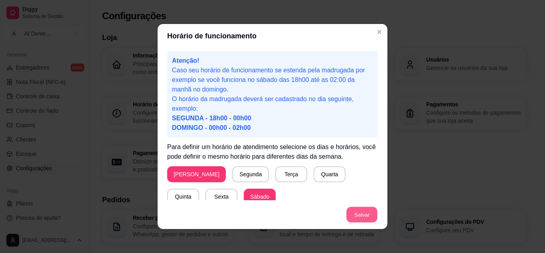
click at [356, 220] on button "Salvar" at bounding box center [361, 215] width 31 height 16
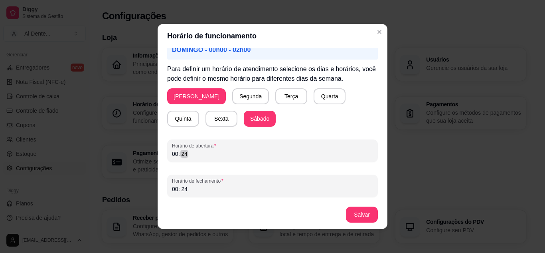
click at [180, 152] on div "24" at bounding box center [184, 154] width 8 height 8
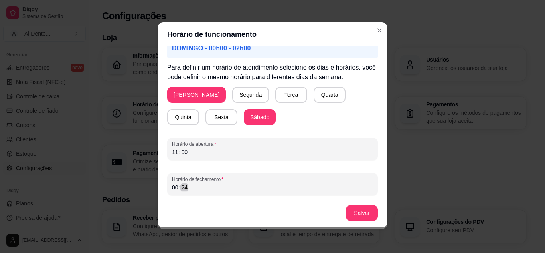
click at [194, 187] on div "00 : 24" at bounding box center [272, 187] width 201 height 10
click at [133, 187] on div "Horário de funcionamento Atenção! Caso seu horário de funcionamento se estenda …" at bounding box center [272, 126] width 545 height 253
click at [362, 211] on button "Salvar" at bounding box center [361, 213] width 31 height 16
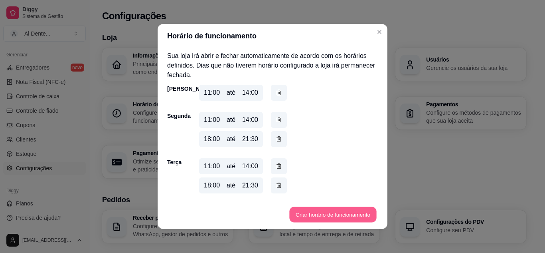
click at [337, 209] on button "Criar horário de funcionamento" at bounding box center [332, 215] width 87 height 16
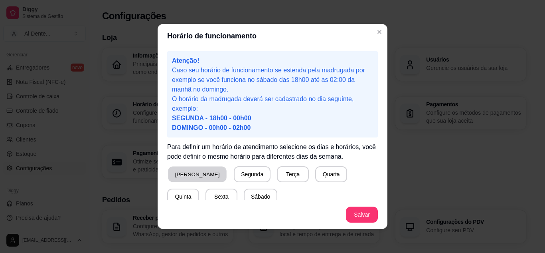
click at [183, 180] on button "[PERSON_NAME]" at bounding box center [197, 174] width 59 height 16
click at [244, 195] on button "Sábado" at bounding box center [260, 197] width 33 height 16
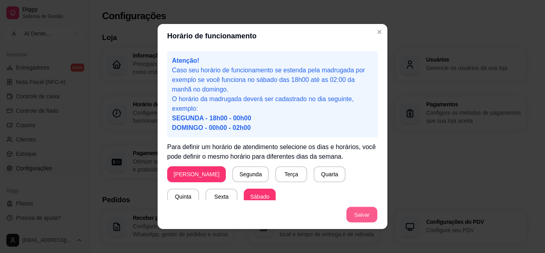
click at [364, 209] on button "Salvar" at bounding box center [361, 215] width 31 height 16
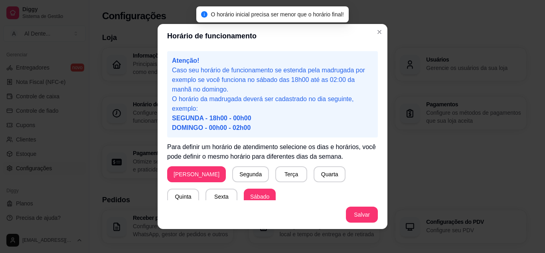
scroll to position [78, 0]
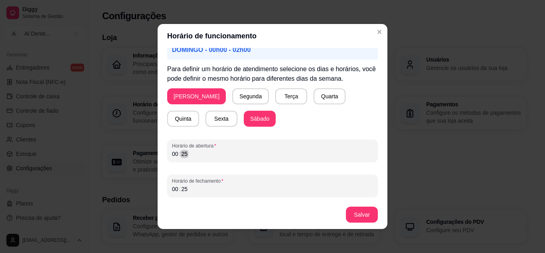
click at [135, 154] on div "Horário de funcionamento Atenção! Caso seu horário de funcionamento se estenda …" at bounding box center [272, 126] width 545 height 253
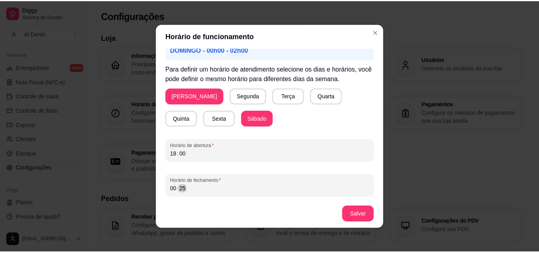
scroll to position [2, 0]
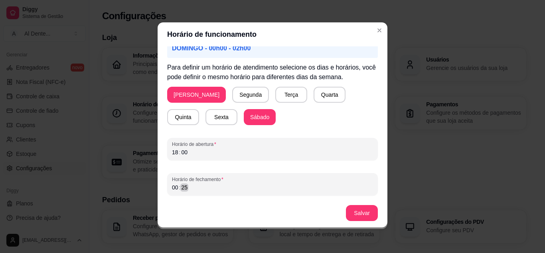
click at [188, 190] on div "00 : 25" at bounding box center [272, 187] width 201 height 10
click at [348, 208] on button "Salvar" at bounding box center [361, 213] width 31 height 16
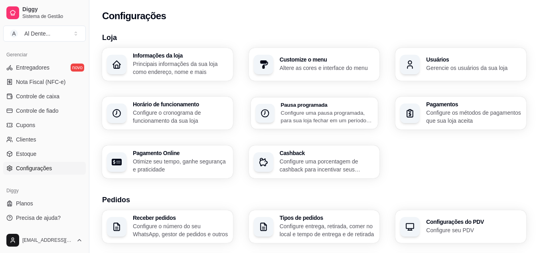
click at [326, 109] on p "Configure uma pausa programada, para sua loja fechar em um período específico" at bounding box center [326, 117] width 93 height 16
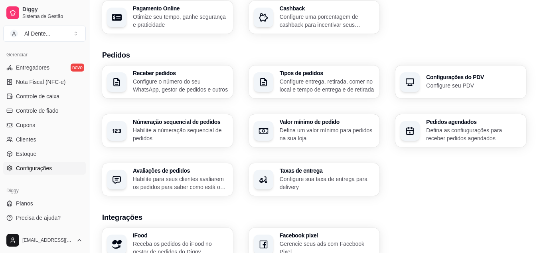
scroll to position [148, 0]
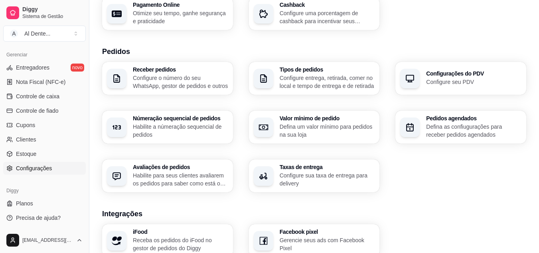
click at [320, 186] on p "Configure sua taxa de entrega para delivery" at bounding box center [327, 179] width 95 height 16
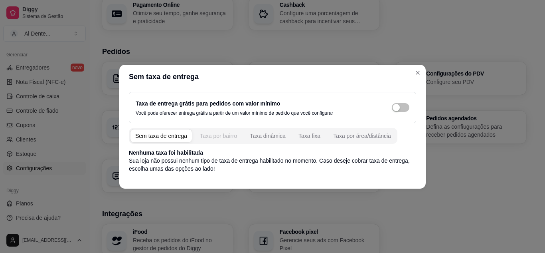
click at [209, 135] on div "Taxa por bairro" at bounding box center [218, 136] width 37 height 8
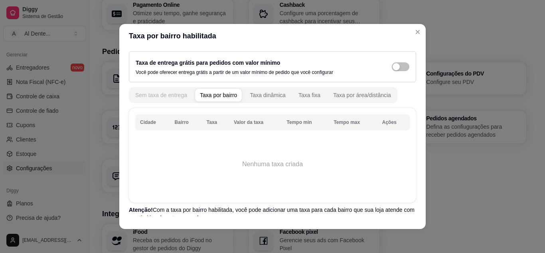
click at [156, 93] on div "Sem taxa de entrega" at bounding box center [161, 95] width 52 height 8
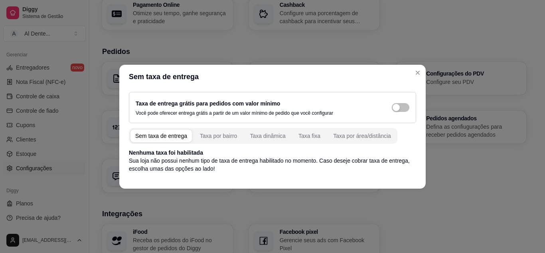
click at [183, 162] on p "Sua loja não possui nenhum tipo de taxa de entrega habilitado no momento. Caso …" at bounding box center [272, 164] width 287 height 16
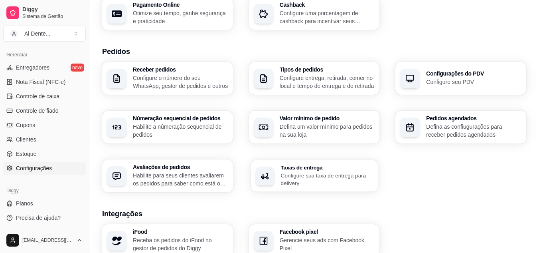
click at [307, 170] on h3 "Taxas de entrega" at bounding box center [326, 167] width 93 height 6
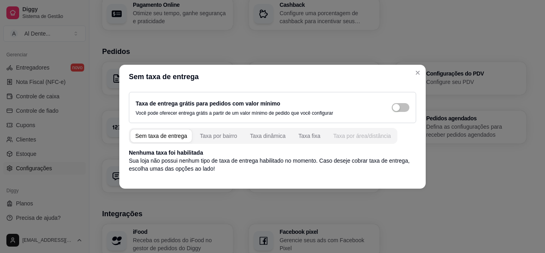
click at [342, 131] on button "Taxa por área/distância" at bounding box center [361, 135] width 67 height 13
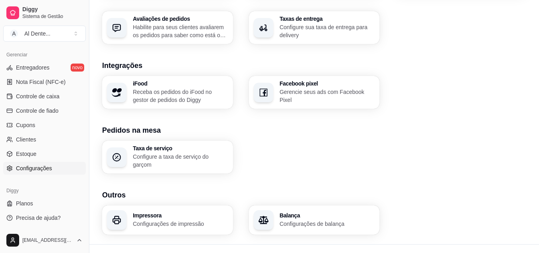
scroll to position [306, 0]
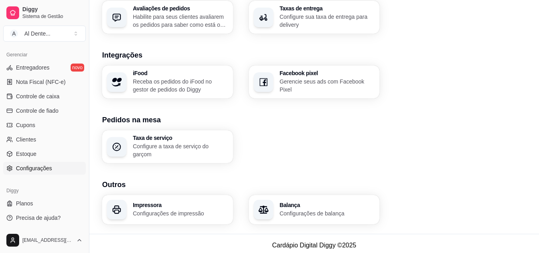
click at [84, 173] on div "Diggy Sistema de Gestão A Al Dente ... Loja fechada Período gratuito até 22/09 …" at bounding box center [44, 126] width 89 height 253
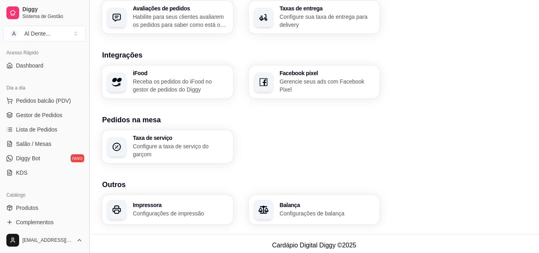
scroll to position [50, 0]
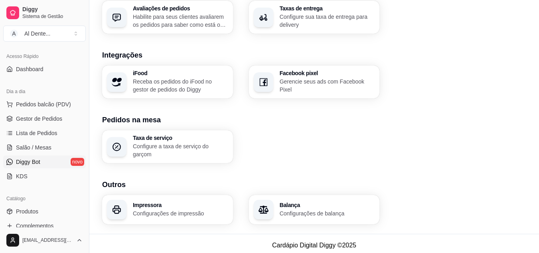
click at [37, 158] on span "Diggy Bot" at bounding box center [28, 162] width 24 height 8
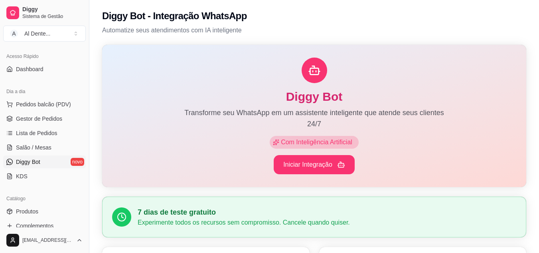
drag, startPoint x: 87, startPoint y: 117, endPoint x: 85, endPoint y: 122, distance: 5.9
click at [85, 122] on div "Diggy Sistema de Gestão A Al Dente ... Loja fechada Período gratuito até 22/09 …" at bounding box center [44, 126] width 89 height 253
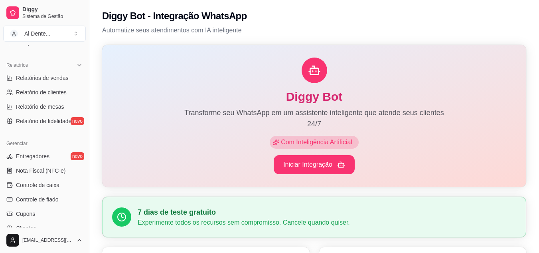
scroll to position [322, 0]
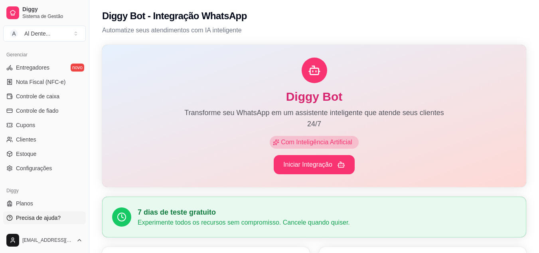
click at [46, 219] on span "Precisa de ajuda?" at bounding box center [38, 217] width 45 height 8
